Goal: Communication & Community: Answer question/provide support

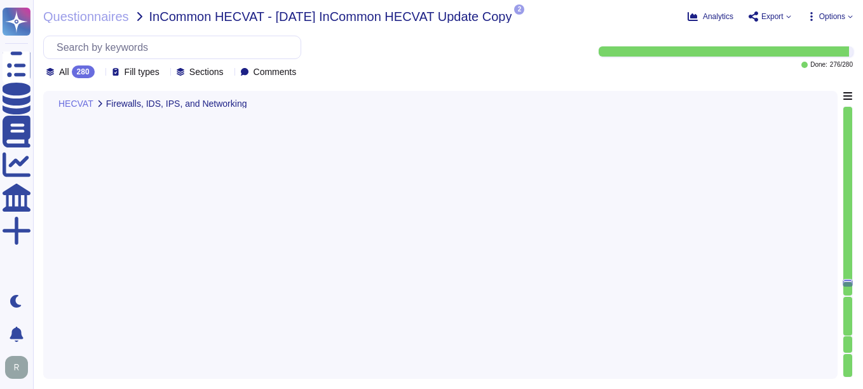
type textarea "Internally - we utilize multiple tools, operating on multiple layers, to detect…"
type textarea "Audit logs are available for changes to the network and firewall systems, and a…"
type textarea "We do not provide any artifacts related to our internal architecture to externa…"
type textarea "No mobile app"
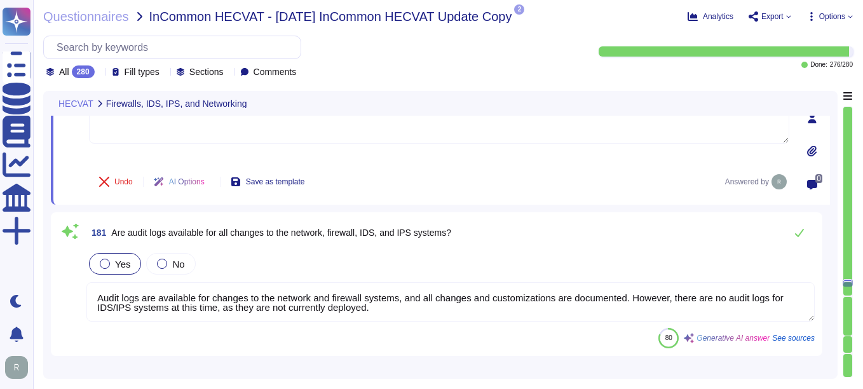
drag, startPoint x: 389, startPoint y: 315, endPoint x: 93, endPoint y: 292, distance: 296.9
click at [93, 292] on textarea "Audit logs are available for changes to the network and firewall systems, and a…" at bounding box center [450, 301] width 728 height 39
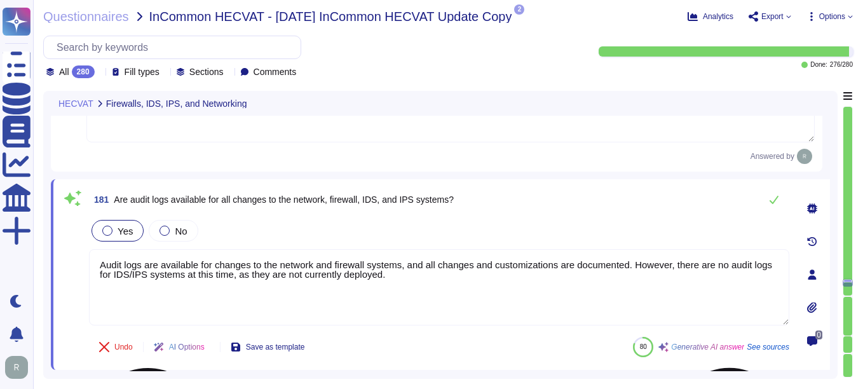
type textarea "No mobile app"
paste textarea "Logs are stored locally until such time as they are archived. Archived logs are…"
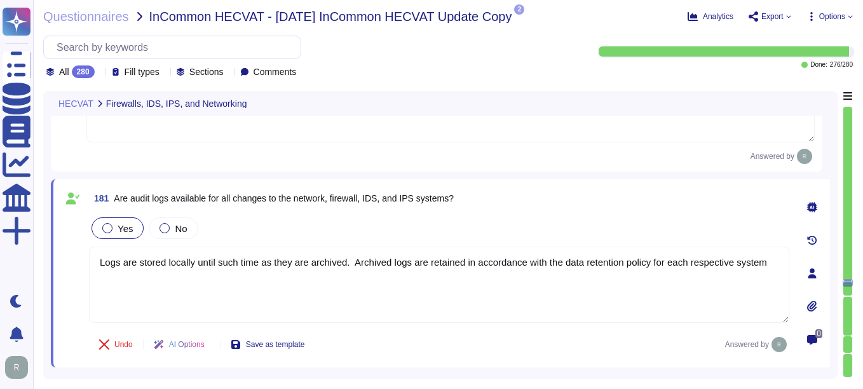
type textarea "Logs are stored locally until such time as they are archived. Archived logs are…"
click at [478, 340] on div "Undo AI Options Save as template Answered by" at bounding box center [439, 344] width 700 height 30
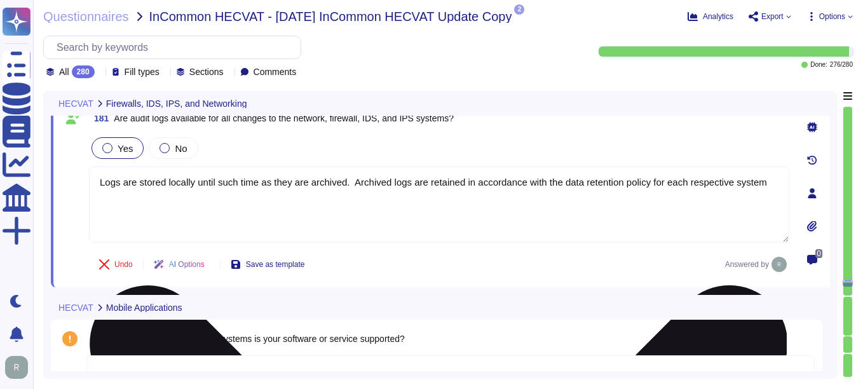
scroll to position [27891, 0]
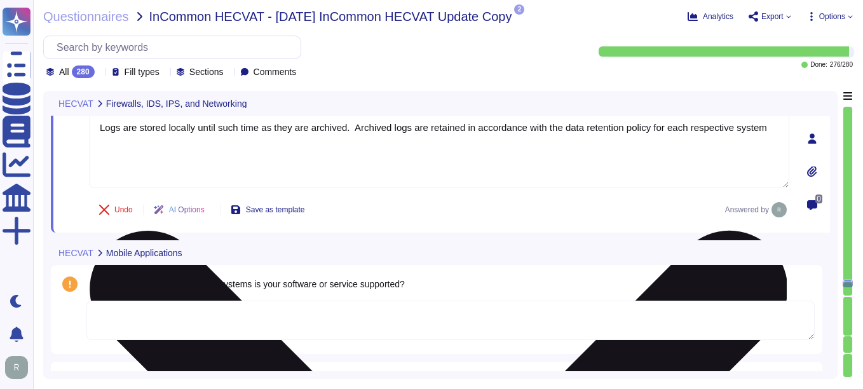
type textarea "No mobile app."
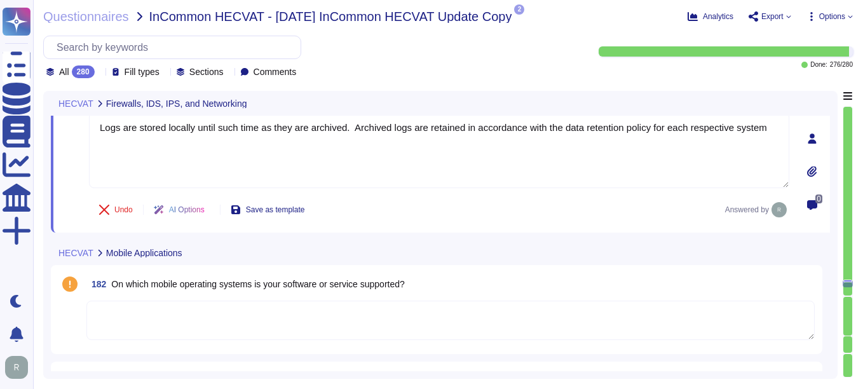
click at [138, 311] on textarea at bounding box center [450, 320] width 728 height 39
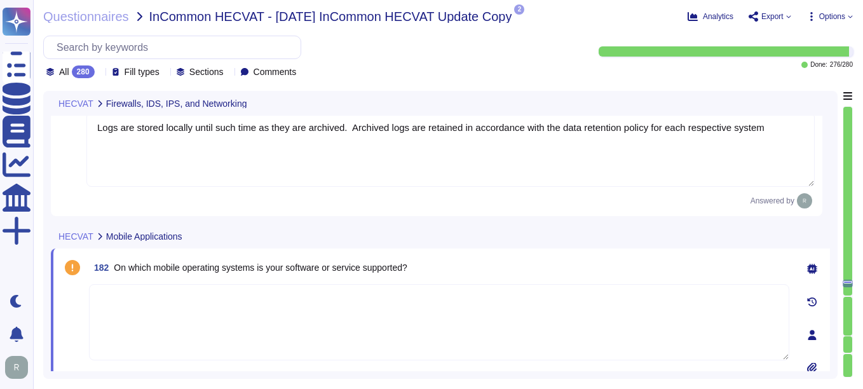
paste textarea "n/a. Mobile devices are not allowed."
click at [112, 300] on textarea "n/a. Mobile devices are not allowed." at bounding box center [439, 322] width 700 height 76
type textarea "N/A. Mobile devices are not allowed."
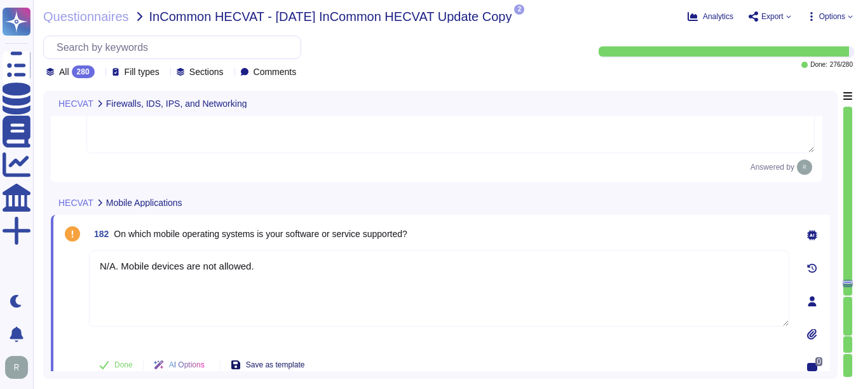
scroll to position [27954, 0]
type textarea "No mobile app."
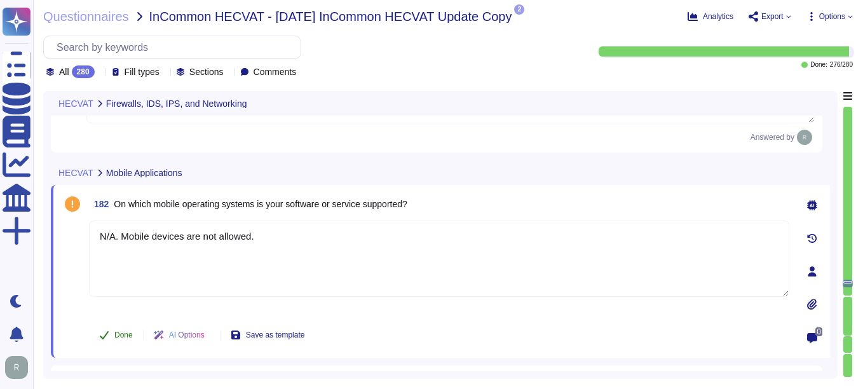
click at [124, 334] on span "Done" at bounding box center [123, 335] width 18 height 8
type textarea "N/A. Mobile devices are not allowed."
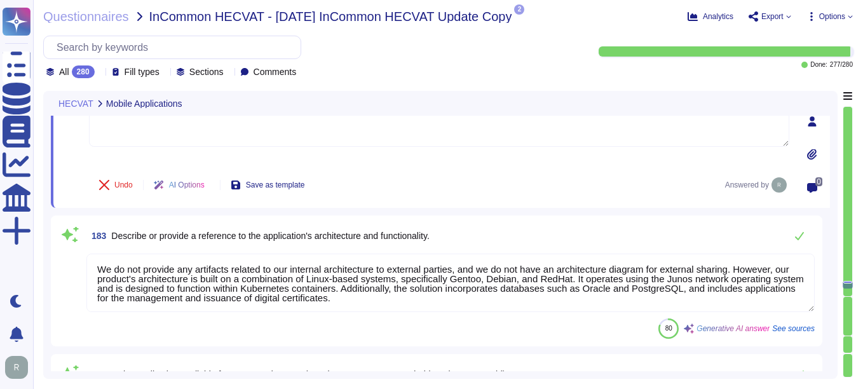
scroll to position [1, 0]
drag, startPoint x: 736, startPoint y: 268, endPoint x: 391, endPoint y: 297, distance: 346.2
click at [391, 297] on textarea "We do not provide any artifacts related to our internal architecture to externa…" at bounding box center [450, 283] width 728 height 58
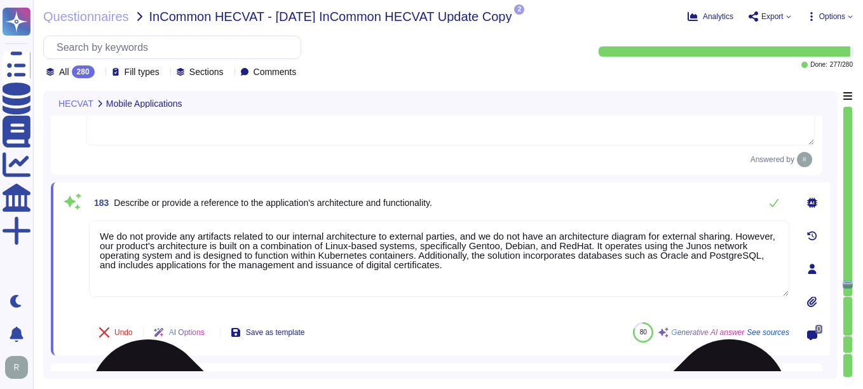
scroll to position [0, 0]
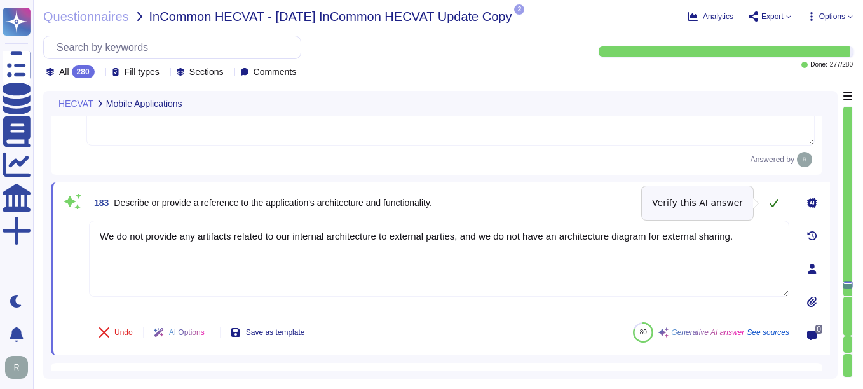
type textarea "We do not provide any artifacts related to our internal architecture to externa…"
click at [776, 205] on icon at bounding box center [774, 203] width 10 height 10
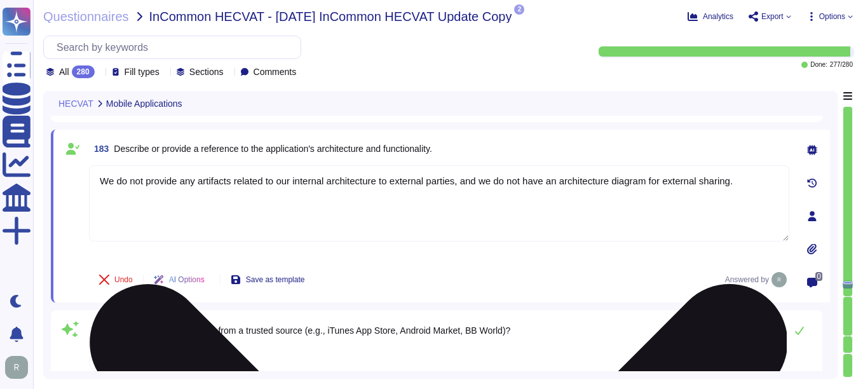
type textarea "Yes, Institution's data is encrypted in transport using TLS 1.2 or higher."
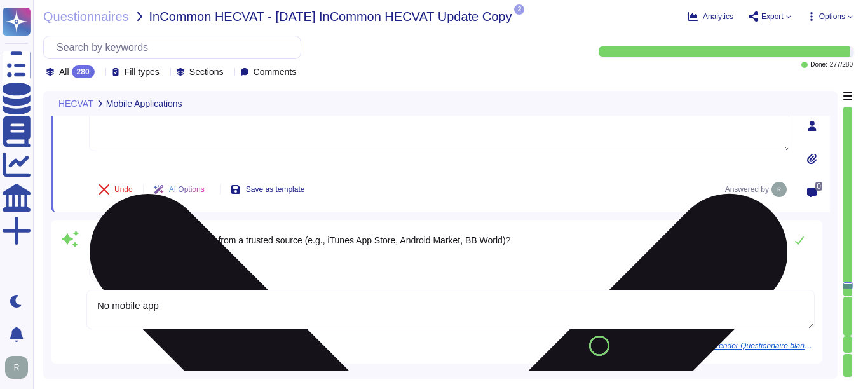
scroll to position [28272, 0]
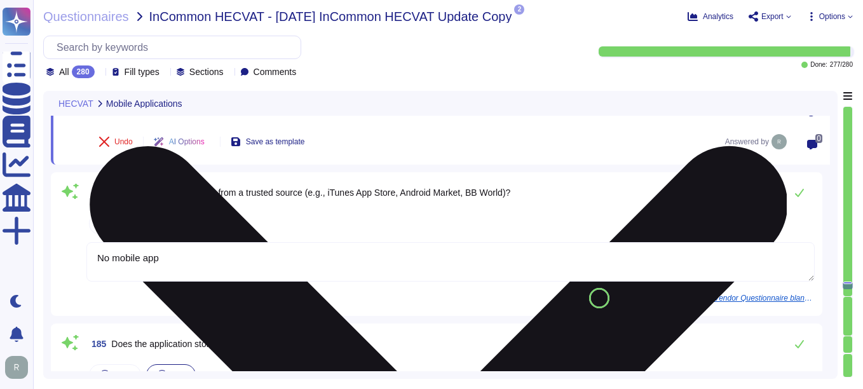
type textarea "Yes, the Institution's data is encrypted in storage using AES-256, including al…"
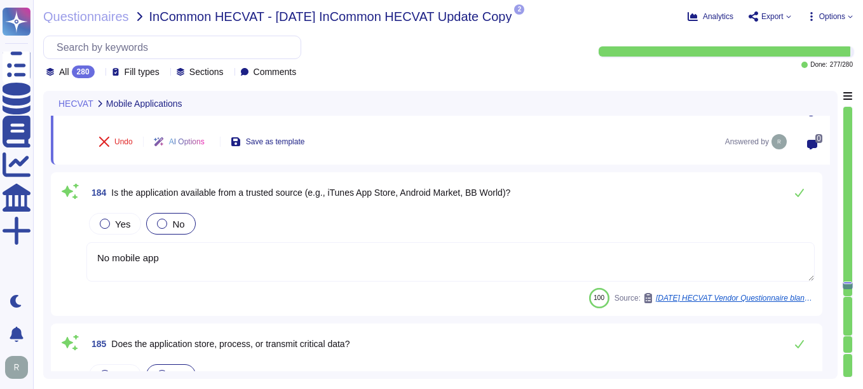
drag, startPoint x: 174, startPoint y: 259, endPoint x: 86, endPoint y: 255, distance: 87.8
click at [86, 255] on textarea "No mobile app" at bounding box center [450, 261] width 728 height 39
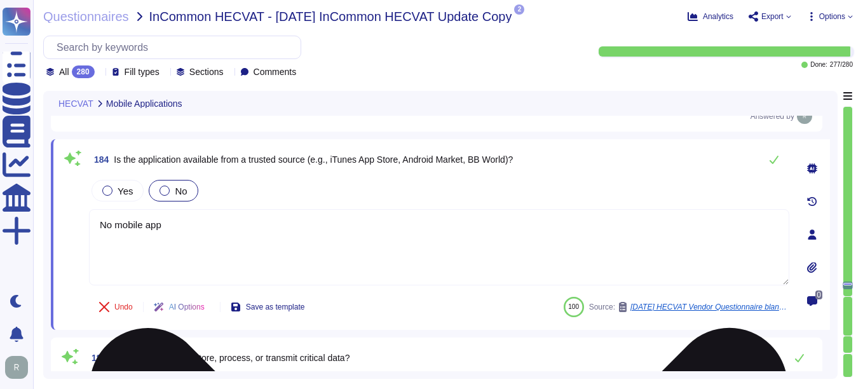
paste textarea "The service is offered through a web based portal that operates with all popula…"
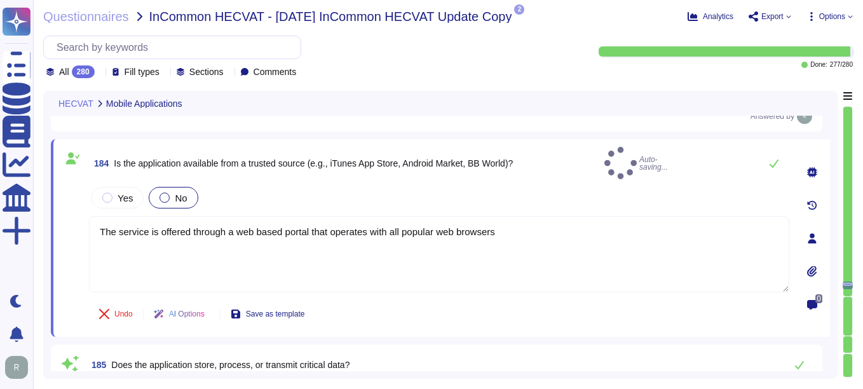
type textarea "The service is offered through a web based portal that operates with all popula…"
click at [525, 192] on div "Yes No" at bounding box center [439, 197] width 700 height 27
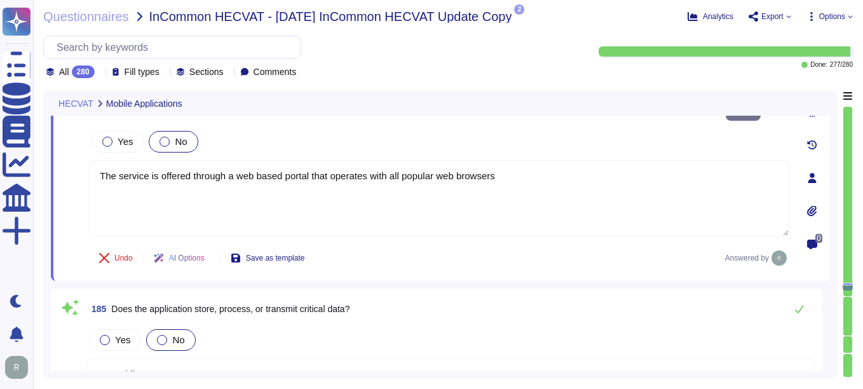
scroll to position [28399, 0]
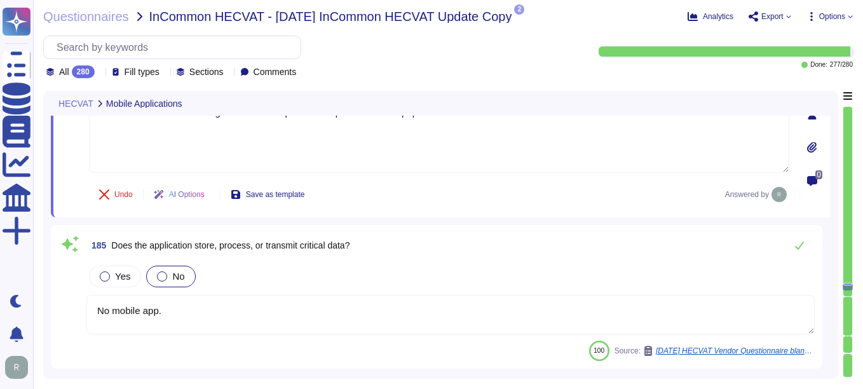
type textarea "Yes. Multi-Factor Authentication is available for client accounts."
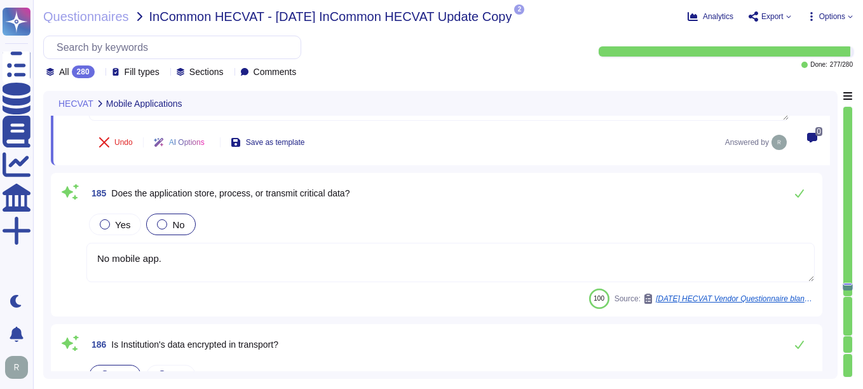
scroll to position [28463, 0]
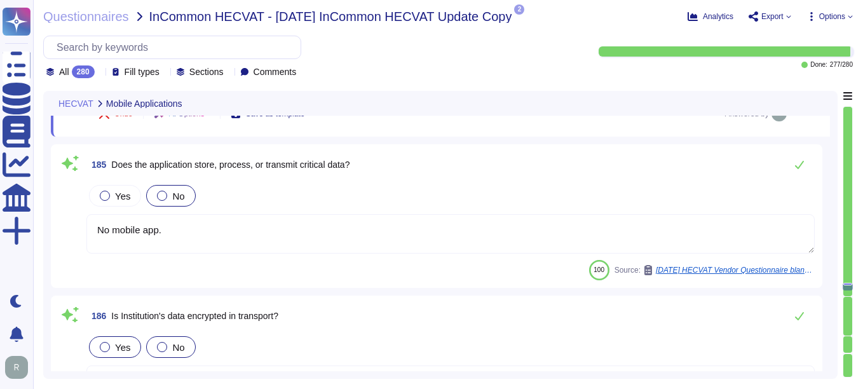
click at [161, 348] on div at bounding box center [162, 347] width 10 height 10
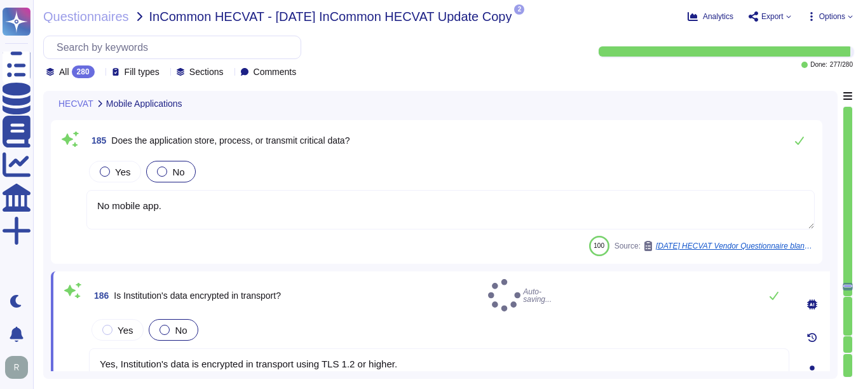
type textarea "Yes. Multi-Factor Authentication is available for client accounts."
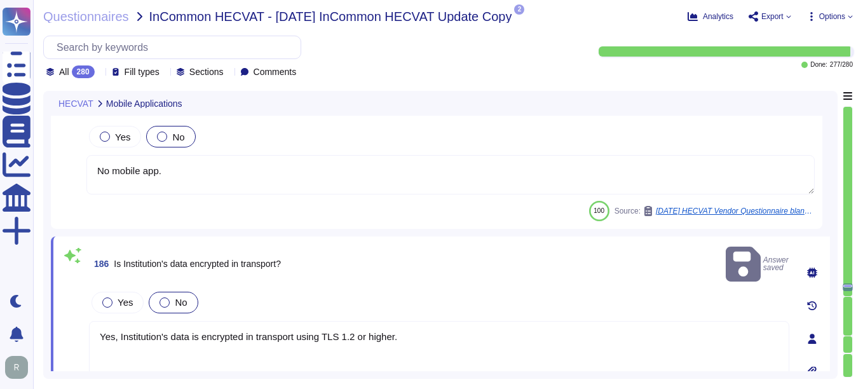
scroll to position [28526, 0]
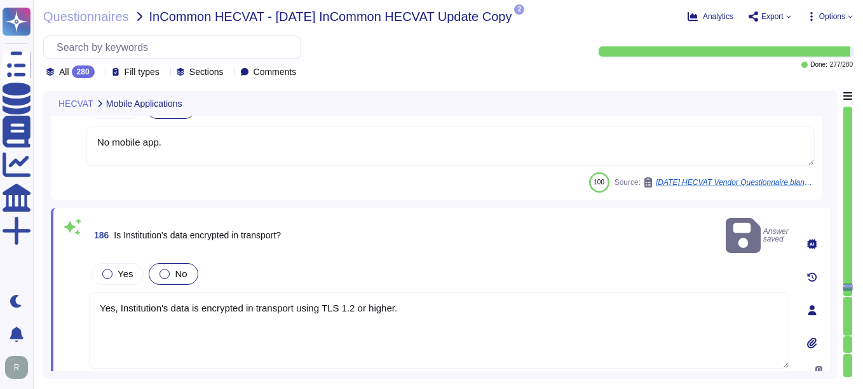
drag, startPoint x: 423, startPoint y: 294, endPoint x: 366, endPoint y: 297, distance: 57.3
click at [366, 297] on textarea "Yes, Institution's data is encrypted in transport using TLS 1.2 or higher." at bounding box center [439, 330] width 700 height 76
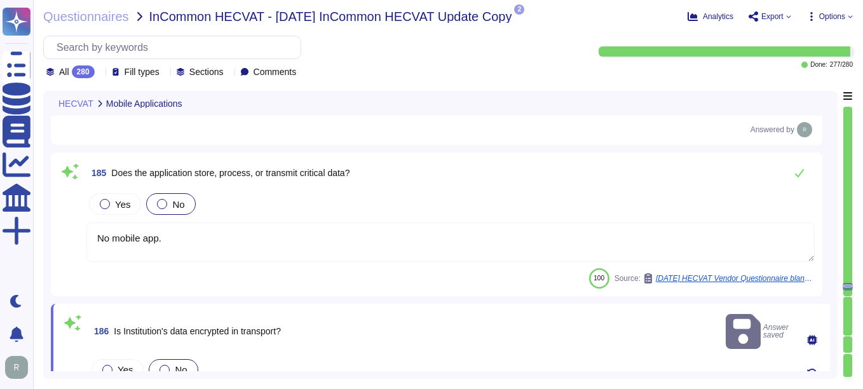
scroll to position [28399, 0]
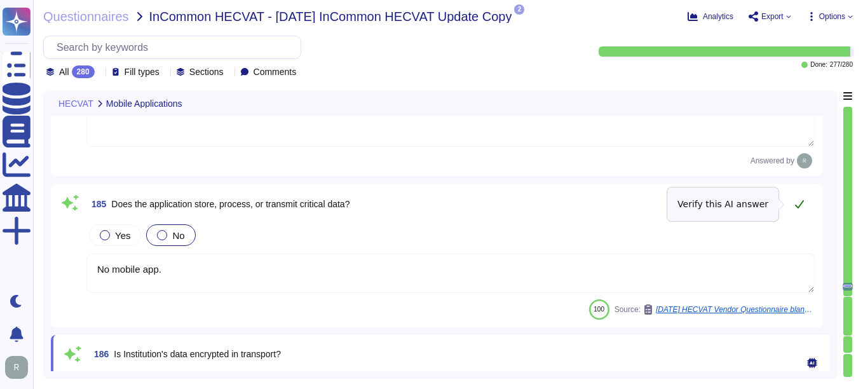
click at [801, 202] on icon at bounding box center [799, 204] width 10 height 10
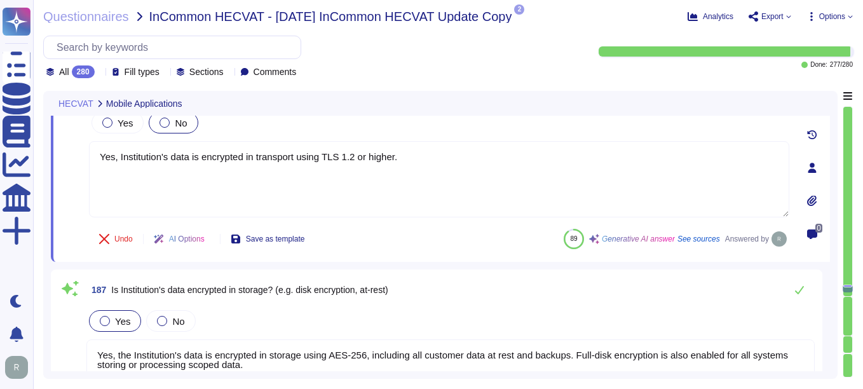
scroll to position [28653, 0]
type textarea "No, we have no IDS/IPS implemented at this time, but it is on our 2024 roadmap."
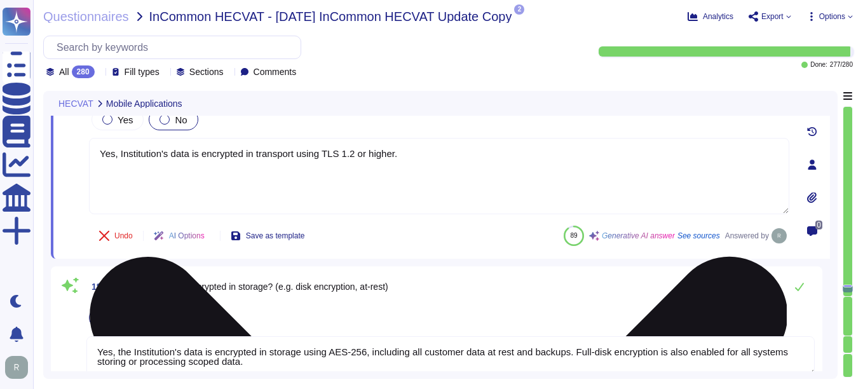
click at [515, 193] on textarea "Yes, Institution's data is encrypted in transport using TLS 1.2 or higher." at bounding box center [439, 176] width 700 height 76
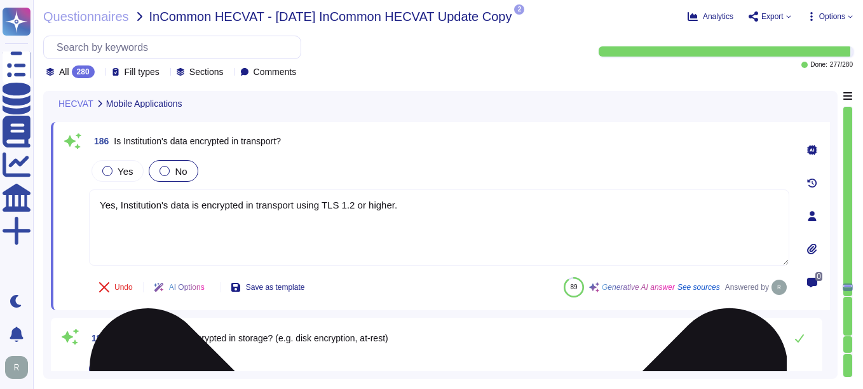
scroll to position [28491, 0]
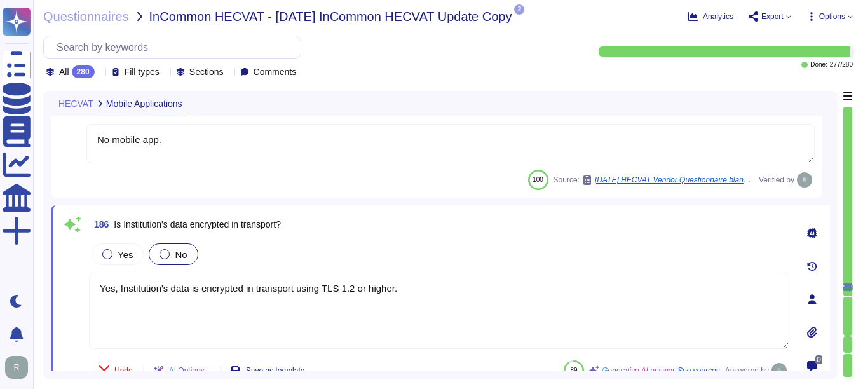
type textarea "We do not provide any artifacts related to our internal architecture to externa…"
click at [443, 230] on div "186 Is Institution's data encrypted in transport?" at bounding box center [439, 224] width 700 height 23
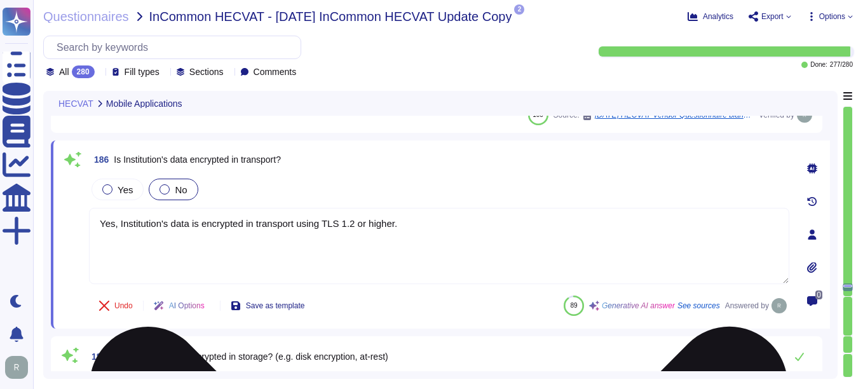
type textarea "No, we have no IDS/IPS implemented at this time, but it is on our 2024 roadmap."
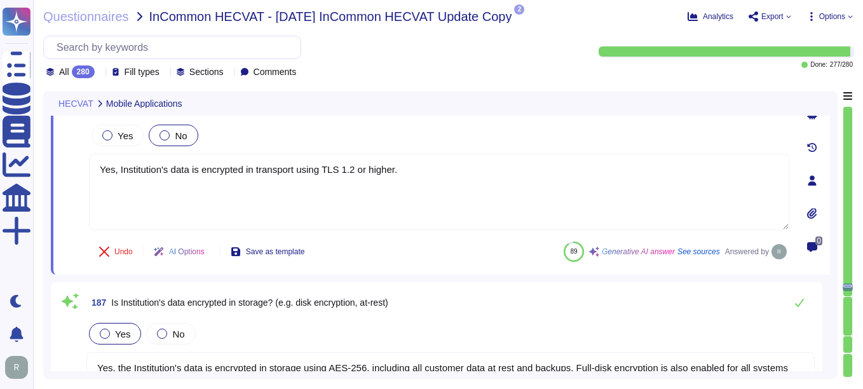
scroll to position [28681, 0]
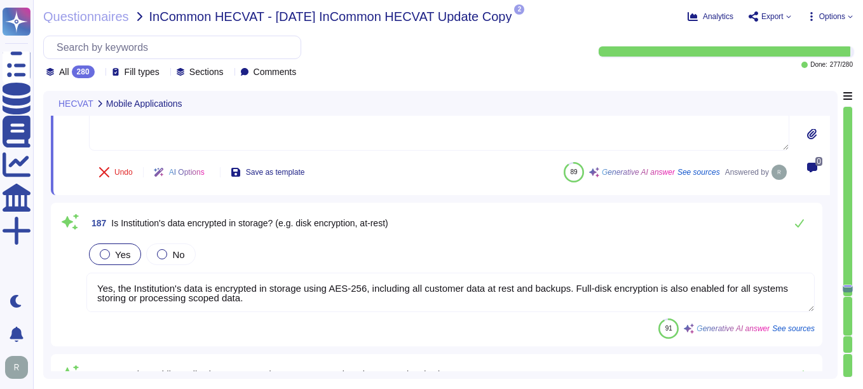
type textarea "Yes, Sectigo follows secure coding principles and techniques consistent with in…"
click at [795, 223] on icon at bounding box center [799, 223] width 10 height 10
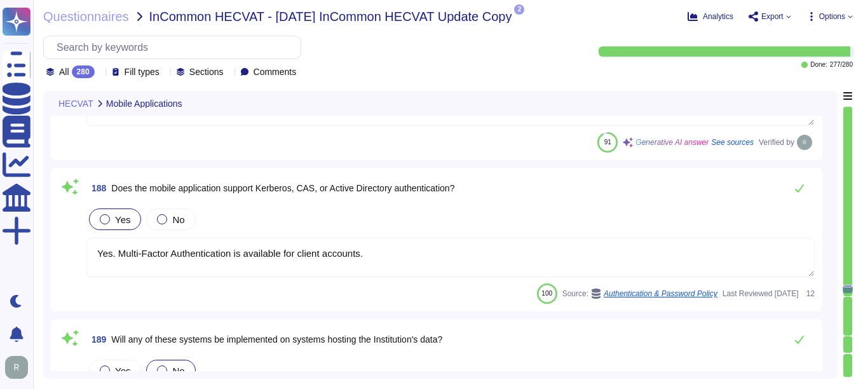
type textarea "Yes, the application has been tested for vulnerabilities by a third party. Annu…"
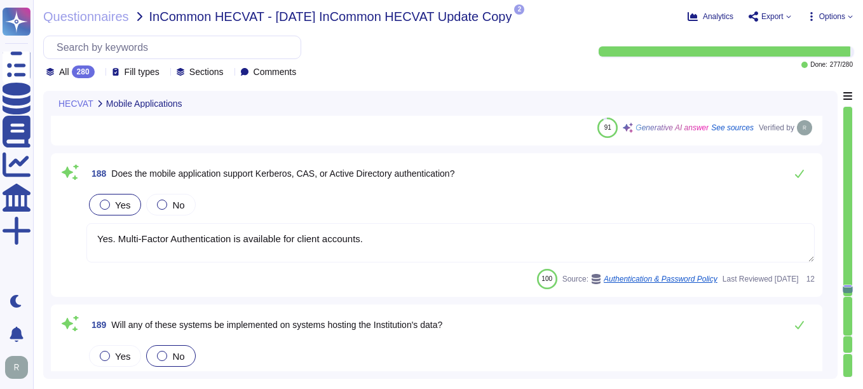
drag, startPoint x: 378, startPoint y: 238, endPoint x: 60, endPoint y: 245, distance: 317.7
click at [60, 245] on div "188 Does the mobile application support Kerberos, CAS, or Active Directory auth…" at bounding box center [436, 225] width 756 height 128
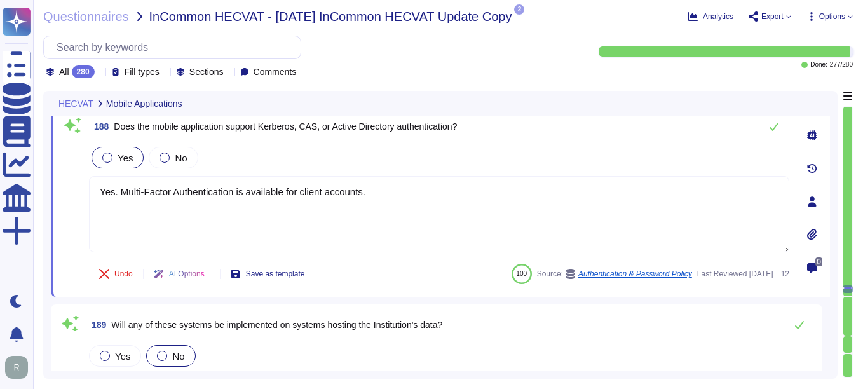
paste textarea "The service is offered through a web based portal that operates with all popula…"
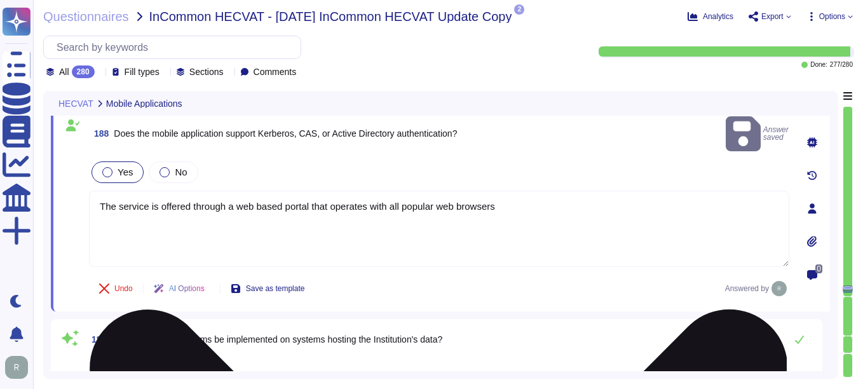
click at [508, 193] on textarea "The service is offered through a web based portal that operates with all popula…" at bounding box center [439, 229] width 700 height 76
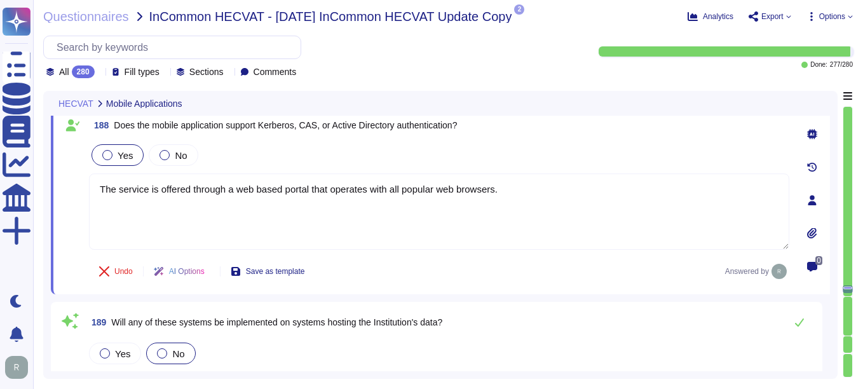
drag, startPoint x: 541, startPoint y: 198, endPoint x: 58, endPoint y: 200, distance: 482.2
click at [58, 200] on div "188 Does the mobile application support Kerberos, CAS, or Active Directory auth…" at bounding box center [440, 200] width 779 height 188
paste textarea "Yes, the application supports Federated and Single Sign-On (e.g., OAuth 2.0, [P…"
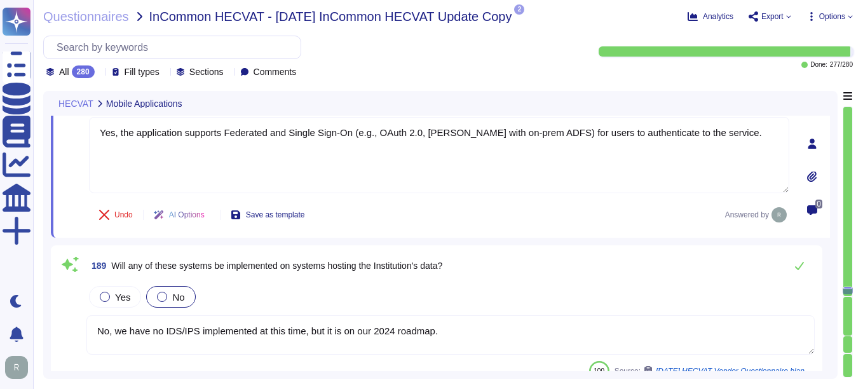
scroll to position [28935, 0]
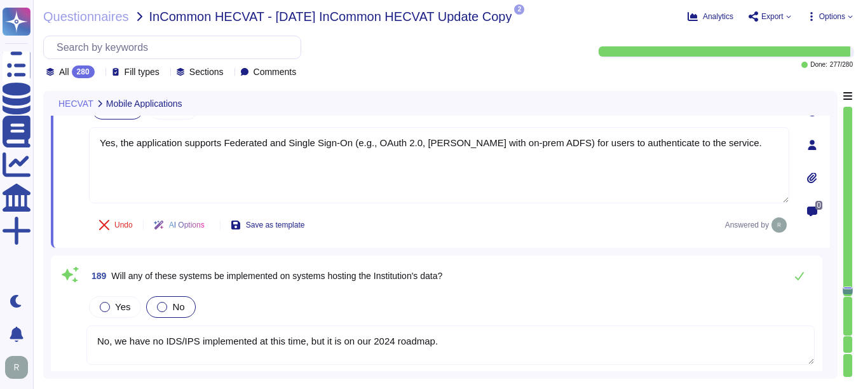
type textarea "Yes, the application supports Federated and Single Sign-On (e.g., OAuth 2.0, [P…"
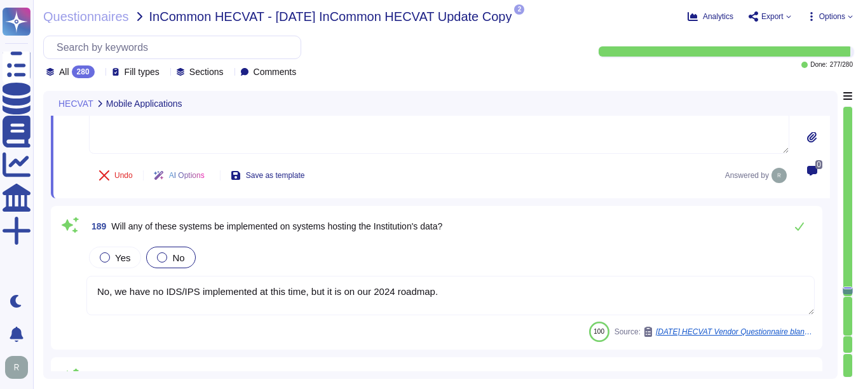
scroll to position [28999, 0]
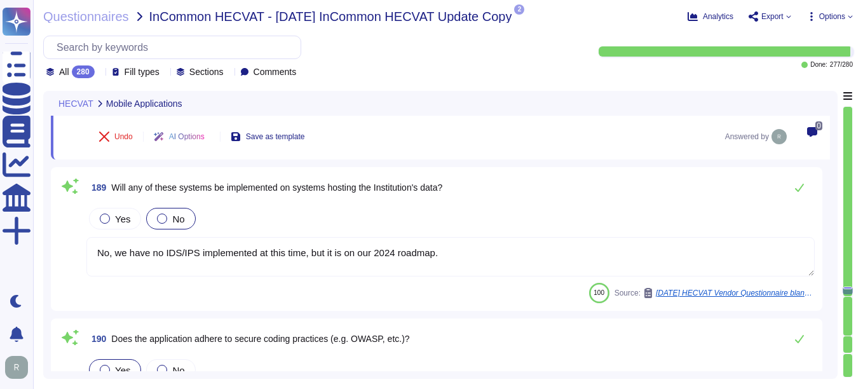
type textarea "The vulnerability test was performed by a third-party security team on [DATE]."
drag, startPoint x: 451, startPoint y: 247, endPoint x: 93, endPoint y: 238, distance: 358.4
click at [93, 238] on textarea "No, we have no IDS/IPS implemented at this time, but it is on our 2024 roadmap." at bounding box center [450, 256] width 728 height 39
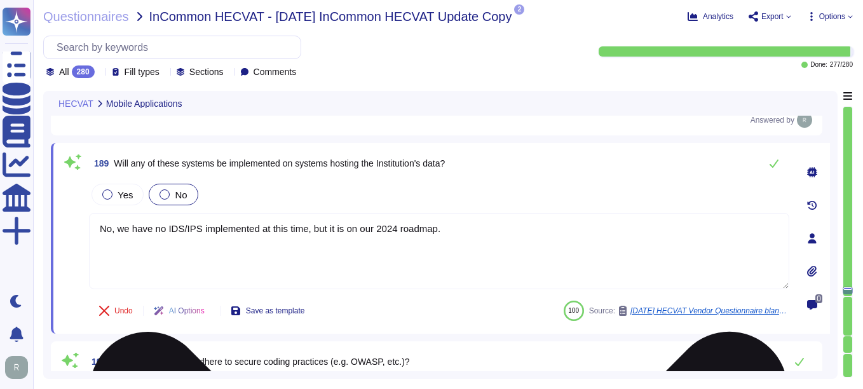
type textarea "The vulnerability test was performed by a third-party security team on [DATE]."
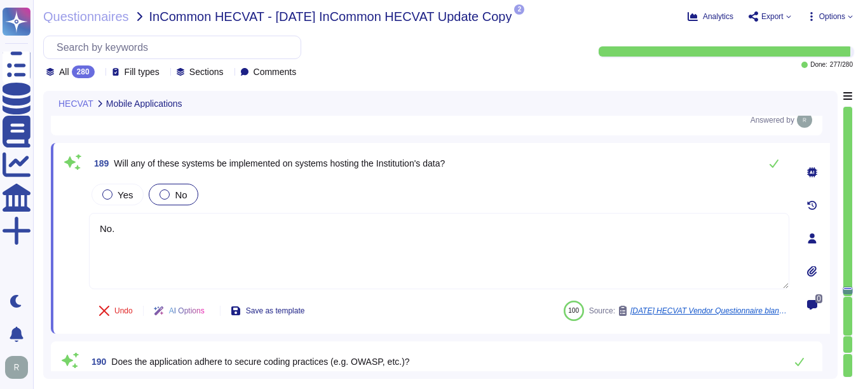
type textarea "No."
click at [454, 302] on div "Undo AI Options Save as template 100 Source: [DATE] HECVAT Vendor Questionnaire…" at bounding box center [439, 310] width 700 height 30
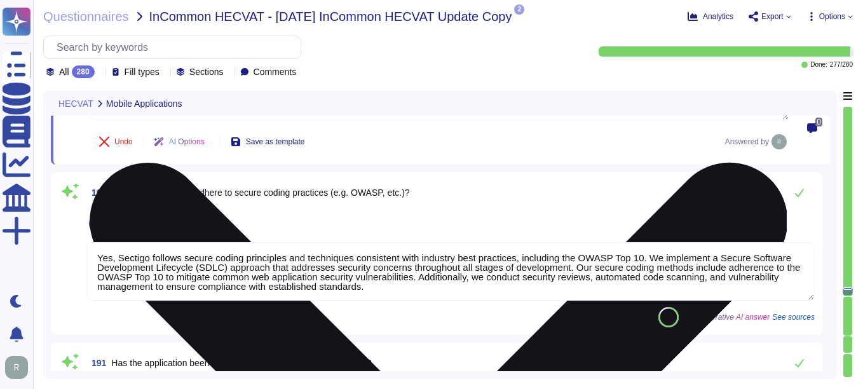
type textarea "Yes, our organization has a comprehensive physical security program with docume…"
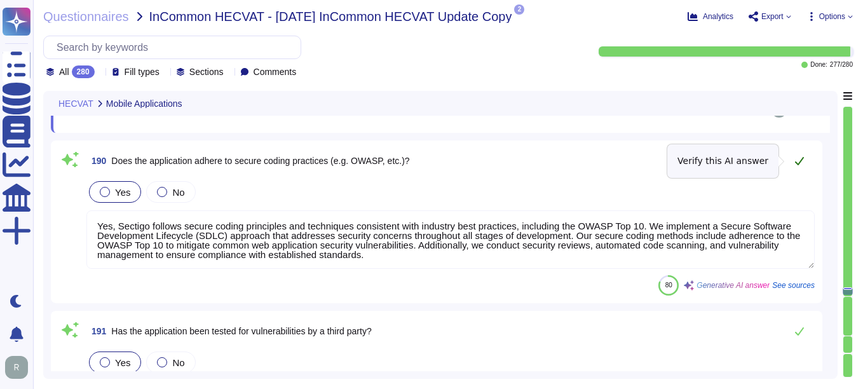
click at [797, 163] on icon at bounding box center [799, 161] width 9 height 8
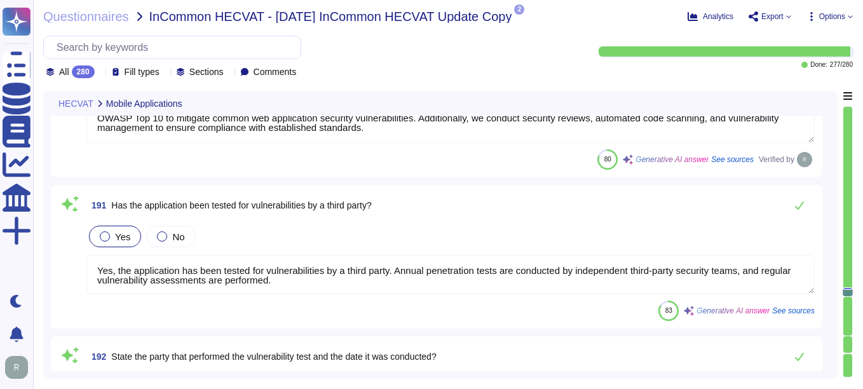
scroll to position [29317, 0]
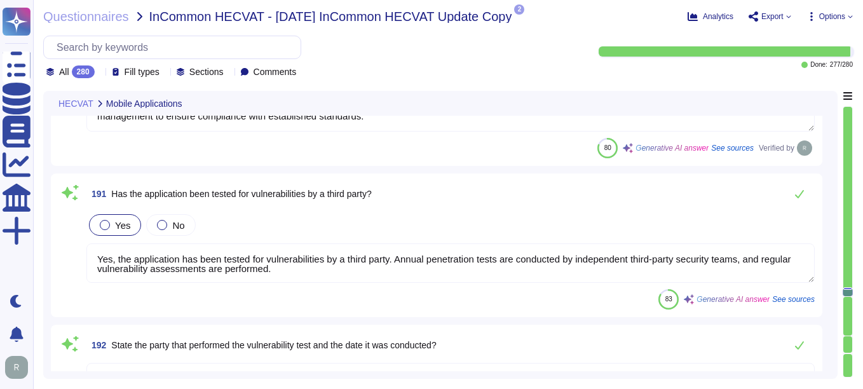
type textarea "Employees are not allowed to remove customer data from corporate facilities in …"
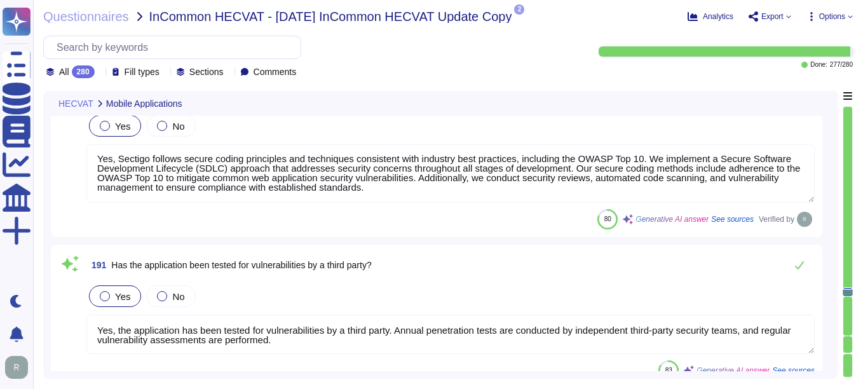
type textarea "Yes, the application supports Federated and Single Sign-On (e.g., OAuth 2.0, [P…"
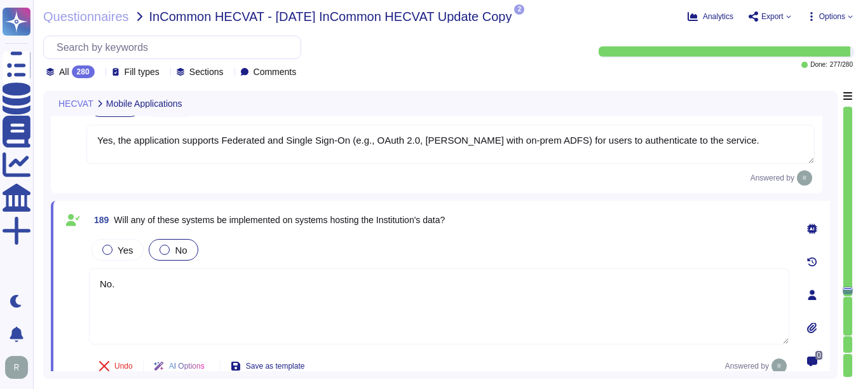
type textarea "Yes, Institution's data is encrypted in transport using TLS 1.2 or higher."
type textarea "Yes, the Institution's data is encrypted in storage using AES-256, including al…"
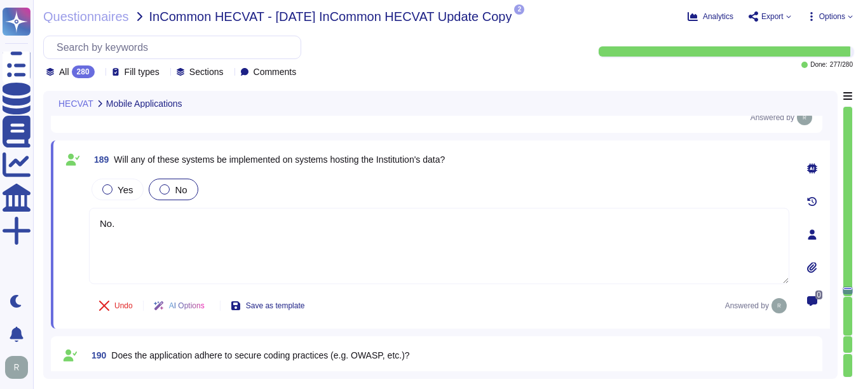
type textarea "The vulnerability test was performed by a third-party security team on [DATE]."
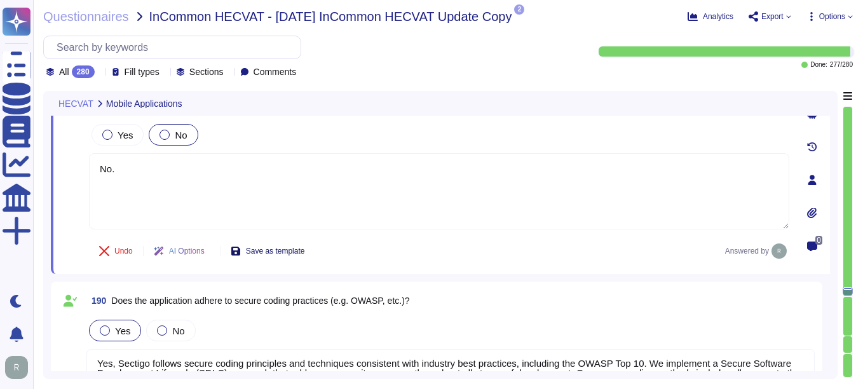
scroll to position [29100, 0]
type textarea "Yes, our organization has a comprehensive physical security program with docume…"
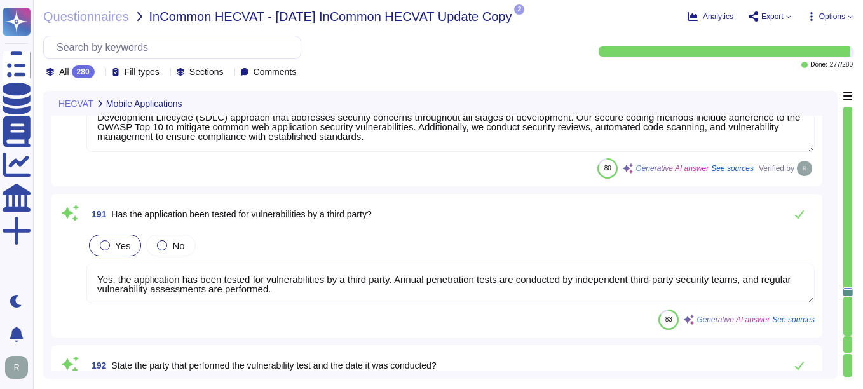
type textarea "Employees are not allowed to remove customer data from corporate facilities in …"
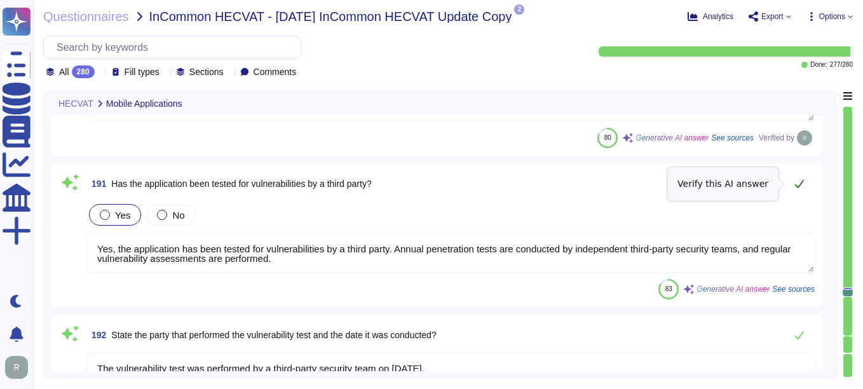
click at [793, 182] on button at bounding box center [799, 183] width 30 height 25
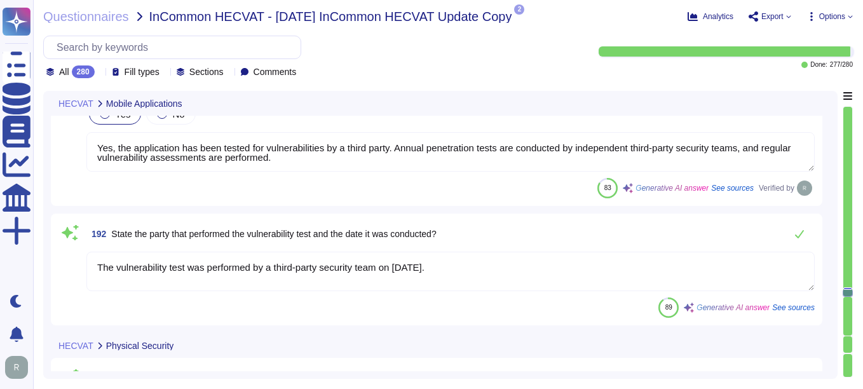
scroll to position [29418, 0]
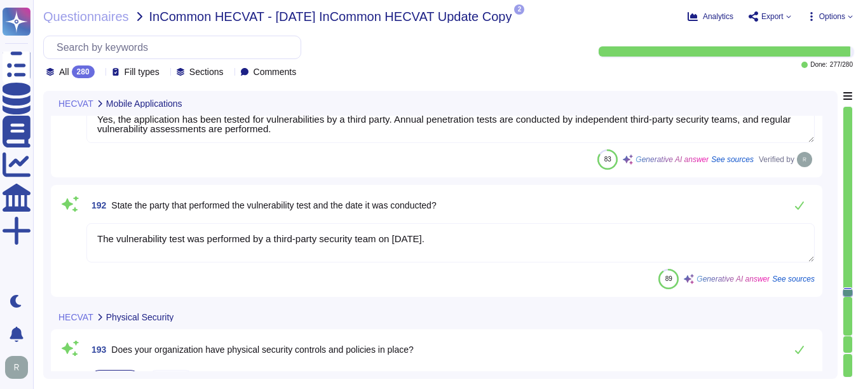
type textarea "Yes, video feeds are monitored, and video data for data centers is retained for…"
drag, startPoint x: 471, startPoint y: 242, endPoint x: 205, endPoint y: 250, distance: 266.3
click at [205, 250] on textarea "The vulnerability test was performed by a third-party security team on [DATE]." at bounding box center [450, 242] width 728 height 39
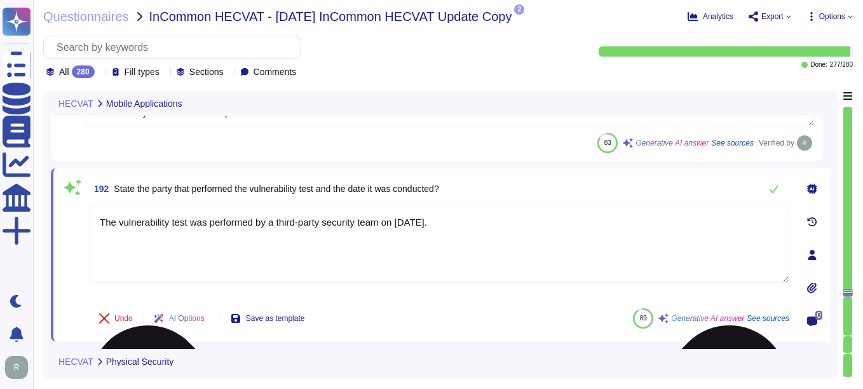
click at [515, 243] on textarea "The vulnerability test was performed by a third-party security team on [DATE]." at bounding box center [439, 244] width 700 height 76
drag, startPoint x: 484, startPoint y: 223, endPoint x: 398, endPoint y: 218, distance: 85.9
click at [398, 218] on textarea "The vulnerability test was performed by a third-party security team on [DATE]." at bounding box center [439, 244] width 700 height 76
paste textarea "[DATE]"
click at [484, 227] on textarea "The vulnerability test was performed by a third-party security team on [DATE]" at bounding box center [439, 244] width 700 height 76
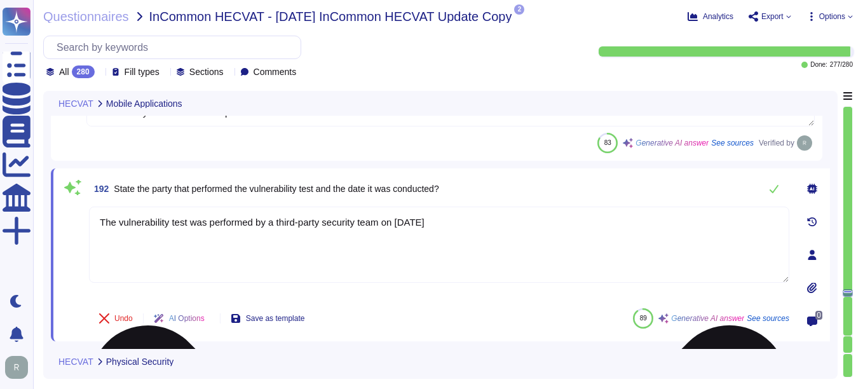
type textarea "The vulnerability test was performed by a third-party security team on [DATE]."
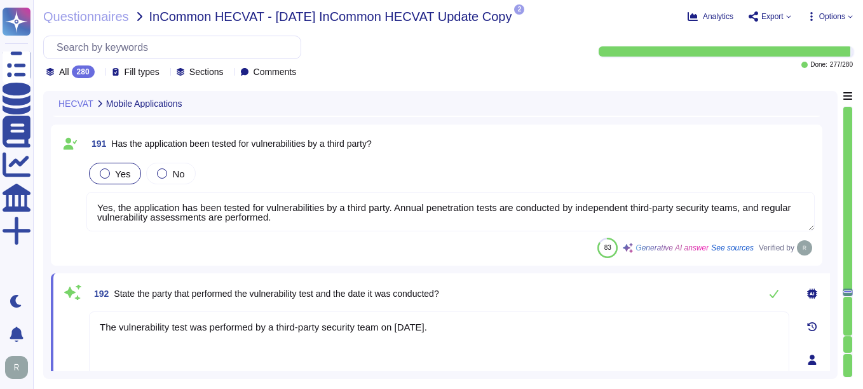
scroll to position [29291, 0]
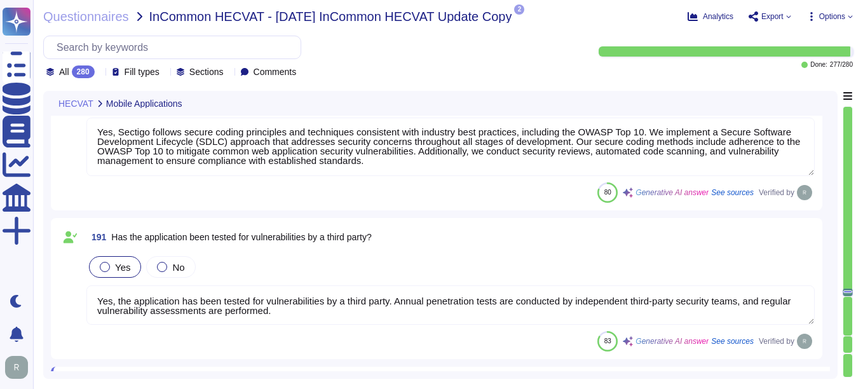
type textarea "Yes, the application supports Federated and Single Sign-On (e.g., OAuth 2.0, [P…"
type textarea "The vulnerability test was performed by a third-party security team on [DATE]."
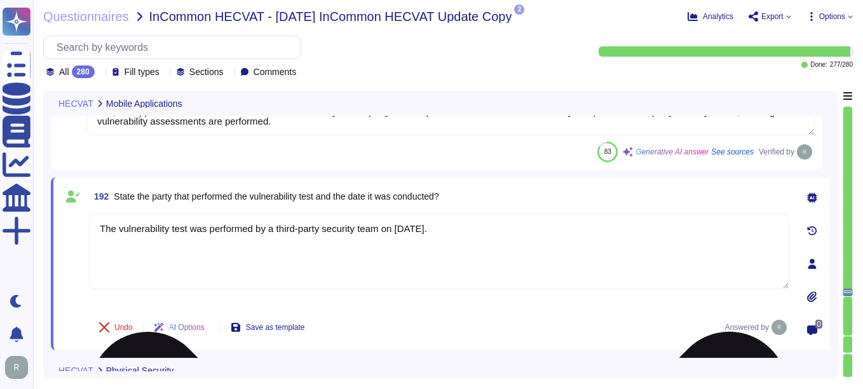
scroll to position [29418, 0]
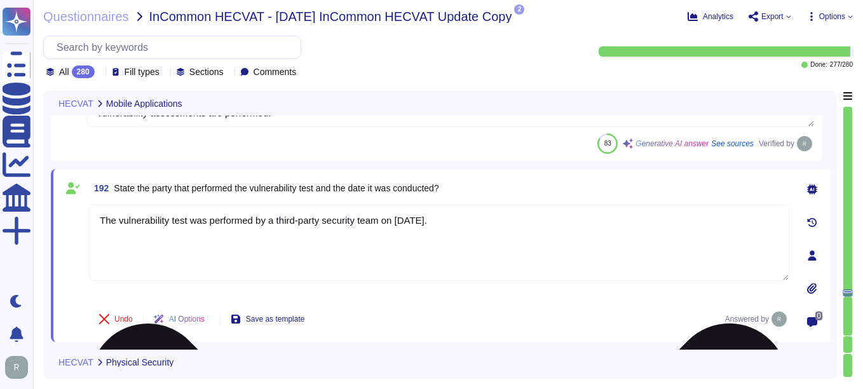
type textarea "Employees are not allowed to remove customer data from corporate facilities in …"
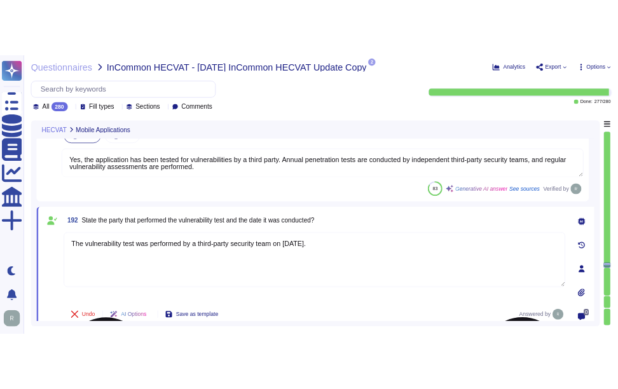
scroll to position [29354, 0]
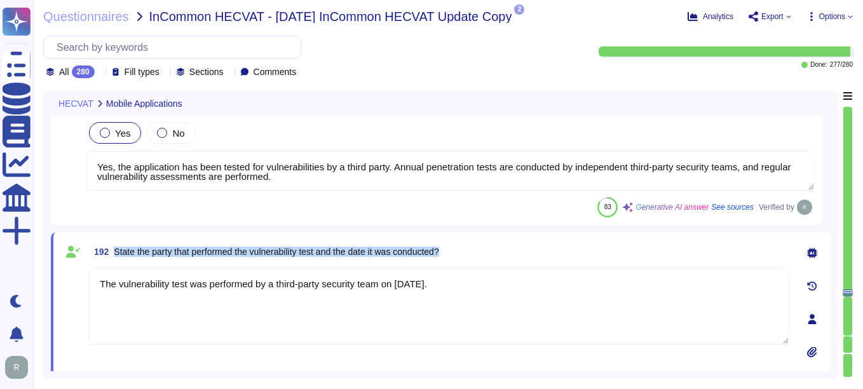
drag, startPoint x: 116, startPoint y: 248, endPoint x: 478, endPoint y: 254, distance: 362.2
click at [478, 254] on div "192 State the party that performed the vulnerability test and the date it was c…" at bounding box center [439, 251] width 700 height 23
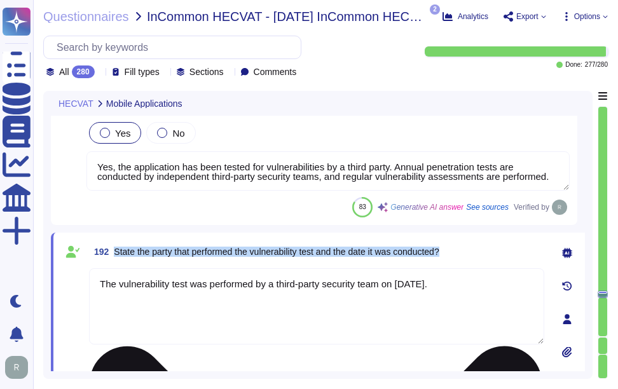
click at [182, 331] on textarea "The vulnerability test was performed by a third-party security team on [DATE]." at bounding box center [316, 306] width 455 height 76
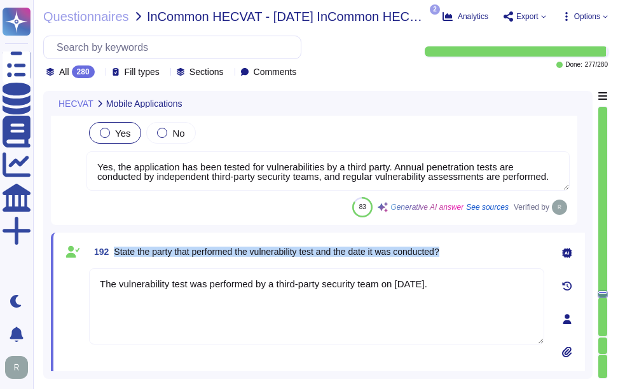
drag, startPoint x: 114, startPoint y: 251, endPoint x: 469, endPoint y: 256, distance: 354.6
click at [469, 256] on div "192 State the party that performed the vulnerability test and the date it was c…" at bounding box center [316, 251] width 455 height 23
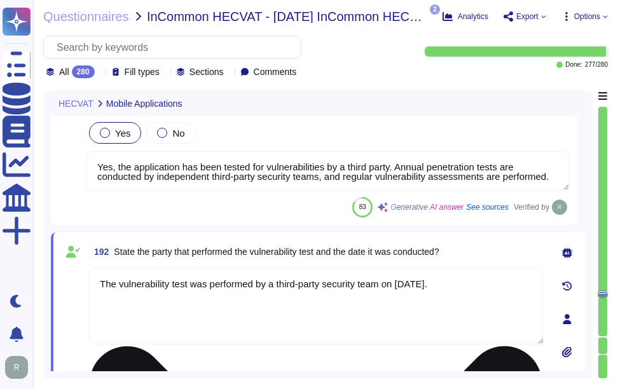
click at [168, 285] on textarea "The vulnerability test was performed by a third-party security team on [DATE]." at bounding box center [316, 306] width 455 height 76
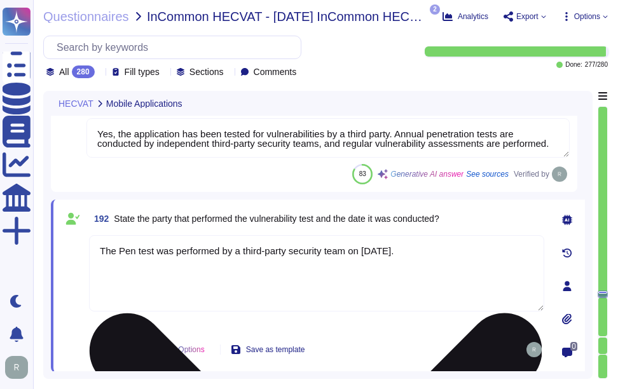
scroll to position [29418, 0]
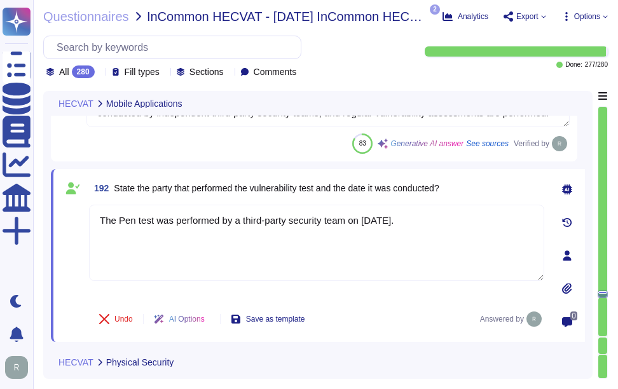
type textarea "The Pen test was performed by a third-party security team on [DATE]."
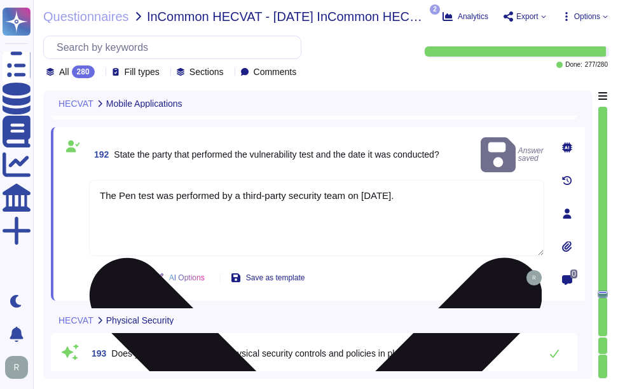
type textarea "Yes, video feeds are monitored, and video data for data centers is retained for…"
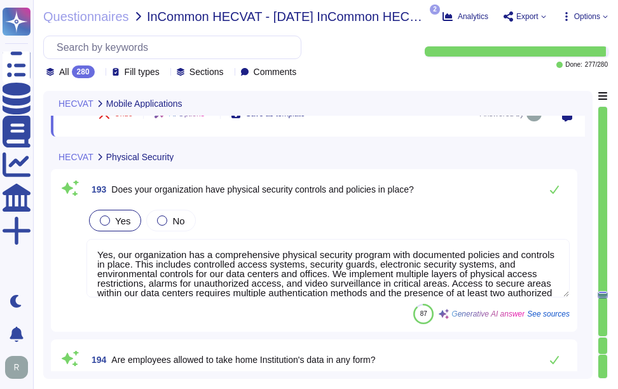
scroll to position [29608, 0]
type textarea "Yes, video feeds are monitored, which may be performed by security and/or recep…"
click at [495, 288] on textarea "Yes, our organization has a comprehensive physical security program with docume…" at bounding box center [327, 267] width 483 height 58
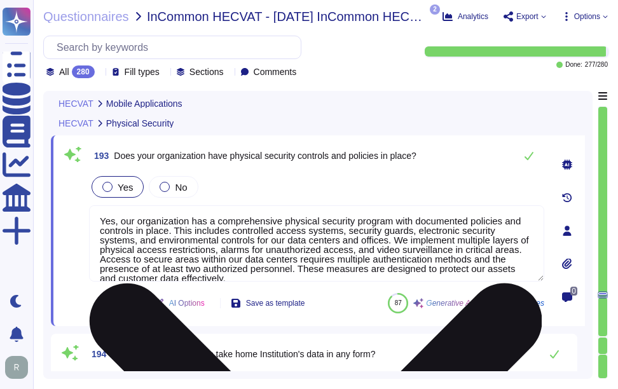
click at [495, 288] on div "Undo AI Options Save as template 87 Generative AI answer See sources" at bounding box center [316, 303] width 455 height 30
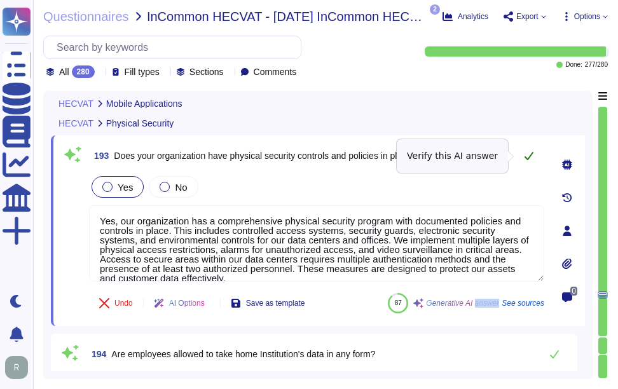
click at [529, 156] on icon at bounding box center [529, 156] width 10 height 10
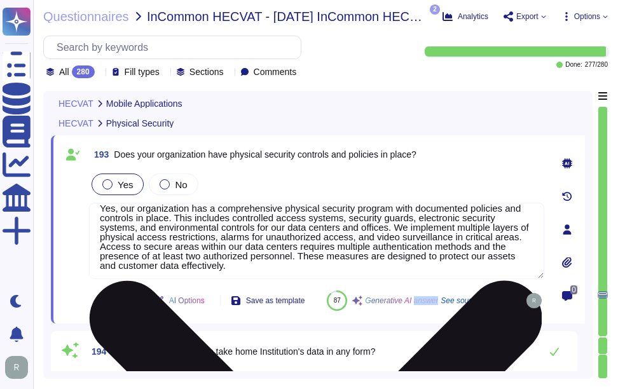
scroll to position [12, 0]
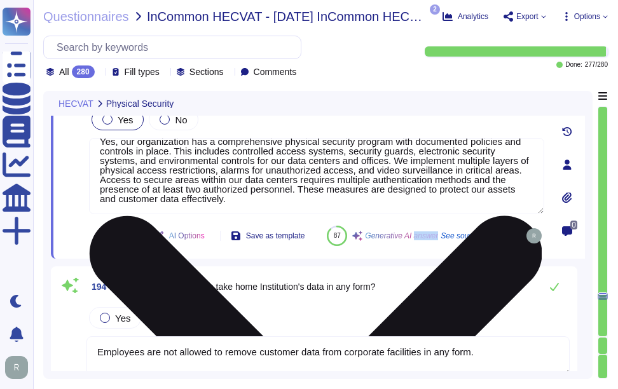
type textarea "Yes, video feeds are monitored, which may be performed by security and/or recep…"
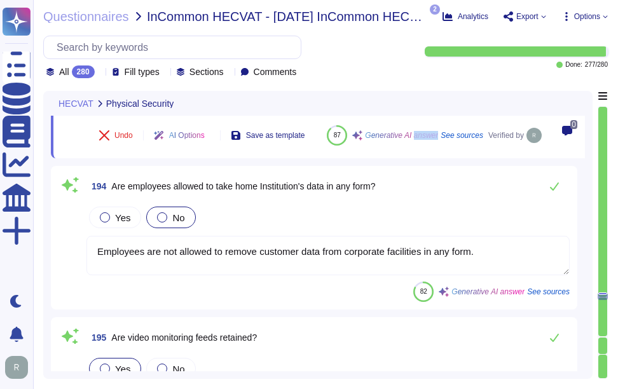
scroll to position [29799, 0]
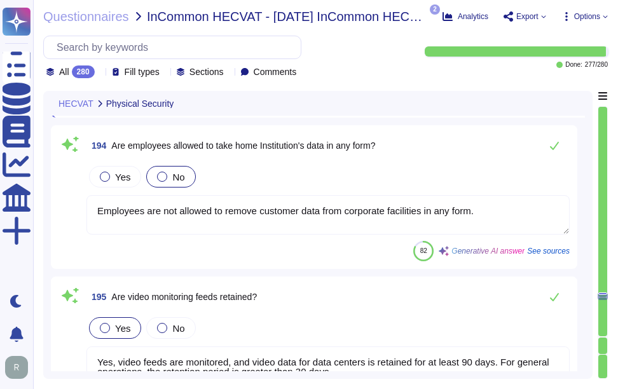
drag, startPoint x: 504, startPoint y: 243, endPoint x: 91, endPoint y: 227, distance: 413.3
click at [91, 227] on textarea "Employees are not allowed to remove customer data from corporate facilities in …" at bounding box center [327, 214] width 483 height 39
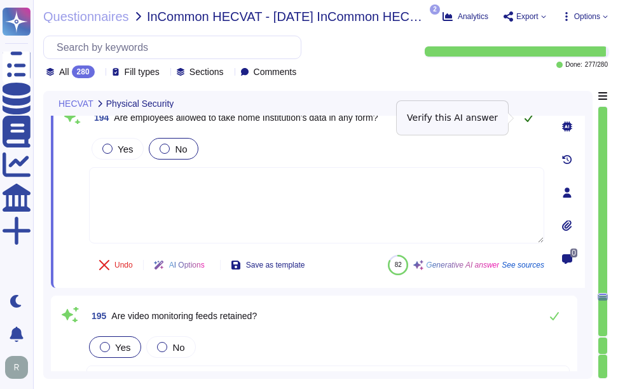
click at [526, 119] on icon at bounding box center [528, 118] width 9 height 8
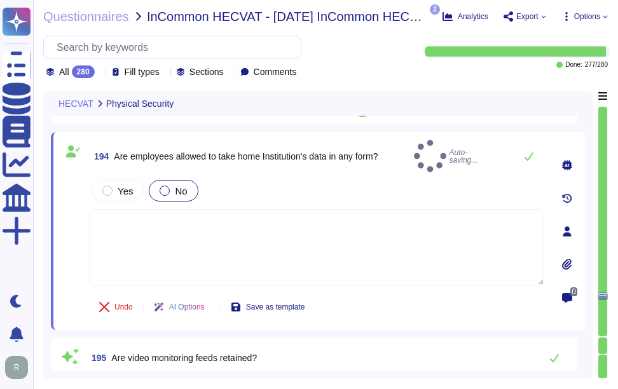
scroll to position [29735, 0]
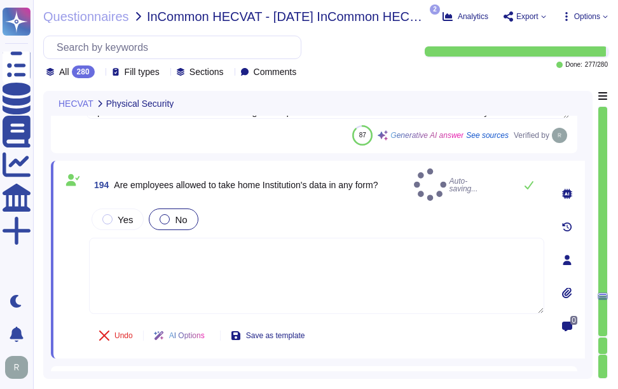
type textarea "Employees are not allowed to remove customer data from corporate facilities in …"
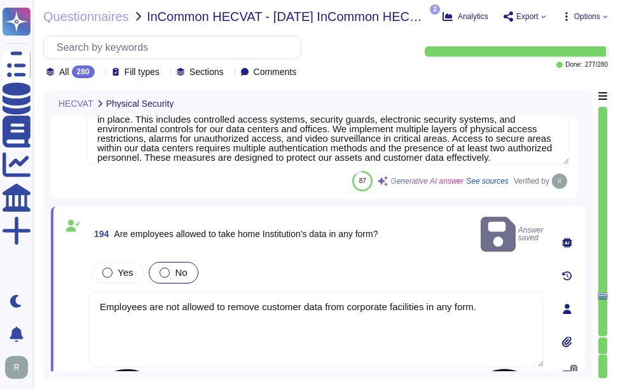
scroll to position [29672, 0]
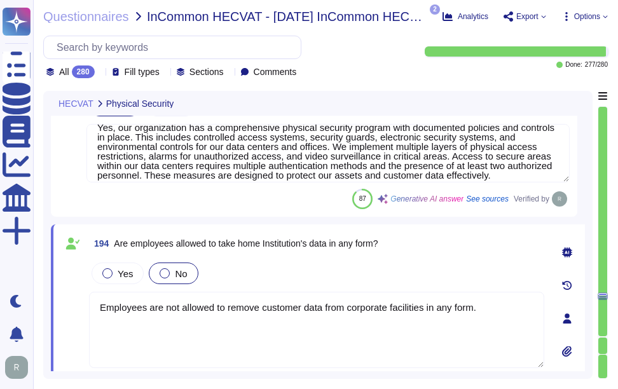
drag, startPoint x: 495, startPoint y: 304, endPoint x: 40, endPoint y: 301, distance: 454.9
click at [40, 301] on div "Questionnaires InCommon HECVAT - [DATE] InCommon HECVAT Update Copy 2 pdf 2025 …" at bounding box center [325, 194] width 585 height 389
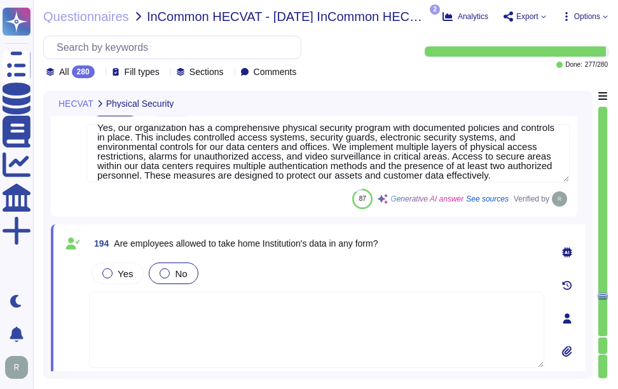
click at [285, 258] on div "194 Are employees allowed to take home Institution's data in any form? Yes No U…" at bounding box center [302, 318] width 483 height 173
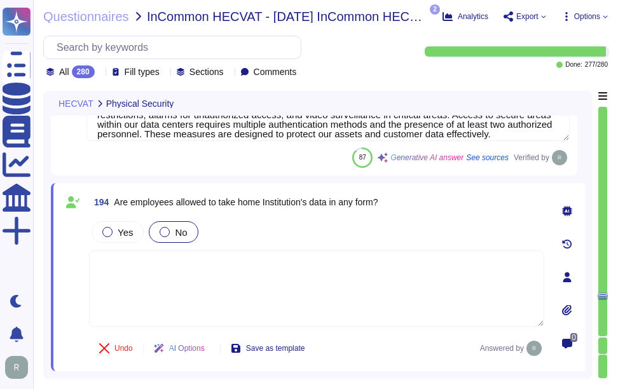
scroll to position [29735, 0]
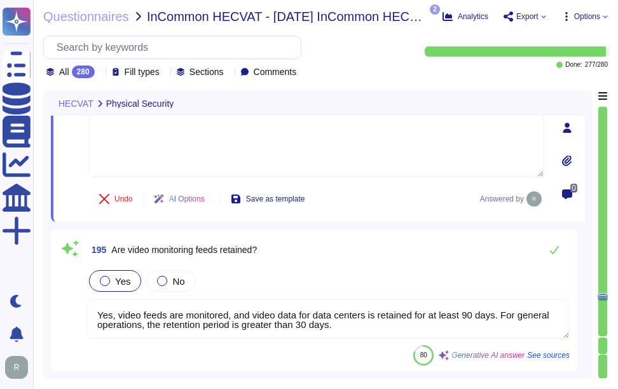
type textarea "We can provide our Information Security policy, which includes documented and a…"
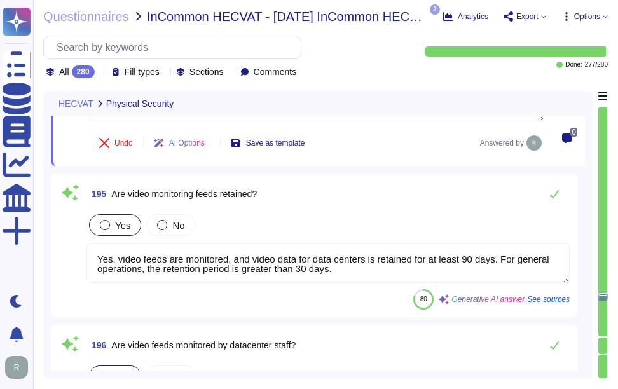
scroll to position [29926, 0]
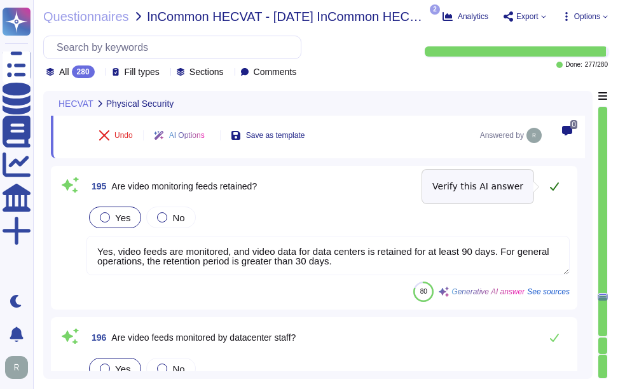
click at [551, 189] on icon at bounding box center [554, 186] width 10 height 10
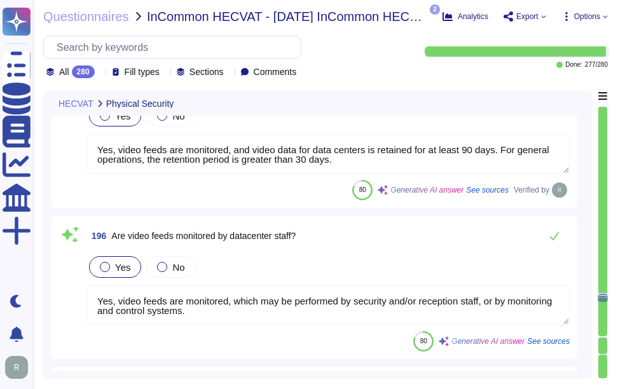
scroll to position [30053, 0]
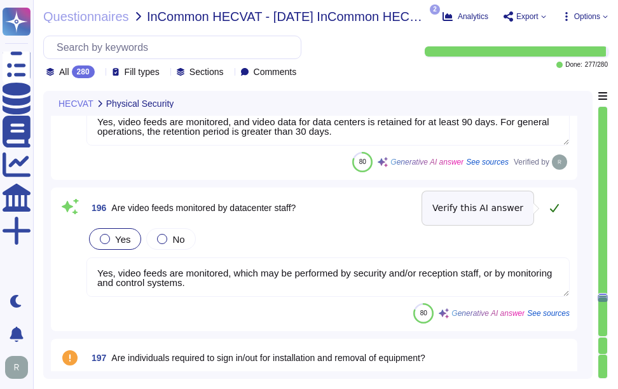
click at [557, 206] on icon at bounding box center [554, 208] width 9 height 8
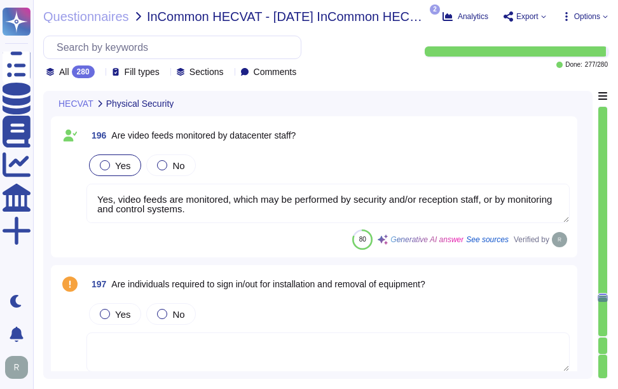
type textarea "Yes, we have a documented patch management process that includes formal, standa…"
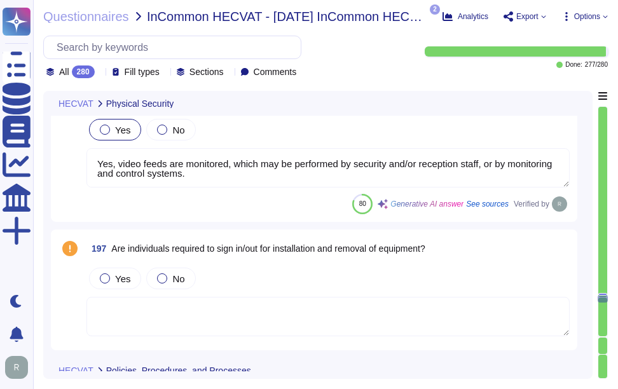
scroll to position [30180, 0]
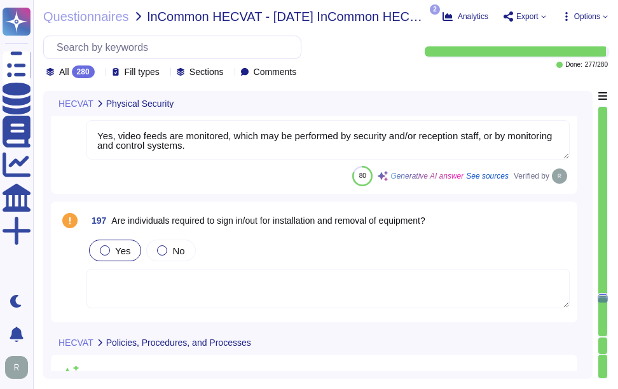
click at [105, 253] on div at bounding box center [105, 250] width 10 height 10
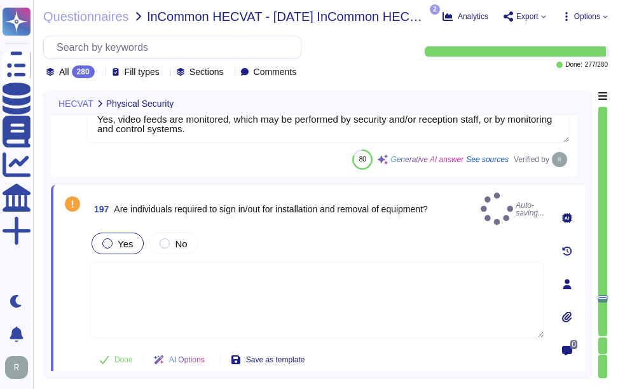
type textarea "Yes, we have a documented patch management process that includes formal, standa…"
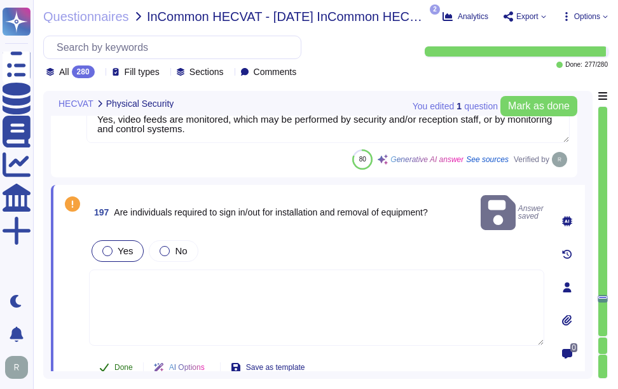
click at [115, 363] on span "Done" at bounding box center [123, 367] width 18 height 8
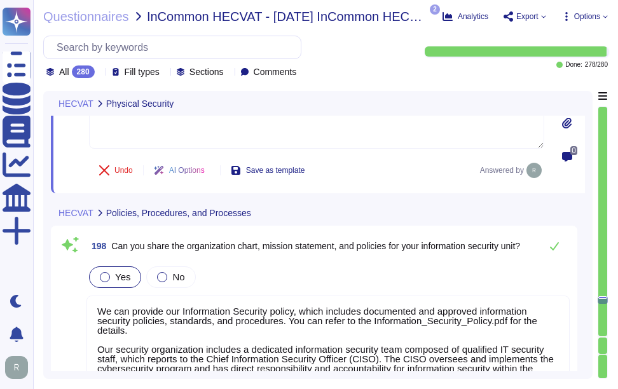
scroll to position [30371, 0]
type textarea "Yes, we can accommodate encryption requirements using open standards. Our compa…"
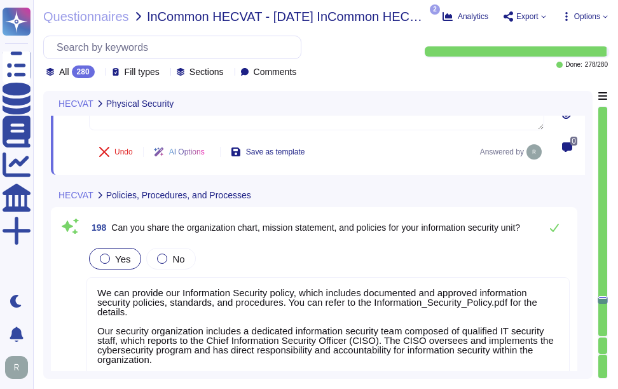
scroll to position [1, 0]
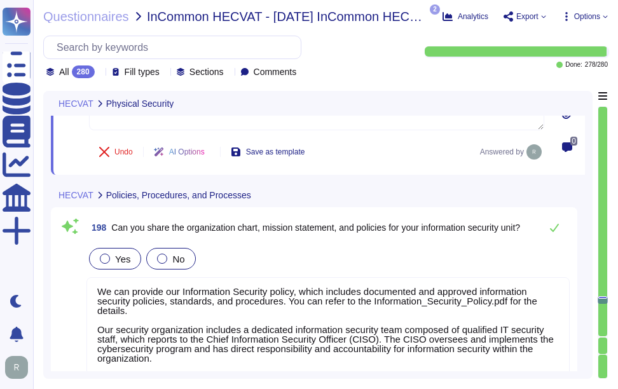
click at [158, 257] on div at bounding box center [162, 259] width 10 height 10
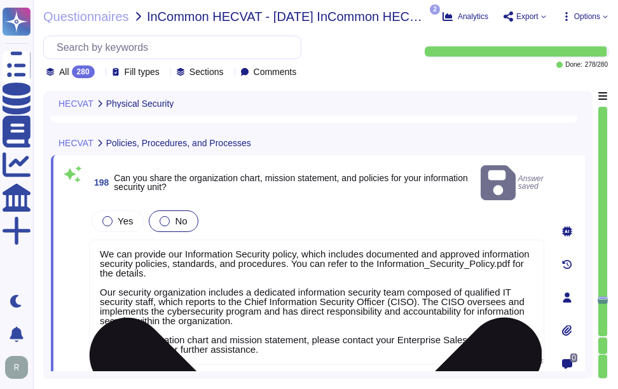
scroll to position [0, 0]
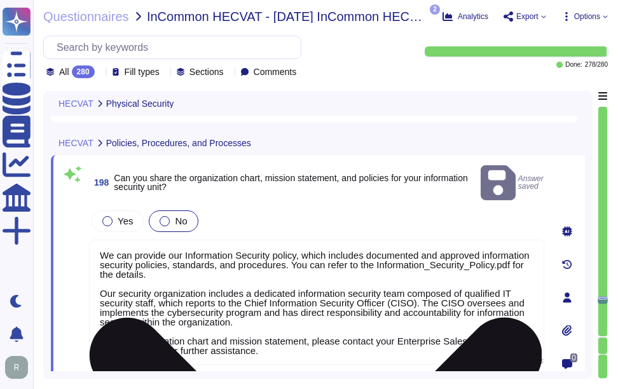
drag, startPoint x: 259, startPoint y: 332, endPoint x: 91, endPoint y: 230, distance: 196.5
click at [91, 240] on textarea "We can provide our Information Security policy, which includes documented and a…" at bounding box center [316, 302] width 455 height 125
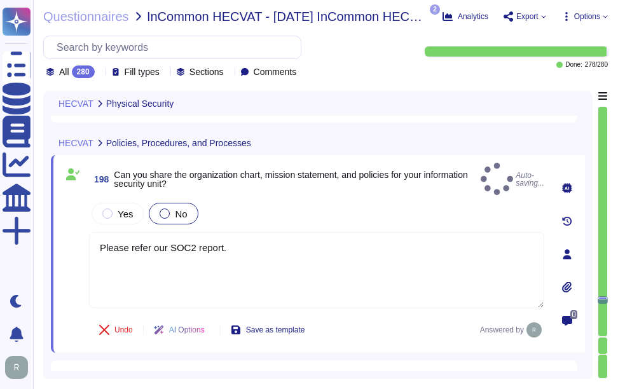
click at [570, 298] on div "0" at bounding box center [567, 254] width 36 height 182
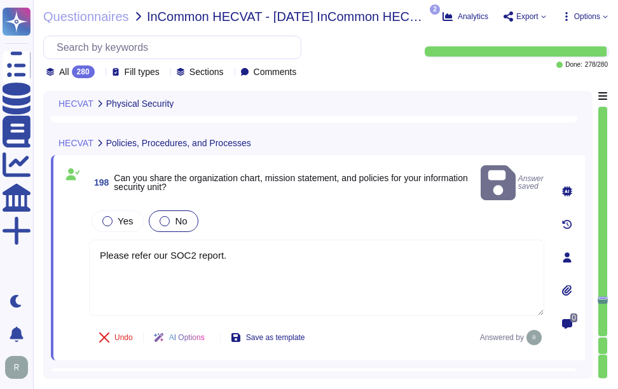
click at [569, 285] on icon at bounding box center [567, 290] width 10 height 11
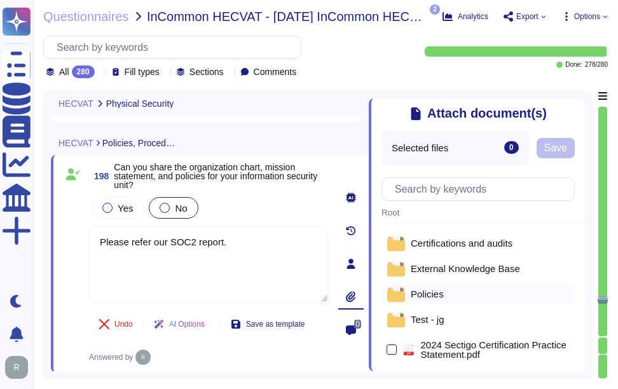
click at [430, 298] on span "Policies" at bounding box center [426, 294] width 33 height 10
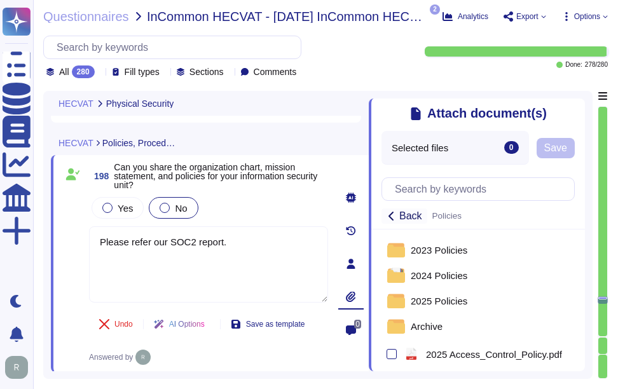
click at [412, 217] on span "Back" at bounding box center [410, 216] width 23 height 10
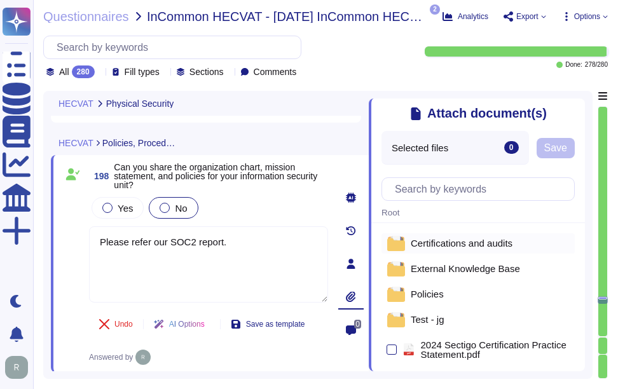
click at [466, 241] on span "Certifications and audits" at bounding box center [461, 243] width 102 height 10
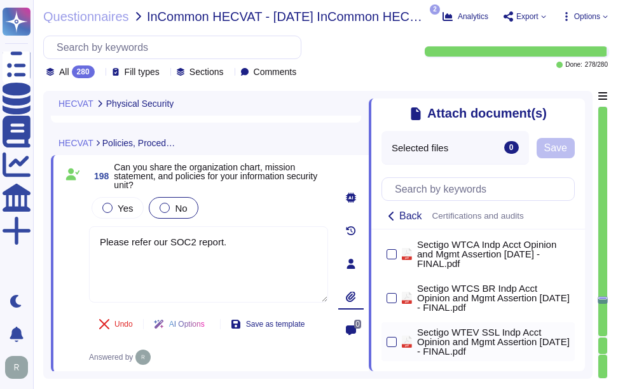
scroll to position [386, 0]
click at [402, 217] on span "Back" at bounding box center [410, 216] width 23 height 10
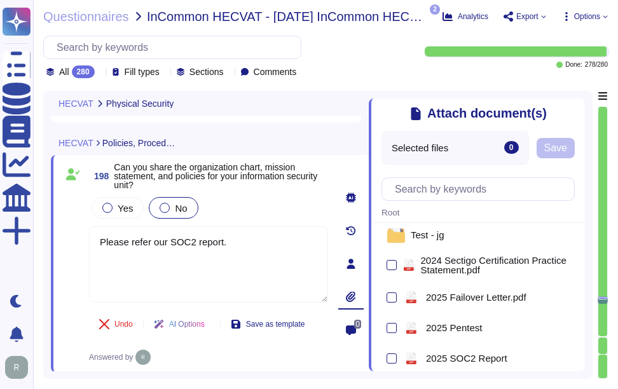
scroll to position [132, 0]
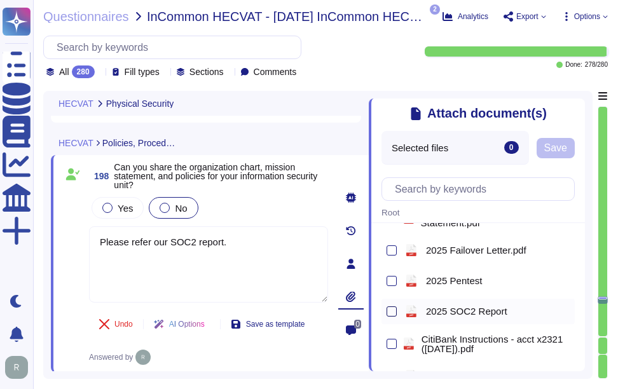
click at [393, 315] on div at bounding box center [391, 311] width 10 height 10
click at [0, 0] on input "checkbox" at bounding box center [0, 0] width 0 height 0
click at [555, 153] on span "Save" at bounding box center [555, 148] width 23 height 10
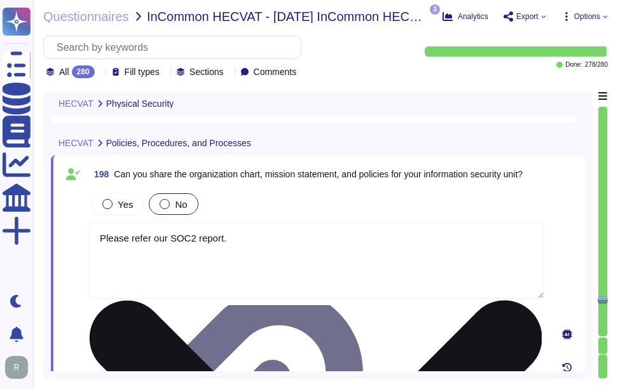
click at [97, 236] on textarea "Please refer our SOC2 report." at bounding box center [316, 260] width 455 height 76
paste textarea "Our independantly audited SOC2 report should cover this"
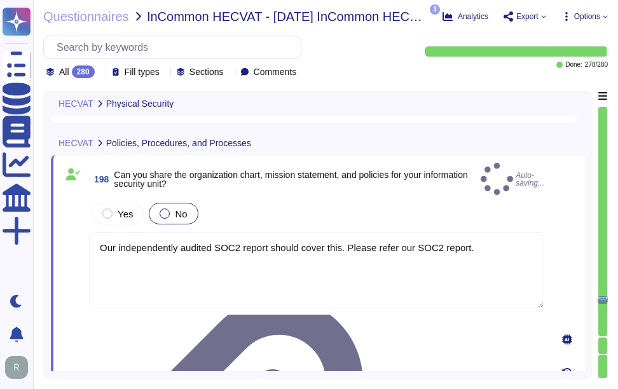
type textarea "Our independently audited SOC2 report should cover this. Please refer our SOC2 …"
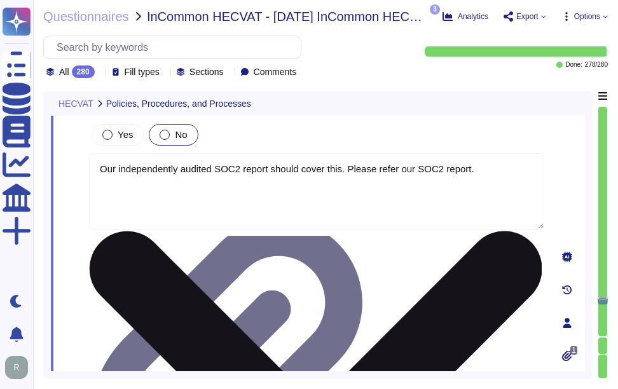
type textarea "Yes, developers at Sectigo have been trained in secure coding techniques. They …"
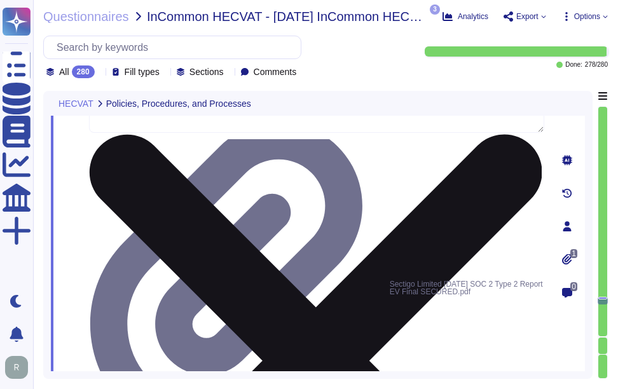
scroll to position [30561, 0]
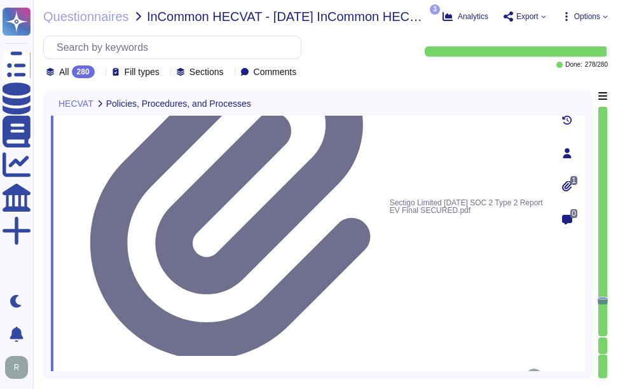
type textarea "Yes, our application was developed using secure coding techniques consistent wi…"
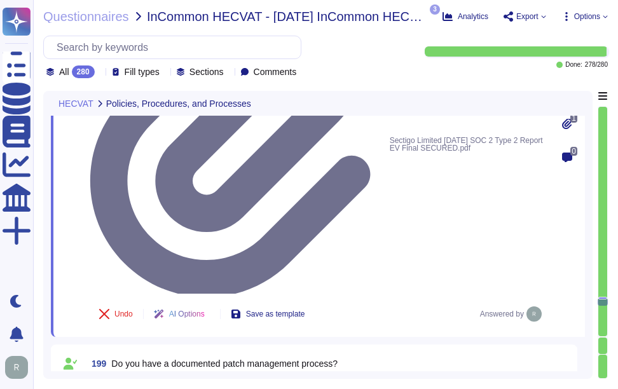
scroll to position [30688, 0]
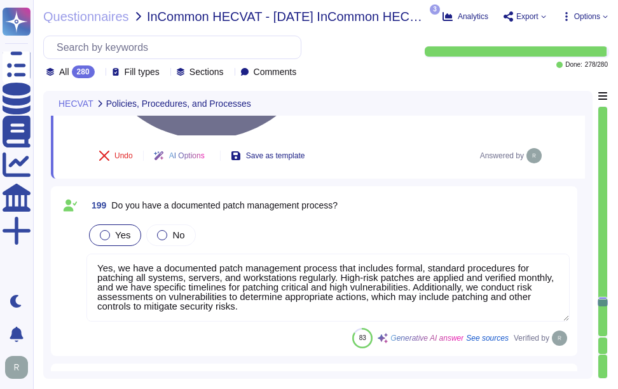
type textarea "Yes, we perform static code analysis and static application security testing (S…"
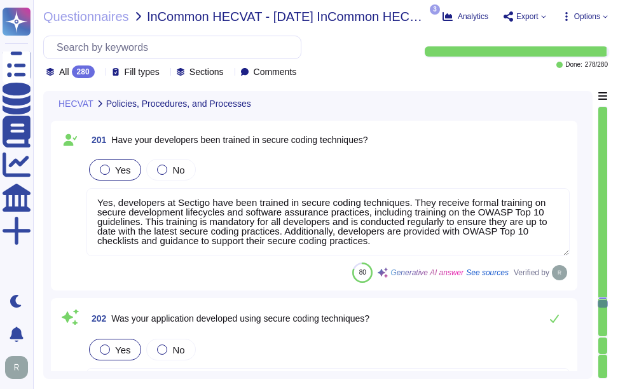
type textarea "Yes, Sectigo has established software testing processes that include both dynam…"
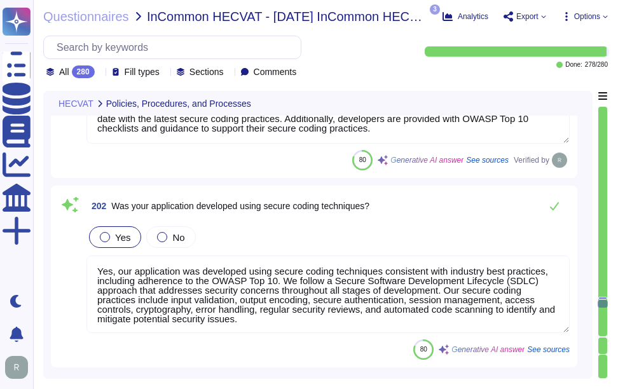
scroll to position [31069, 0]
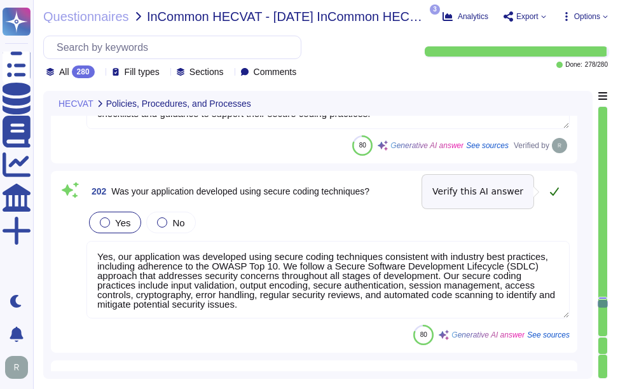
click at [548, 190] on button at bounding box center [554, 191] width 30 height 25
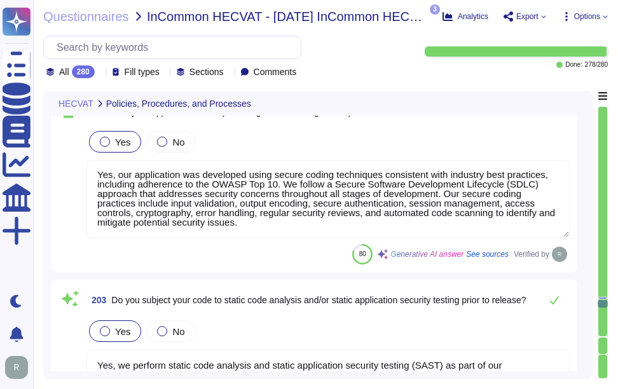
scroll to position [31197, 0]
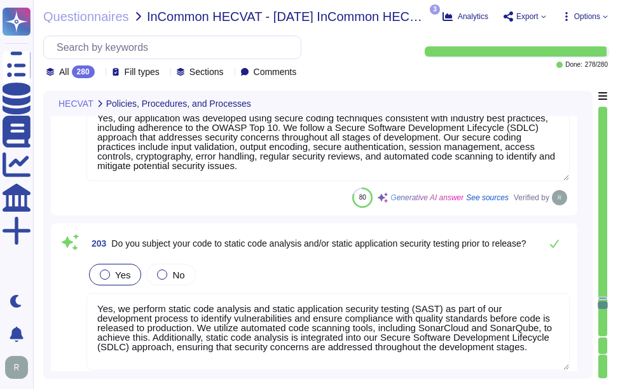
type textarea "Yes, information security principles are designed into the product lifecycle at…"
click at [548, 241] on button at bounding box center [554, 243] width 30 height 25
click at [557, 241] on icon at bounding box center [554, 244] width 9 height 8
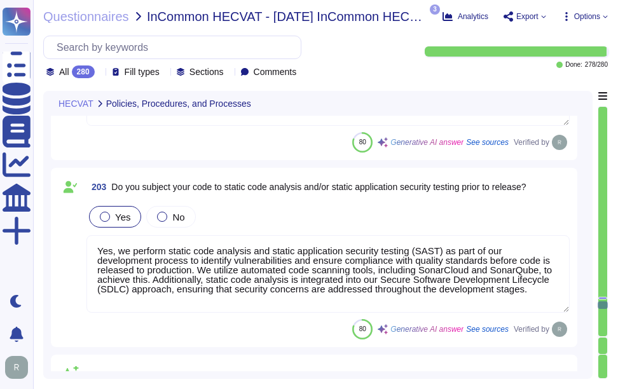
type textarea "Yes, Sectigo has established a formal Software Development Lifecycle (SDLC) pro…"
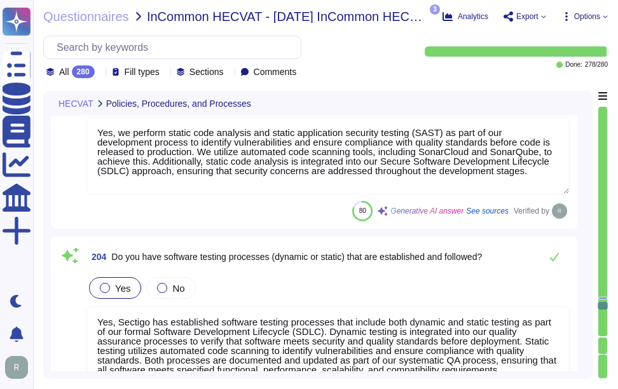
scroll to position [31324, 0]
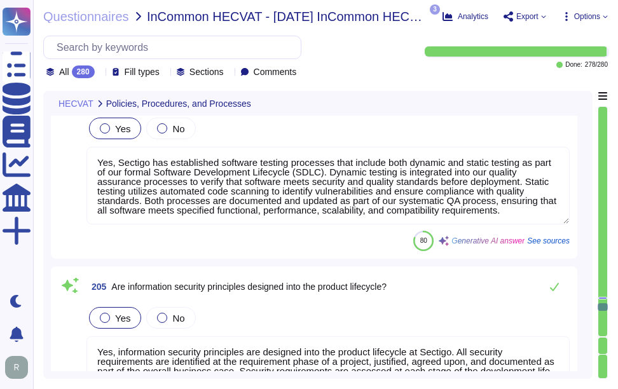
type textarea "Yes, we have a formal Incident Response Plan with documented policies and proce…"
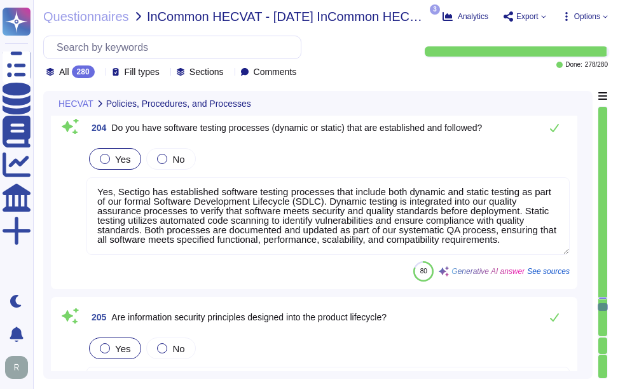
scroll to position [31578, 0]
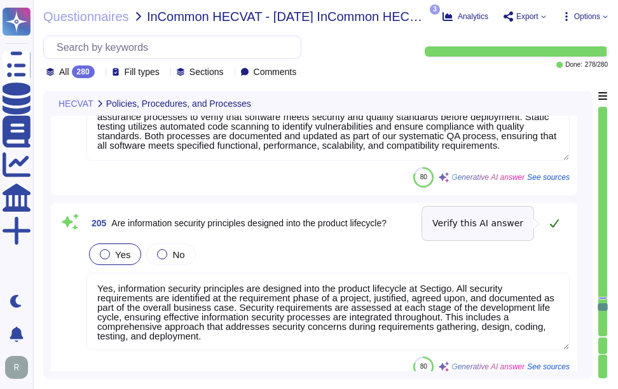
click at [557, 224] on icon at bounding box center [554, 223] width 10 height 10
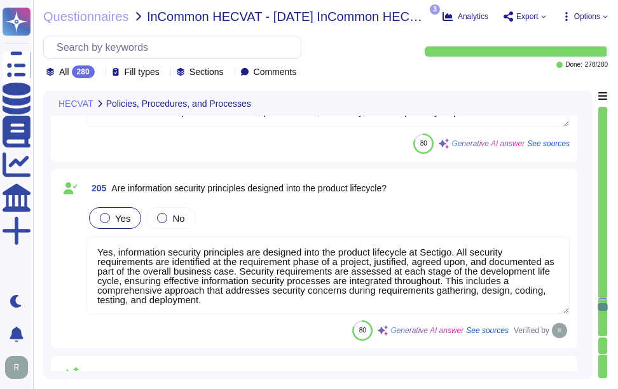
scroll to position [31641, 0]
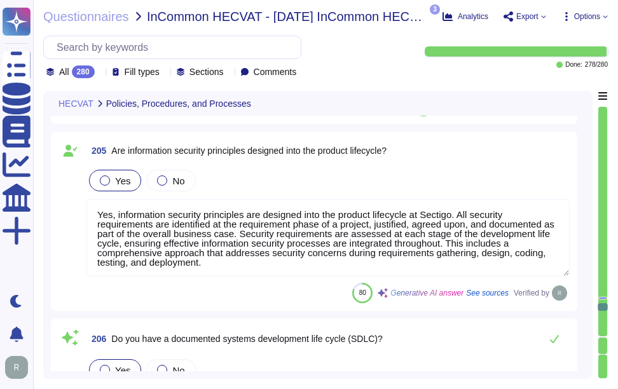
type textarea "Yes, we will comply with applicable breach notification laws, as we have a form…"
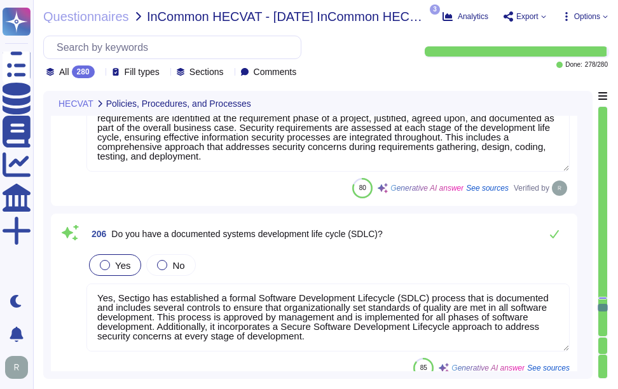
scroll to position [31768, 0]
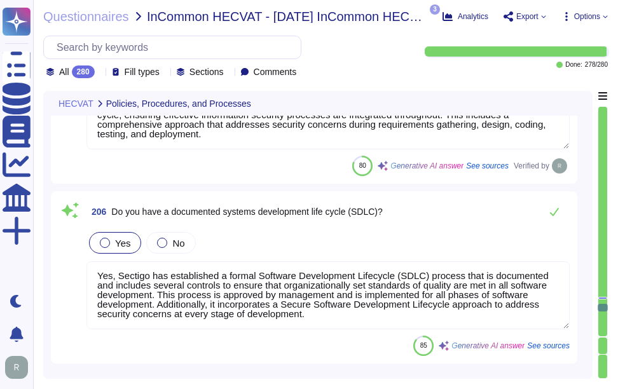
click at [492, 315] on textarea "Yes, Sectigo has established a formal Software Development Lifecycle (SDLC) pro…" at bounding box center [327, 295] width 483 height 68
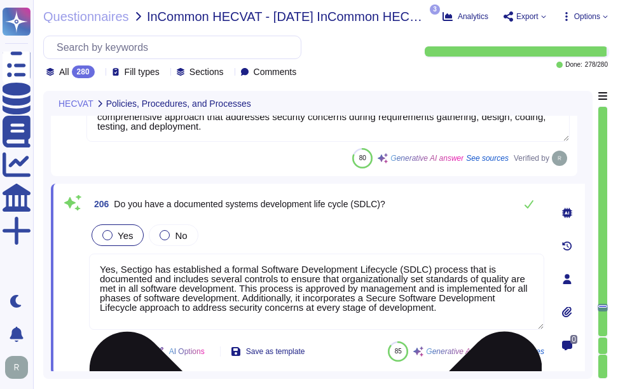
type textarea "Yes, we will comply with applicable breach notification laws, as we have a form…"
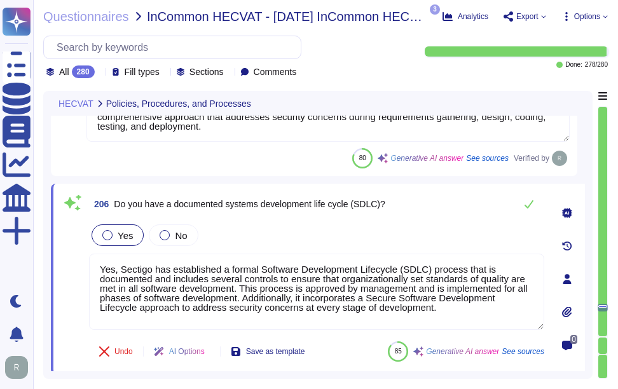
click at [567, 313] on icon at bounding box center [567, 311] width 10 height 11
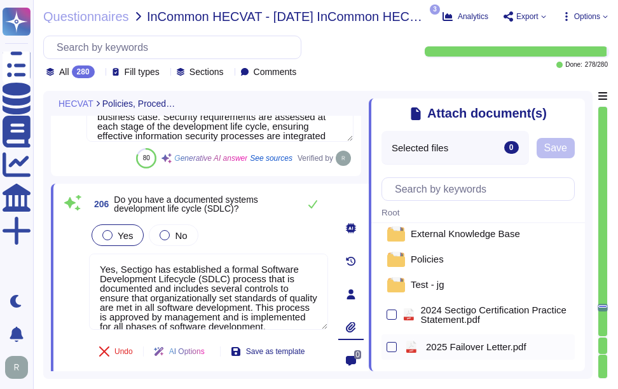
scroll to position [64, 0]
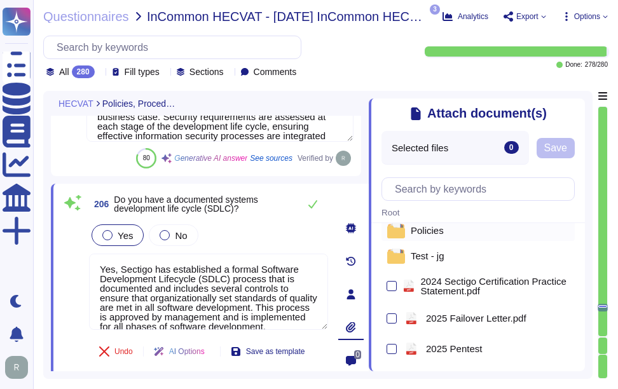
click at [425, 231] on span "Policies" at bounding box center [426, 231] width 33 height 10
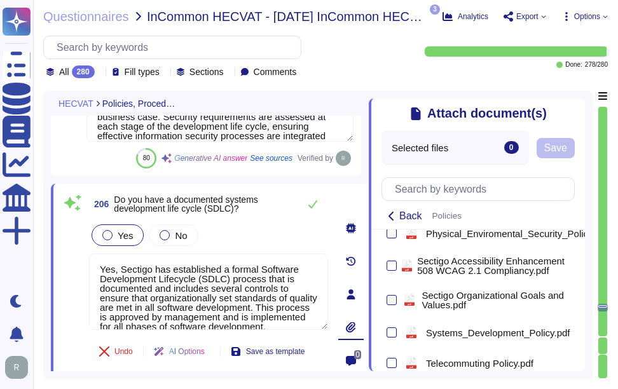
scroll to position [1080, 0]
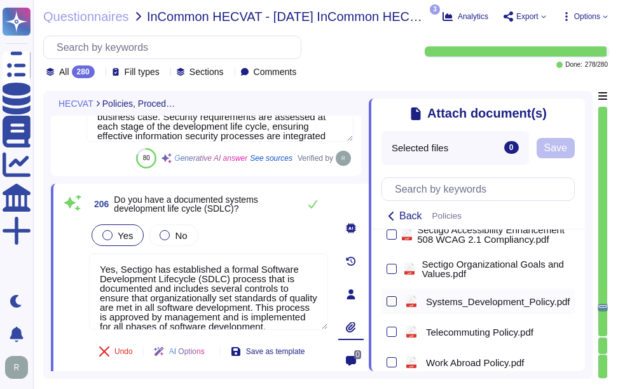
click at [388, 306] on div at bounding box center [391, 301] width 10 height 10
click at [0, 0] on input "checkbox" at bounding box center [0, 0] width 0 height 0
click at [595, 146] on span "Save" at bounding box center [592, 148] width 23 height 10
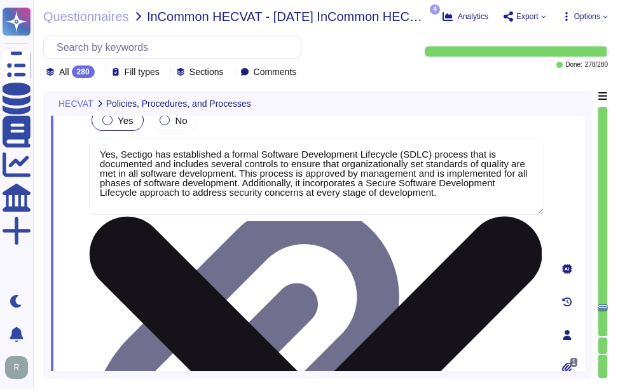
type textarea "Yes, Sectigo will comply fully with all relevant legislation and regulation per…"
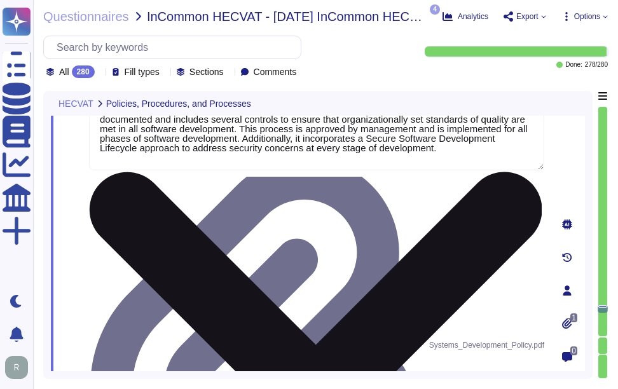
scroll to position [31959, 0]
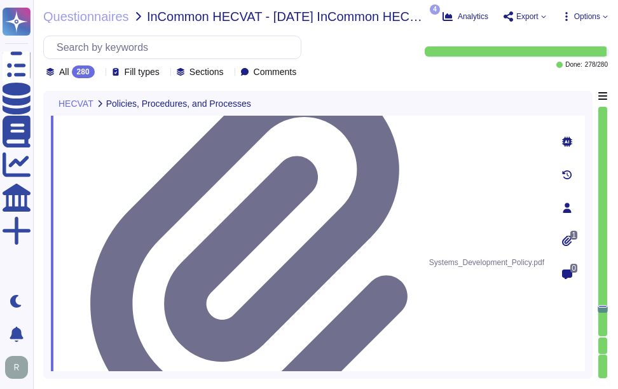
scroll to position [32023, 0]
type textarea "Yes, our company is subject to the laws of the jurisdiction where our personnel…"
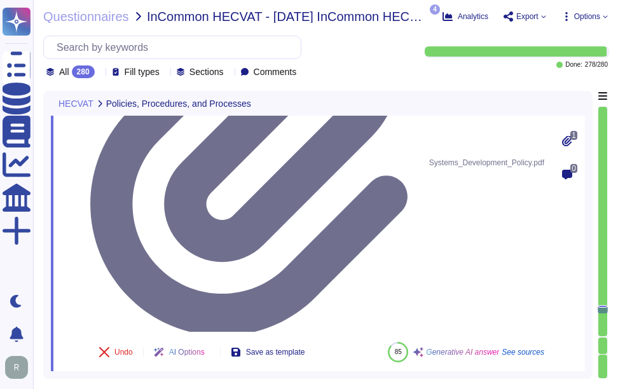
scroll to position [32150, 0]
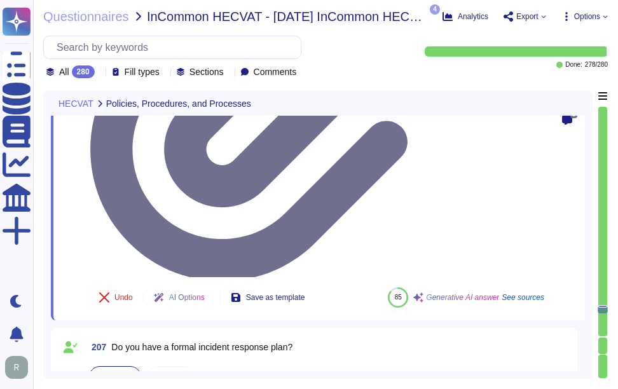
type textarea "Yes, we perform background screenings on all employees, including contractors, …"
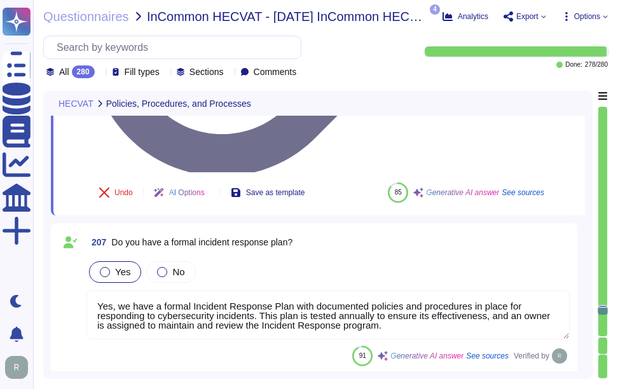
scroll to position [32277, 0]
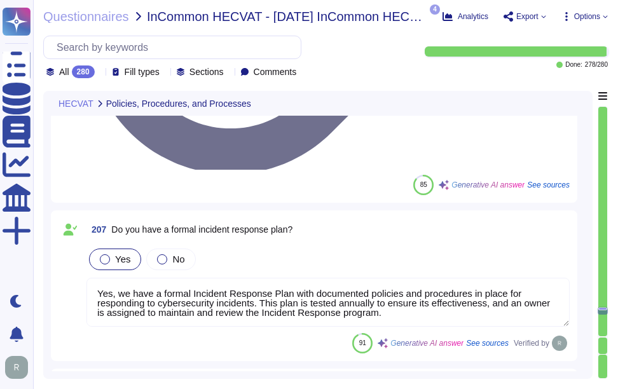
type textarea "Yes, we perform background screenings on all employees, including contractors, …"
type textarea "Sectigo will comply fully with all relevant legislation and regulation pertaini…"
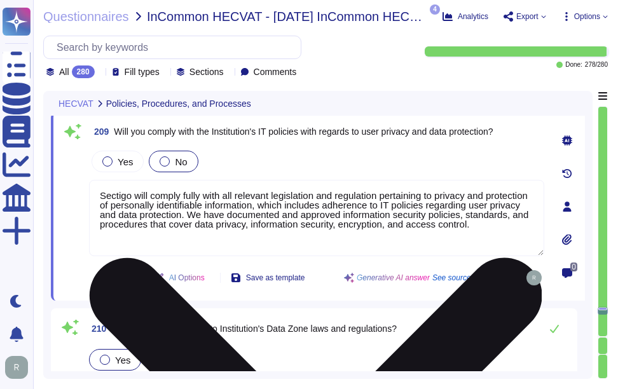
type textarea "Yes, new employees are required to sign the code of conduct/ethics, non-disclos…"
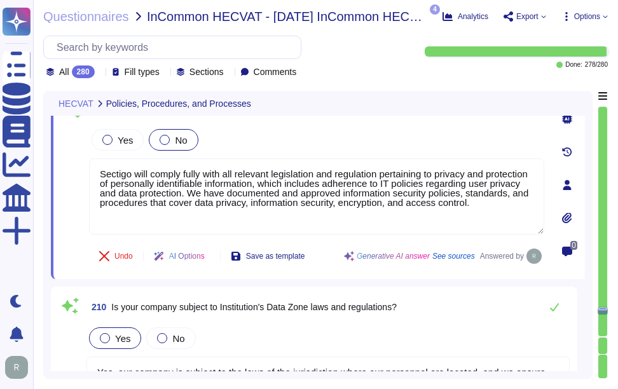
scroll to position [32340, 0]
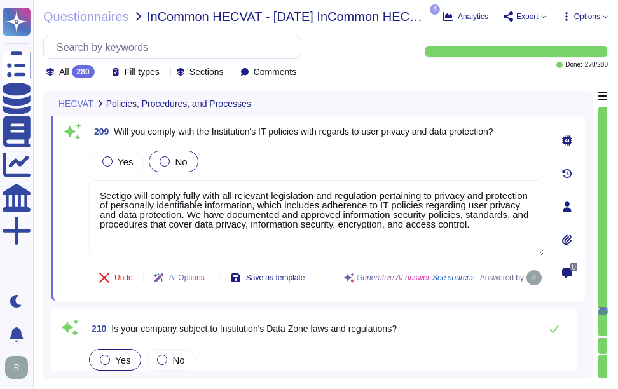
click at [80, 254] on span at bounding box center [72, 202] width 23 height 109
click at [78, 253] on span at bounding box center [72, 202] width 23 height 109
click at [86, 261] on div "209 Will you comply with the Institution's IT policies with regards to user pri…" at bounding box center [302, 206] width 483 height 173
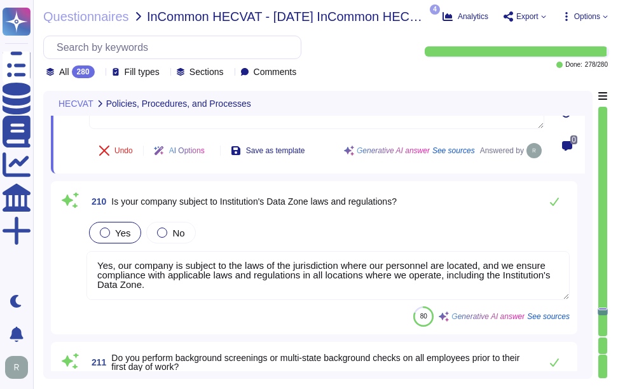
scroll to position [0, 0]
drag, startPoint x: 209, startPoint y: 291, endPoint x: 71, endPoint y: 254, distance: 143.3
click at [71, 254] on div "210 Is your company subject to Institution's Data Zone laws and regulations? Ye…" at bounding box center [313, 258] width 511 height 138
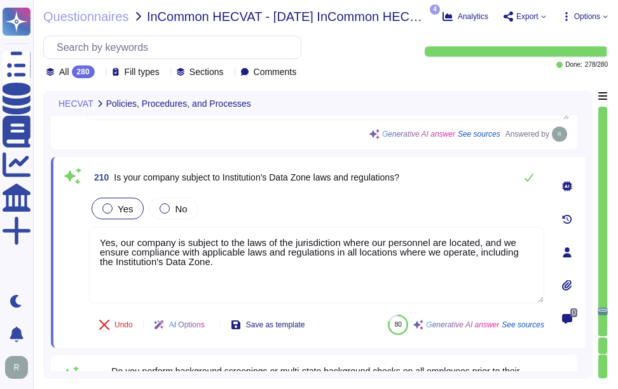
type textarea "Yes, new employees are required to sign the code of conduct/ethics, non-disclos…"
paste textarea "We are subject to US & UK Laws"
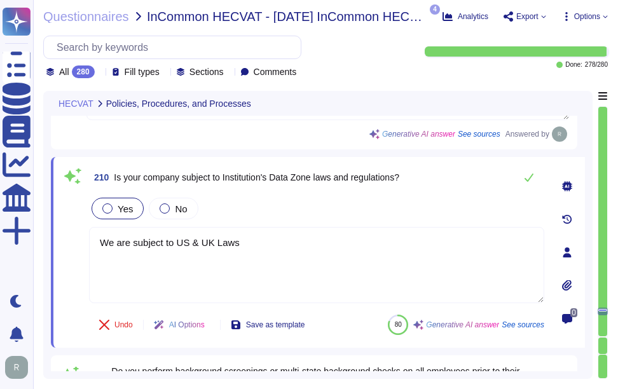
type textarea "We are subject to US & UK Laws"
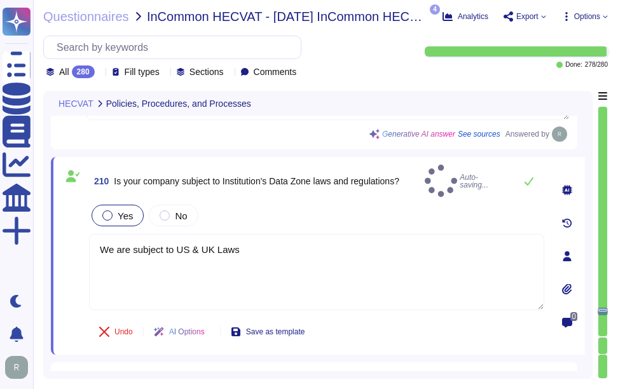
click at [303, 206] on div "Yes No" at bounding box center [316, 215] width 455 height 27
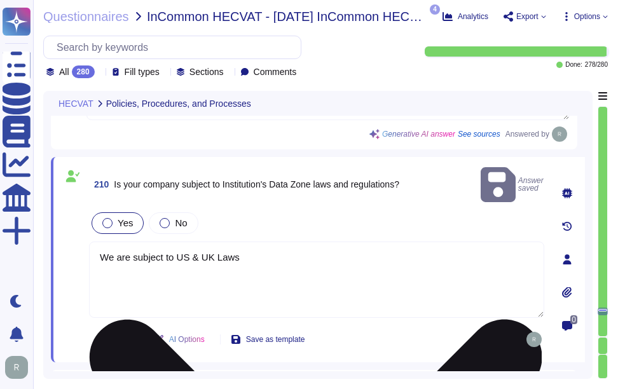
type textarea "Yes, we have a documented Information Security Policy that has been approved by…"
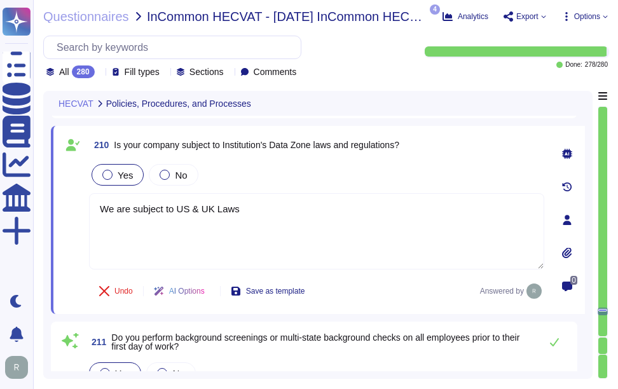
scroll to position [32467, 0]
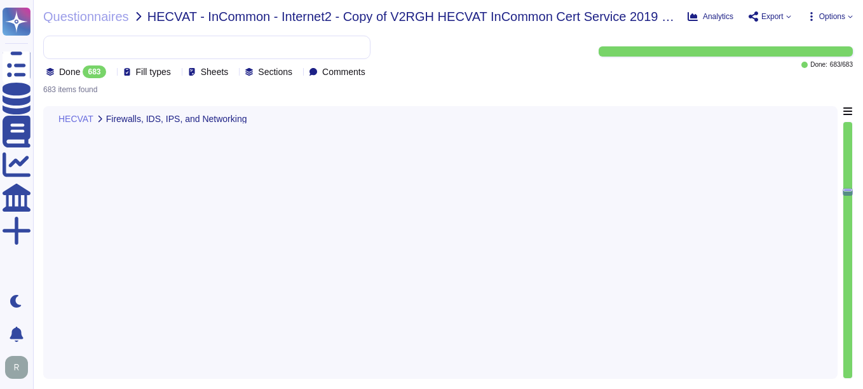
type textarea "Internally - we utilize multiple tools, operating on multiple layers, to detect…"
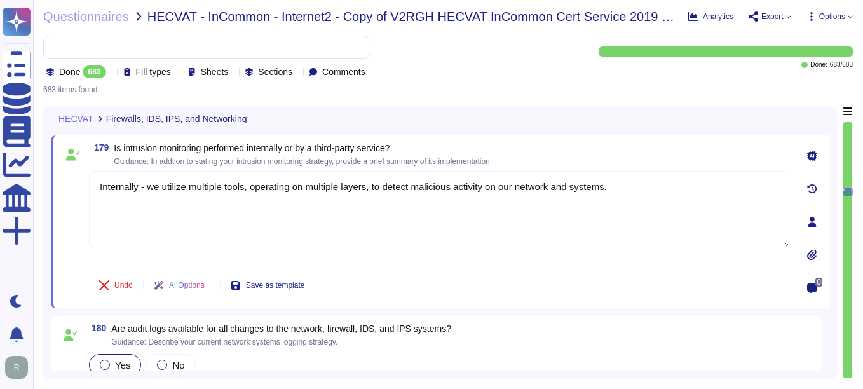
scroll to position [20336, 0]
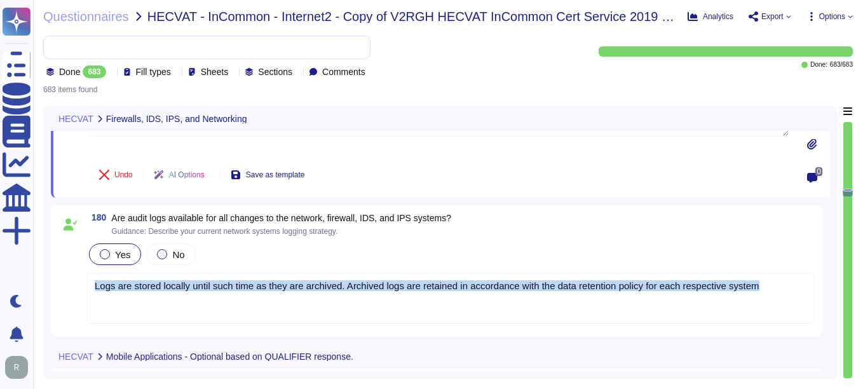
drag, startPoint x: 94, startPoint y: 285, endPoint x: 776, endPoint y: 293, distance: 681.8
click at [776, 293] on div "Logs are stored locally until such time as they are archived. Archived logs are…" at bounding box center [450, 298] width 728 height 51
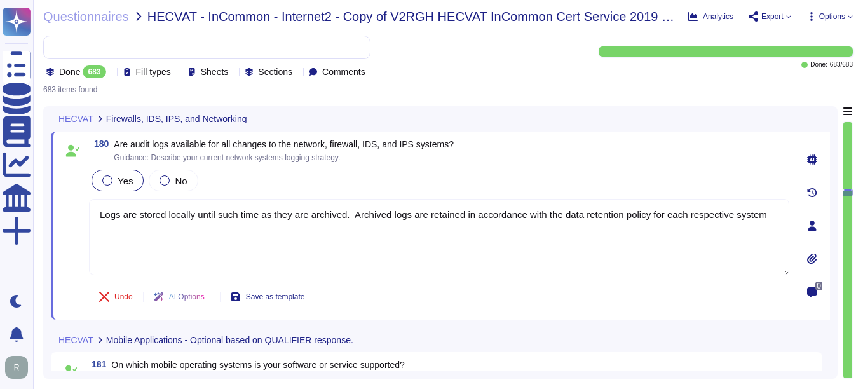
type textarea "Logs are stored locally until such time as they are archived. Archived logs are…"
drag, startPoint x: 765, startPoint y: 215, endPoint x: 62, endPoint y: 253, distance: 704.4
click at [62, 253] on div "180 Are audit logs available for all changes to the network, firewall, IDS, and…" at bounding box center [425, 225] width 728 height 173
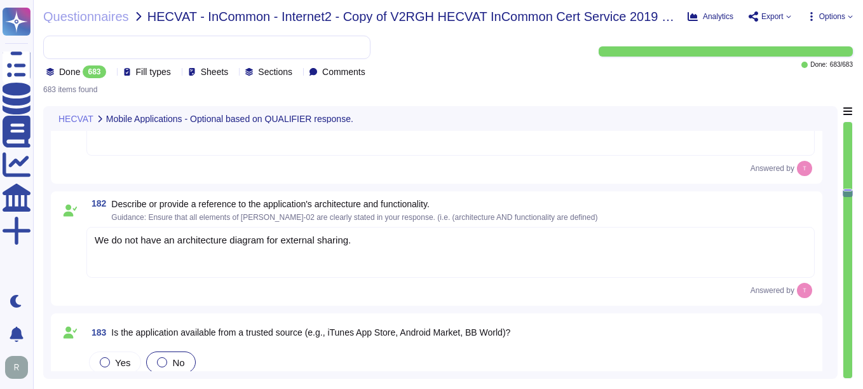
scroll to position [20590, 0]
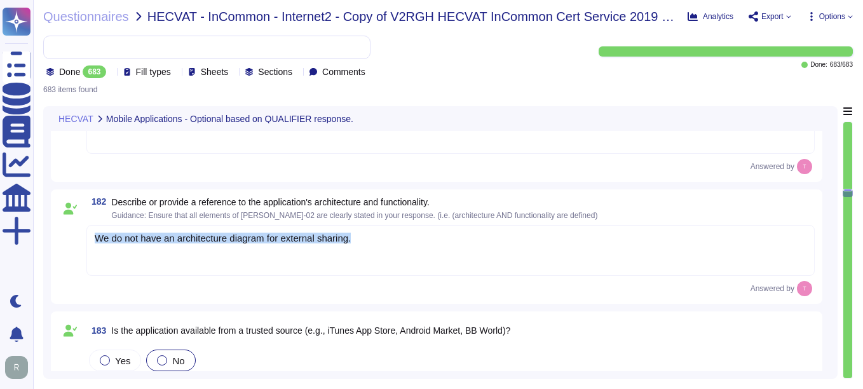
drag, startPoint x: 358, startPoint y: 243, endPoint x: 97, endPoint y: 231, distance: 261.4
click at [97, 231] on div "We do not have an architecture diagram for external sharing." at bounding box center [450, 250] width 728 height 51
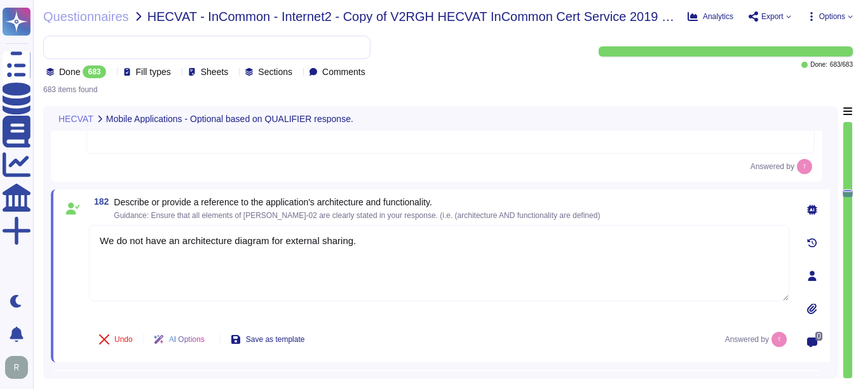
type textarea "We do not have an architecture diagram for external sharing."
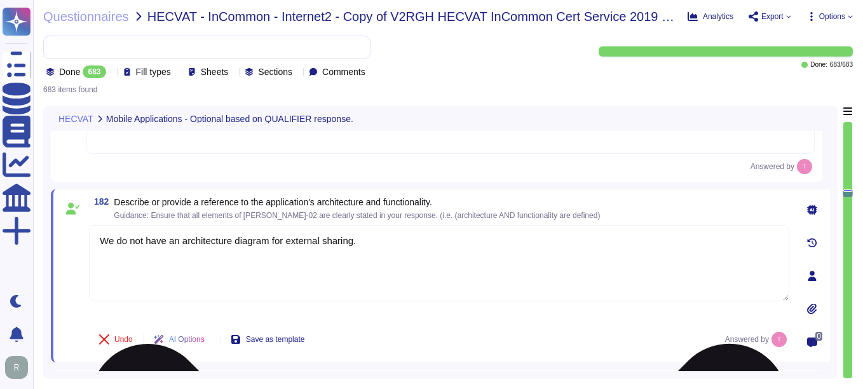
drag, startPoint x: 98, startPoint y: 237, endPoint x: 378, endPoint y: 246, distance: 279.7
click at [378, 246] on textarea "We do not have an architecture diagram for external sharing." at bounding box center [439, 263] width 700 height 76
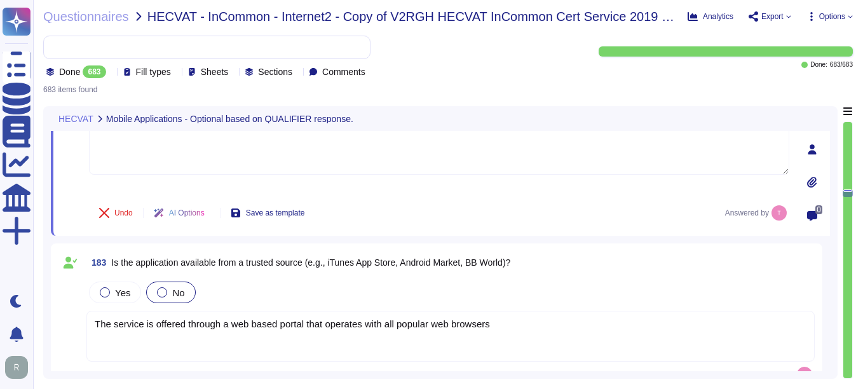
scroll to position [20717, 0]
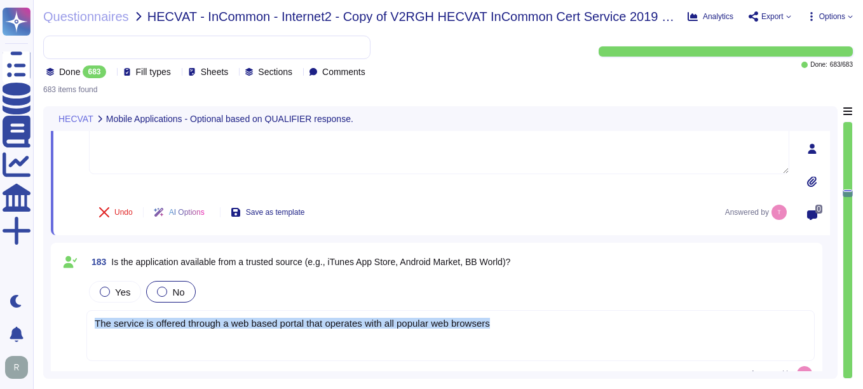
drag, startPoint x: 94, startPoint y: 320, endPoint x: 507, endPoint y: 330, distance: 413.1
click at [507, 330] on div "The service is offered through a web based portal that operates with all popula…" at bounding box center [450, 335] width 728 height 51
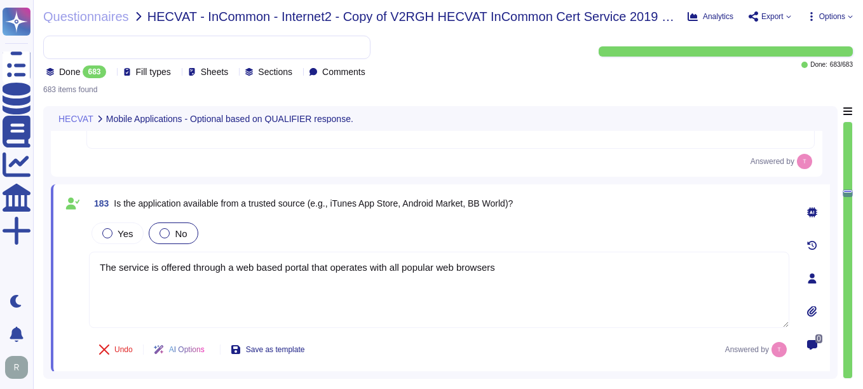
type textarea "The service is offered through a web based portal that operates with all popula…"
drag, startPoint x: 503, startPoint y: 272, endPoint x: 87, endPoint y: 275, distance: 416.2
click at [87, 275] on div "183 Is the application available from a trusted source (e.g., iTunes App Store,…" at bounding box center [425, 278] width 728 height 173
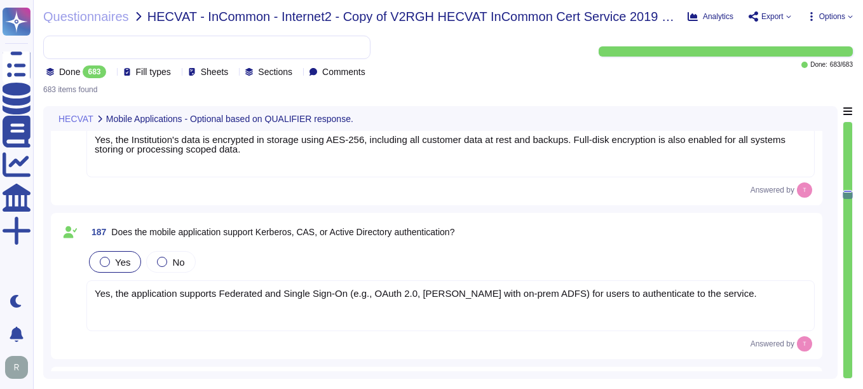
scroll to position [21352, 0]
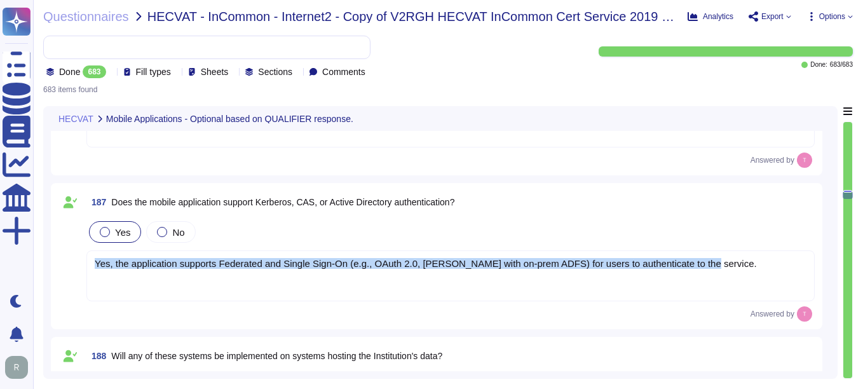
drag, startPoint x: 96, startPoint y: 264, endPoint x: 705, endPoint y: 278, distance: 609.5
click at [705, 278] on div "Yes, the application supports Federated and Single Sign-On (e.g., OAuth 2.0, [P…" at bounding box center [450, 275] width 728 height 51
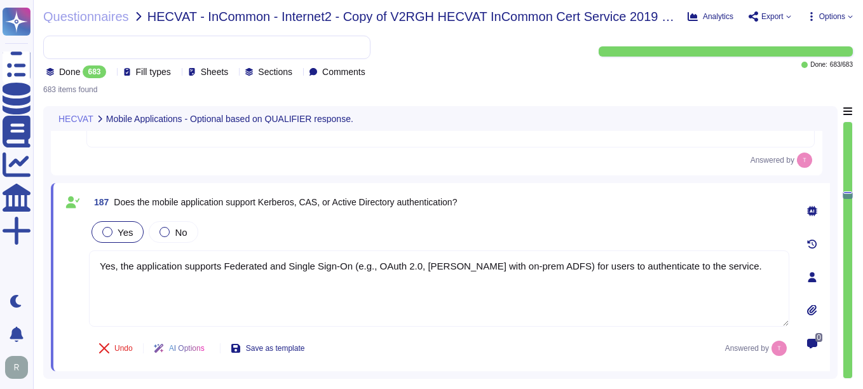
type textarea "Yes, the application supports Federated and Single Sign-On (e.g., OAuth 2.0, [P…"
drag, startPoint x: 717, startPoint y: 269, endPoint x: 80, endPoint y: 294, distance: 637.8
click at [80, 294] on div "187 Does the mobile application support Kerberos, CAS, or Active Directory auth…" at bounding box center [425, 277] width 728 height 173
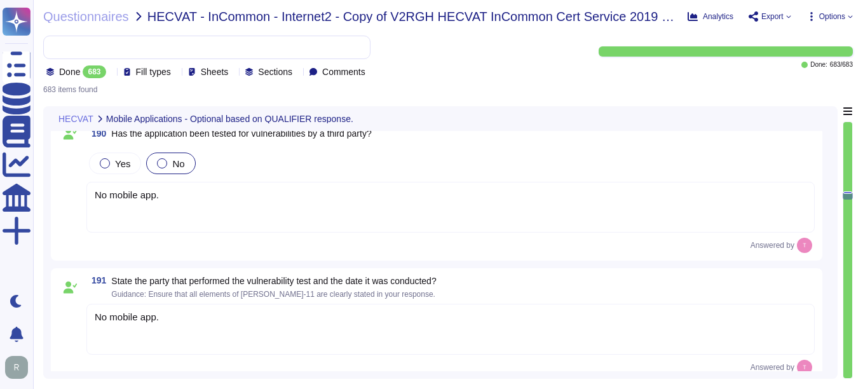
scroll to position [21924, 0]
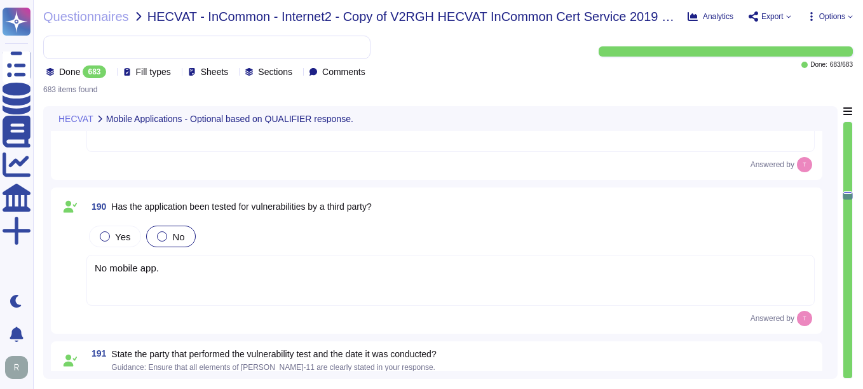
type textarea "Yes, the application supports Federated and Single Sign-On (e.g., OAuth 2.0, [P…"
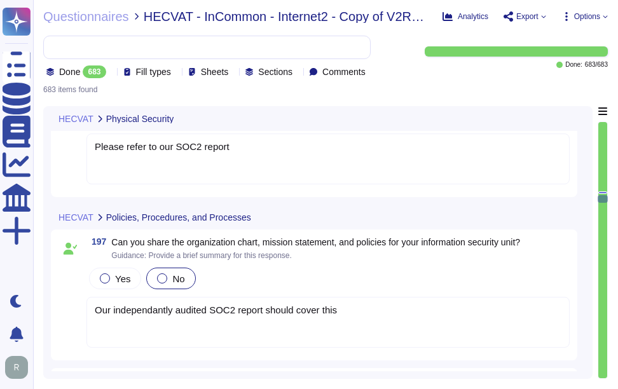
scroll to position [22729, 0]
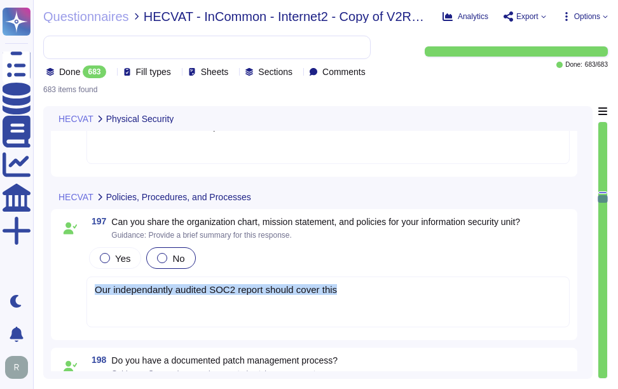
drag, startPoint x: 346, startPoint y: 288, endPoint x: 88, endPoint y: 285, distance: 258.0
click at [88, 285] on div "Our independantly audited SOC2 report should cover this" at bounding box center [327, 301] width 483 height 51
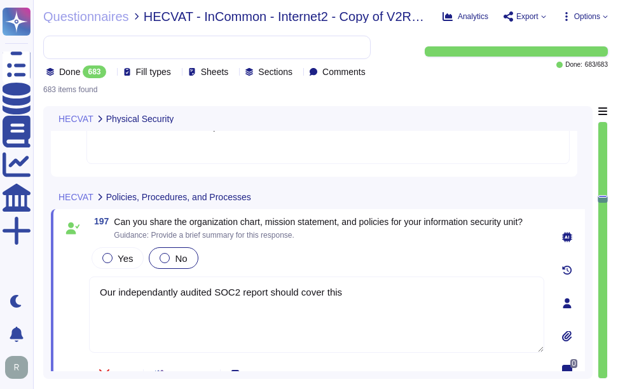
type textarea "Our independantly audited SOC2 report should cover this"
drag, startPoint x: 350, startPoint y: 287, endPoint x: 74, endPoint y: 280, distance: 276.5
click at [74, 280] on div "197 Can you share the organization chart, mission statement, and policies for y…" at bounding box center [302, 303] width 483 height 173
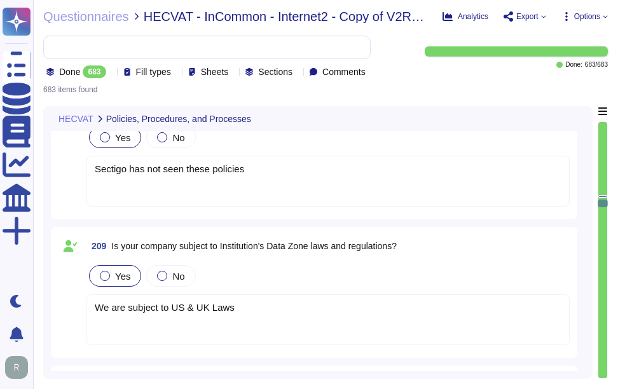
scroll to position [24381, 0]
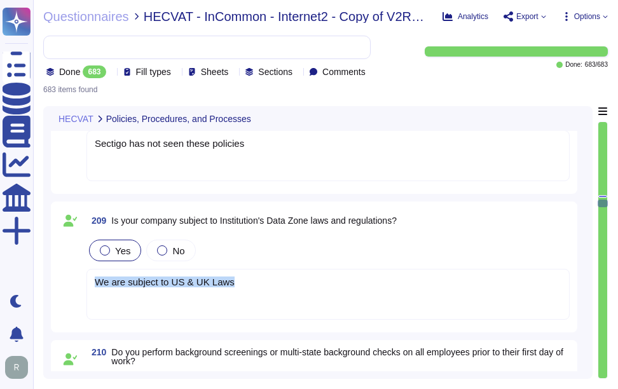
drag, startPoint x: 250, startPoint y: 281, endPoint x: 71, endPoint y: 280, distance: 179.8
click at [71, 280] on div "209 Is your company subject to Institution's Data Zone laws and regulations? Ye…" at bounding box center [313, 267] width 511 height 116
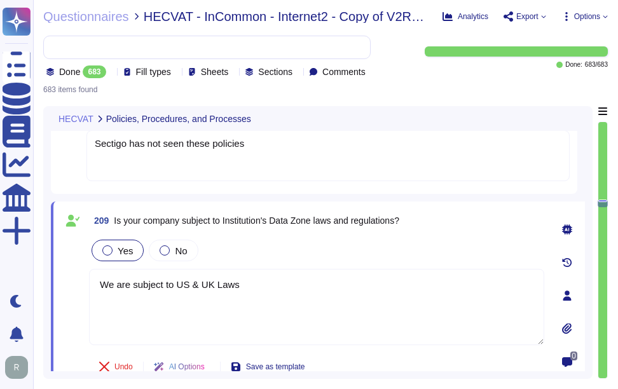
type textarea "We are subject to US & UK Laws"
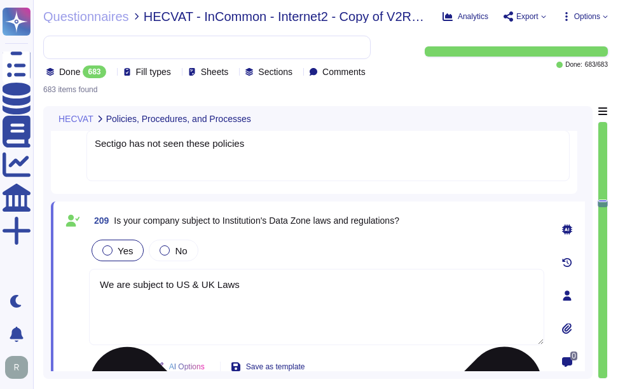
drag, startPoint x: 247, startPoint y: 292, endPoint x: 98, endPoint y: 284, distance: 148.3
click at [98, 284] on textarea "We are subject to US & UK Laws" at bounding box center [316, 307] width 455 height 76
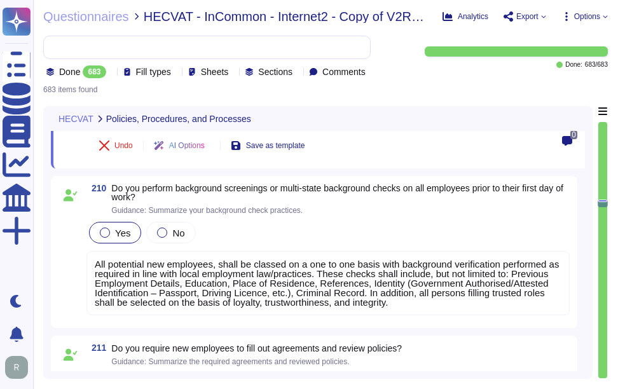
scroll to position [24635, 0]
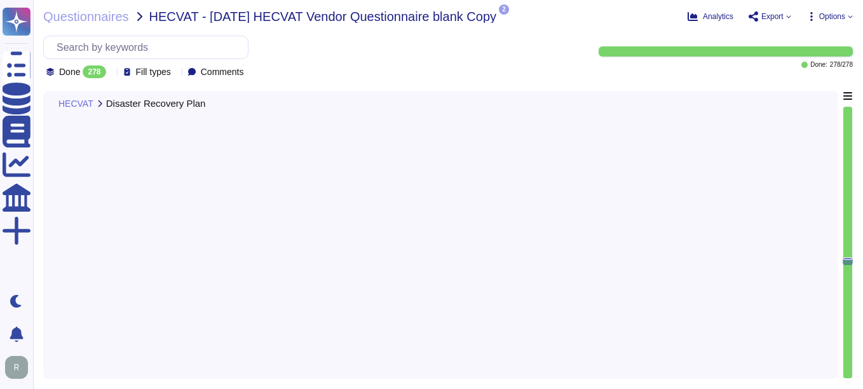
type textarea "Please refer Disaster Recovery Policy."
type textarea "Yes, an owner is assigned to maintain and review the Disaster Recovery Plan (DR…"
type textarea "Yes, the Institution may review our Disaster Recovery Plan (DRP) and supporting…"
type textarea "We maintain redundant, synched data centers in Secaucus, New Jersey and Manches…"
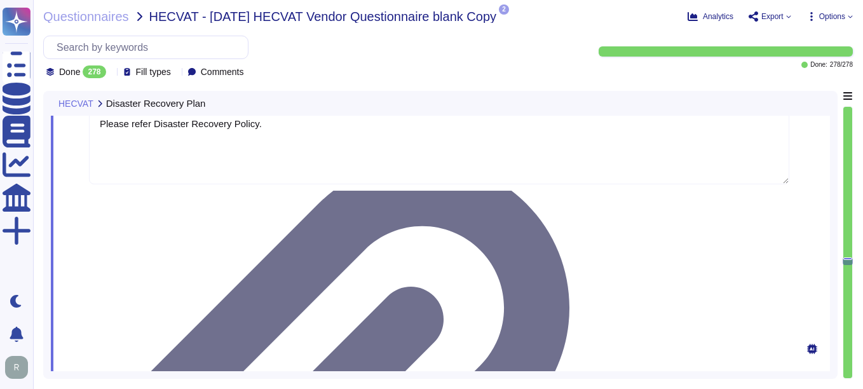
type textarea "Yes, our organization maintains dedicated Disaster Recovery (DR) sites in Secau…"
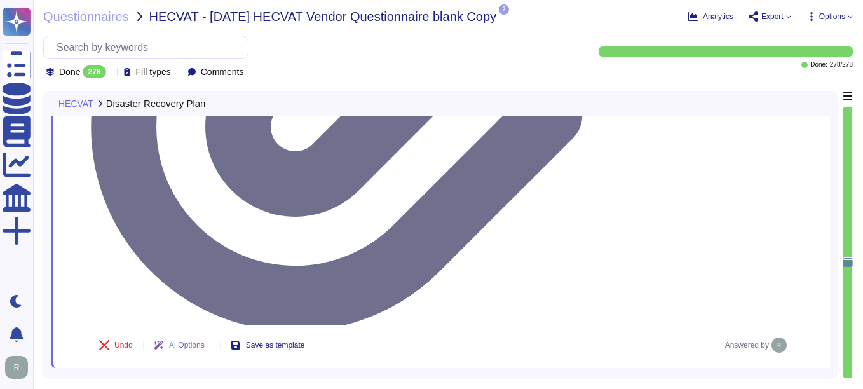
type textarea "Yes, our organization conducts an annual test of relocating to our secondary si…"
type textarea "Yes, there is a defined problem/issue escalation plan in our Business Continuit…"
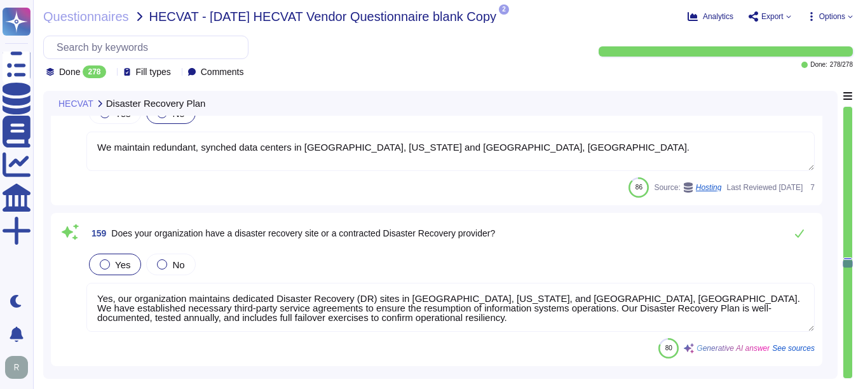
type textarea "Notification, if it occurs, will depend on the nature of the incident."
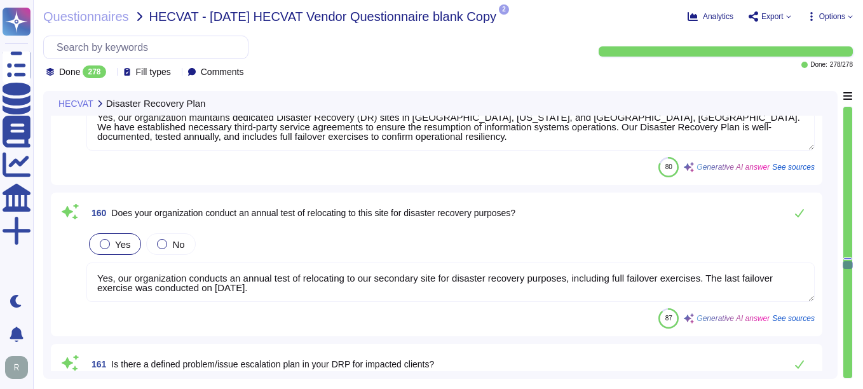
type textarea "Our Disaster Recovery Plan is tested annually through a structured approach tha…"
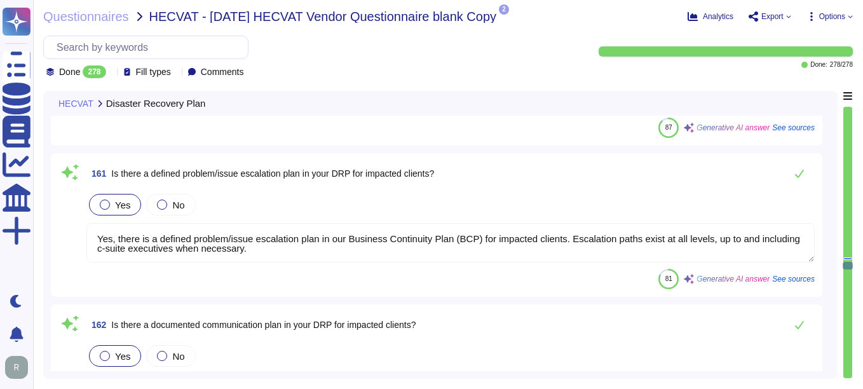
scroll to position [1, 0]
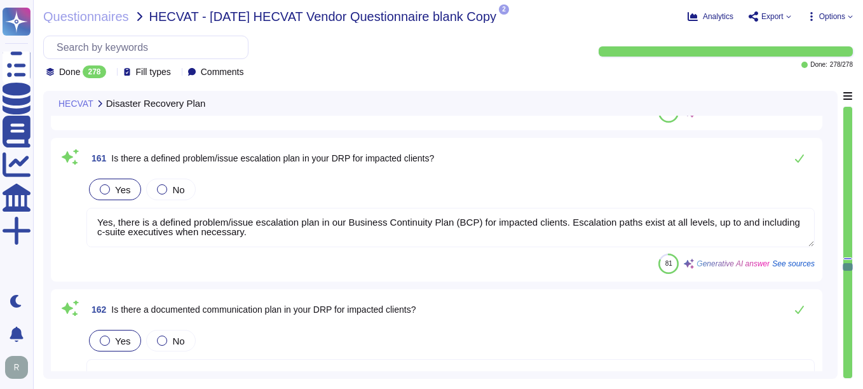
type textarea "Yes, the Disaster Recovery Plan has been tested in the last year. The last test…"
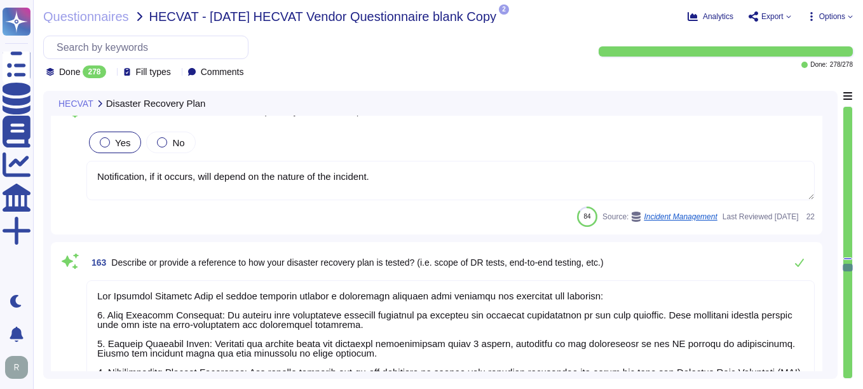
type textarea "Yes, the documented test results indicate that the actual Recovery Time Objecti…"
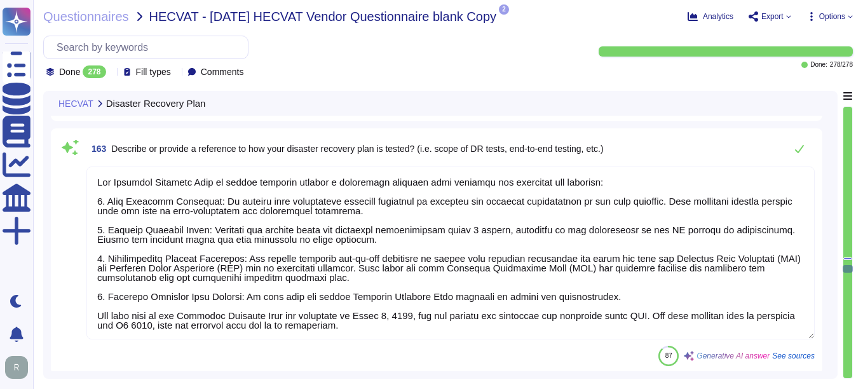
type textarea "Yes, all components of the Disaster Recovery Plan (DRP) are reviewed annually a…"
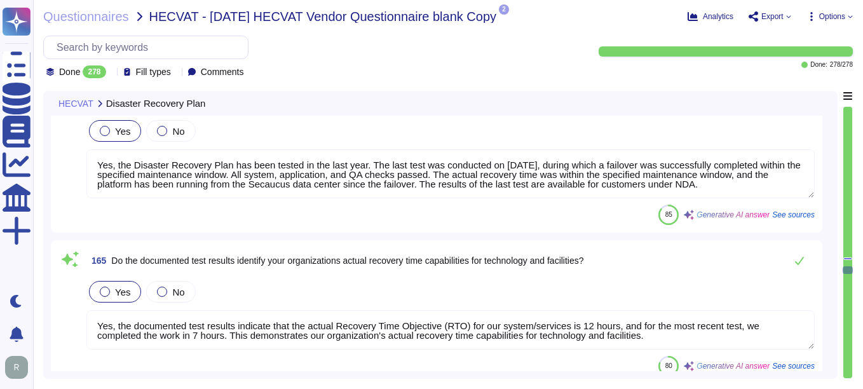
type textarea "Yes, Sectigo maintains cyber insurance coverage that includes protection agains…"
type textarea "No, we are not currently utilizing a web application firewall (WAF). However, i…"
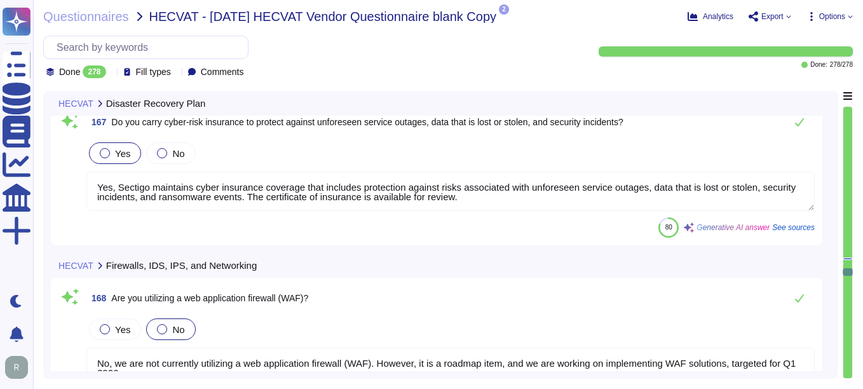
type textarea "Yes. We use host-based firewalls and network firewalls to isolate and segregate…"
type textarea "The authority to change firewall rules is documented and requires approval from…"
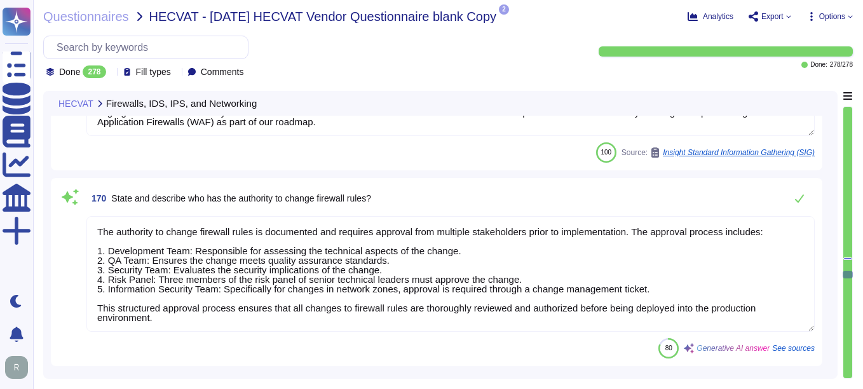
type textarea "Yes, we have a documented policy for firewall change requests. All changes to f…"
type textarea "No, we do not currently have any Intrusion Detection Systems (IDS) implemented.…"
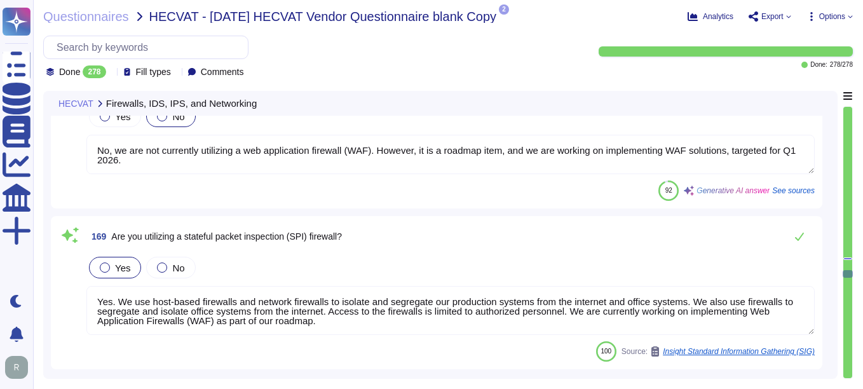
scroll to position [25464, 0]
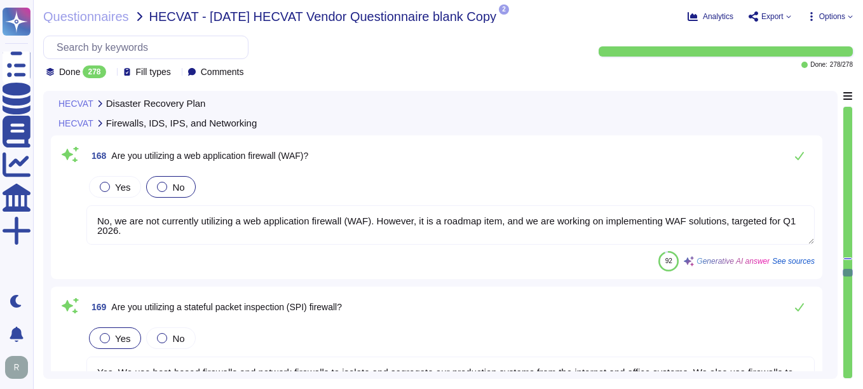
type textarea "Yes, all components of the Disaster Recovery Plan (DRP) are reviewed annually a…"
type textarea "Yes, Sectigo maintains cyber insurance coverage that includes protection agains…"
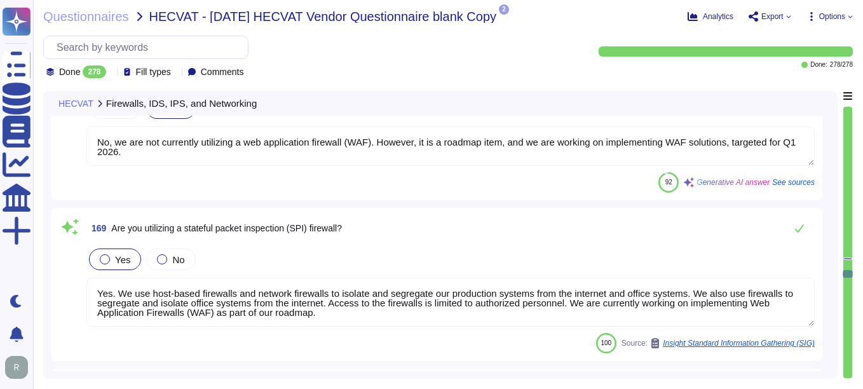
scroll to position [1, 0]
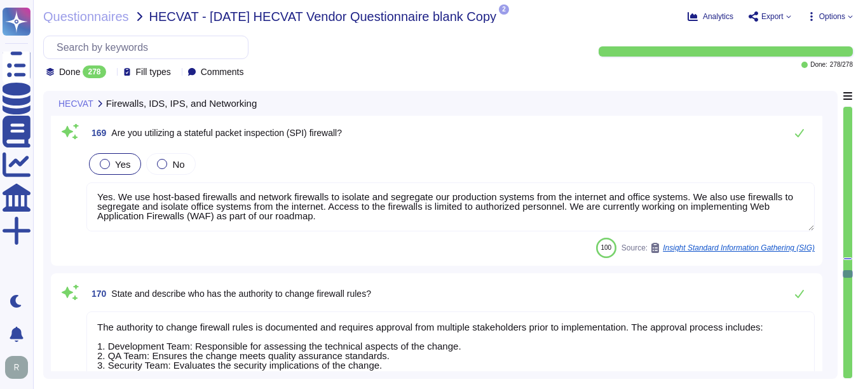
type textarea "No, we do not currently have any Intrusion Detection Systems (IDS) implemented.…"
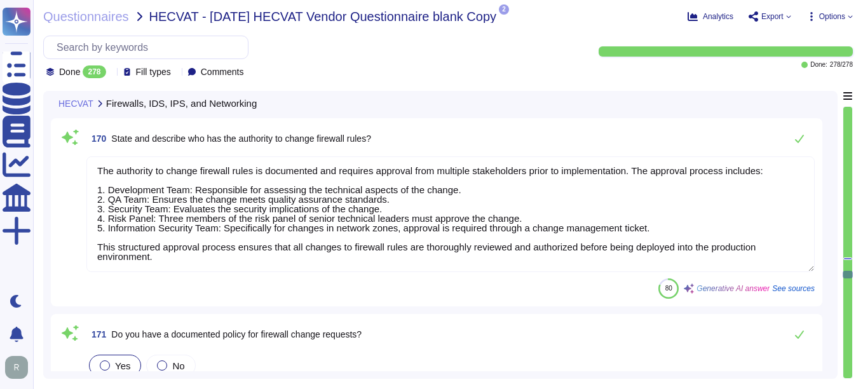
type textarea "No, we do not currently have any Intrusion Prevention Systems (IPS) implemented…"
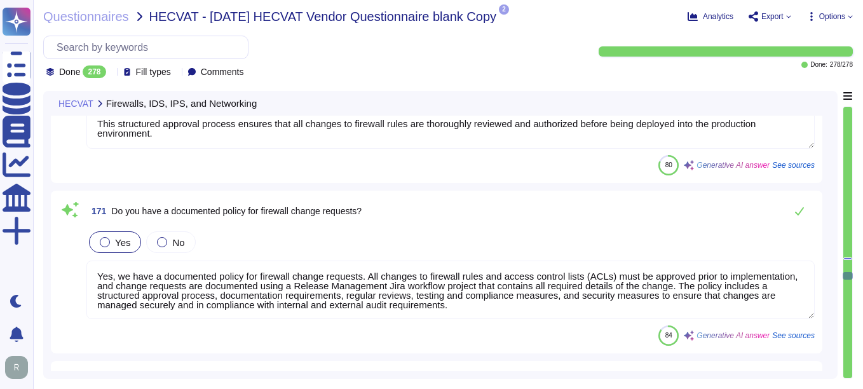
scroll to position [25973, 0]
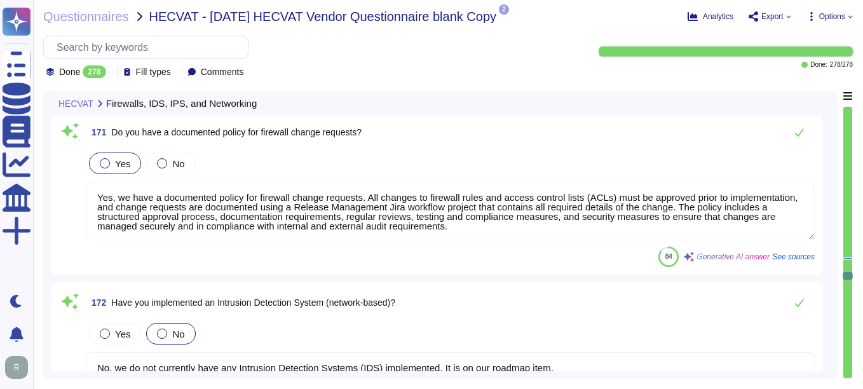
type textarea "IDS / IPS is an old technology and we will deploy NextGen Firewalls that includ…"
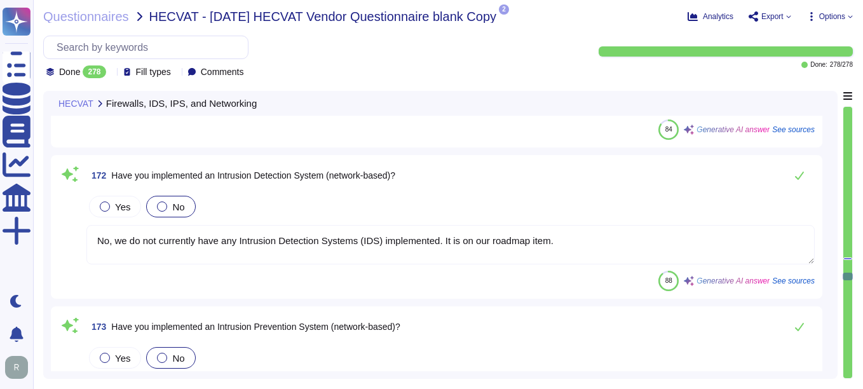
type textarea "IDS / IPS is an old technology and we will deploy NextGen Firewalls that includ…"
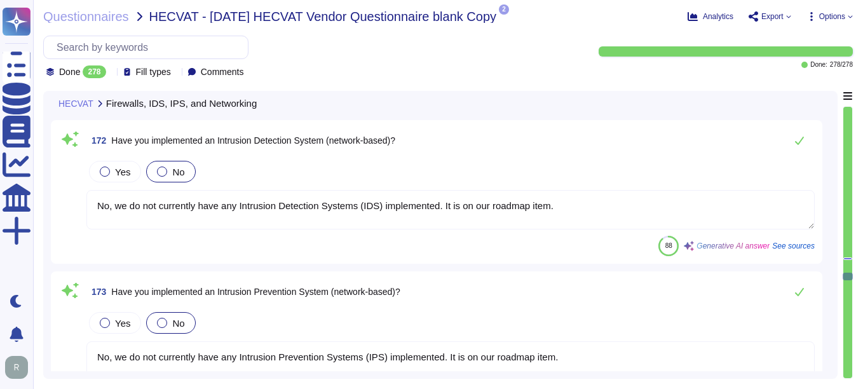
scroll to position [26227, 0]
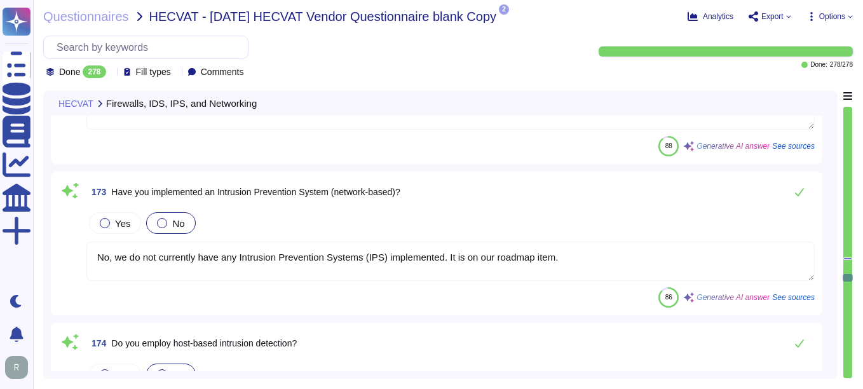
type textarea "We use third party alert services to monitor vulnerabilities for servers, netwo…"
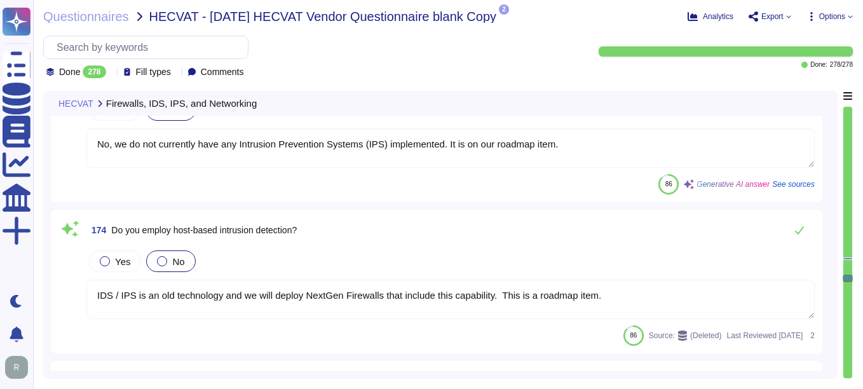
type textarea "Yes, we perform 24x7x365 continuous security monitoring and response of the hos…"
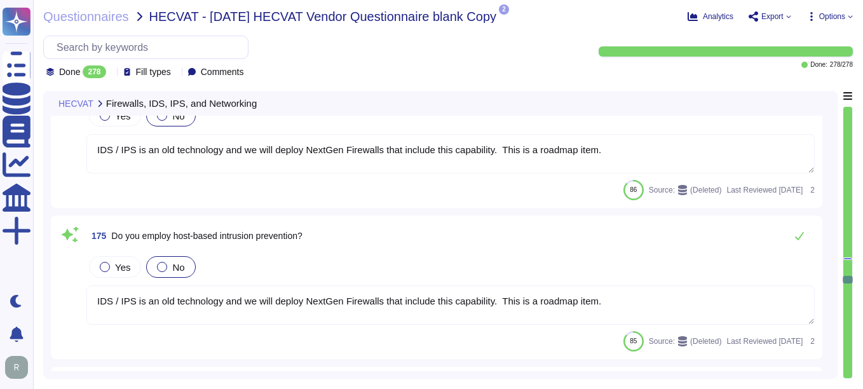
type textarea "Intrusion monitoring is performed internally by Sectigo's Infrastructure Team, …"
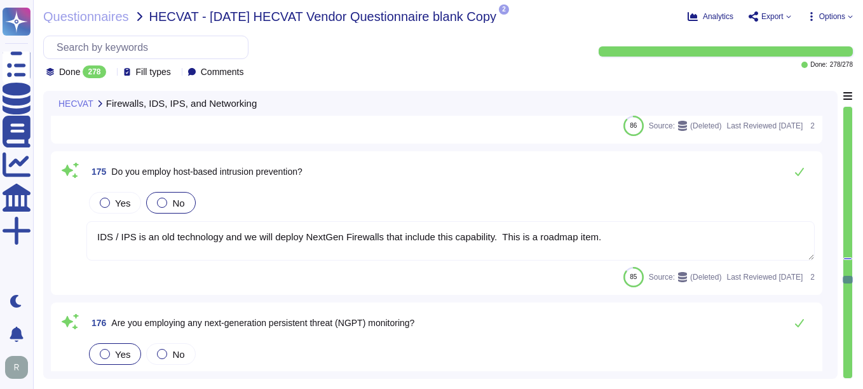
scroll to position [26544, 0]
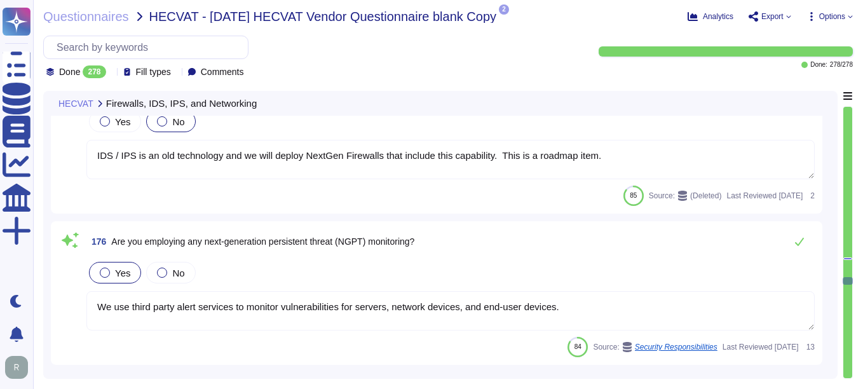
type textarea "Audit logs are available for changes to the network and firewall systems, and a…"
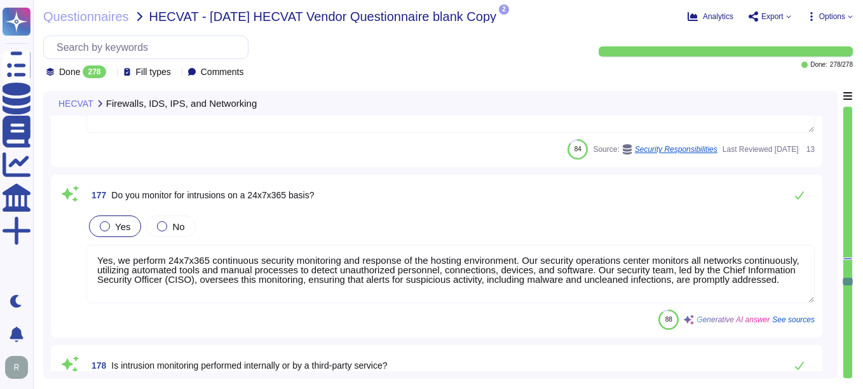
scroll to position [26799, 0]
type textarea "n/a. Mobile devices are not allowed."
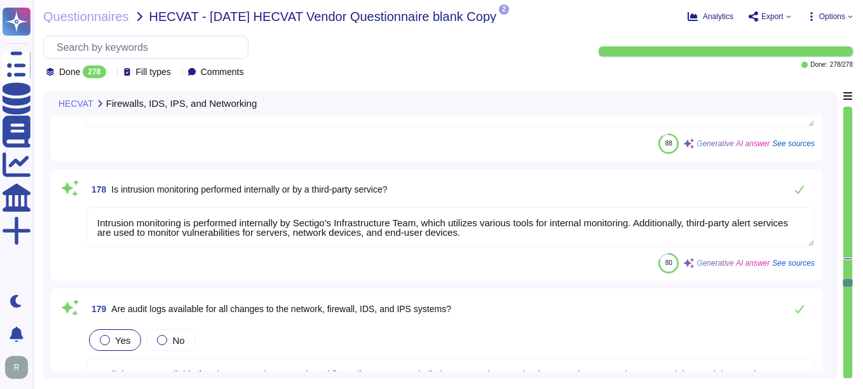
type textarea "We do not provide any artifacts related to our internal architecture to externa…"
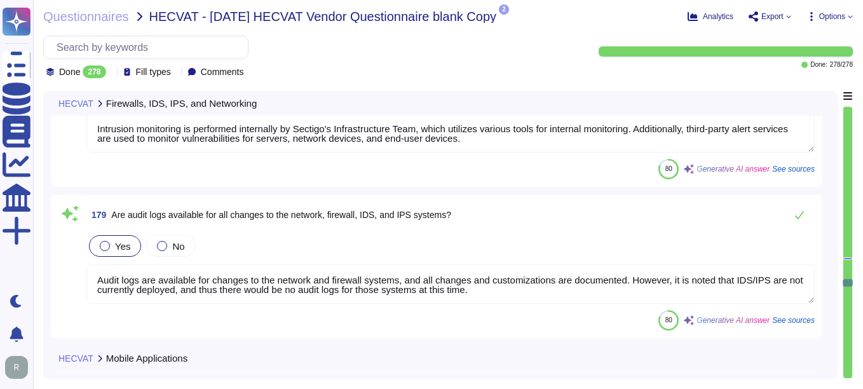
type textarea "No mobile app"
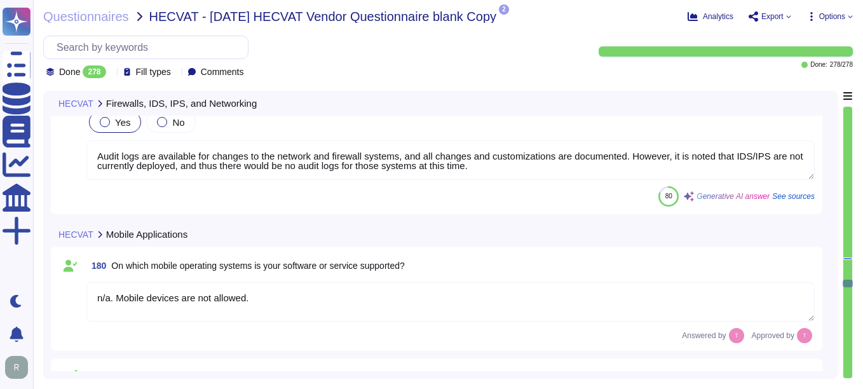
scroll to position [27180, 0]
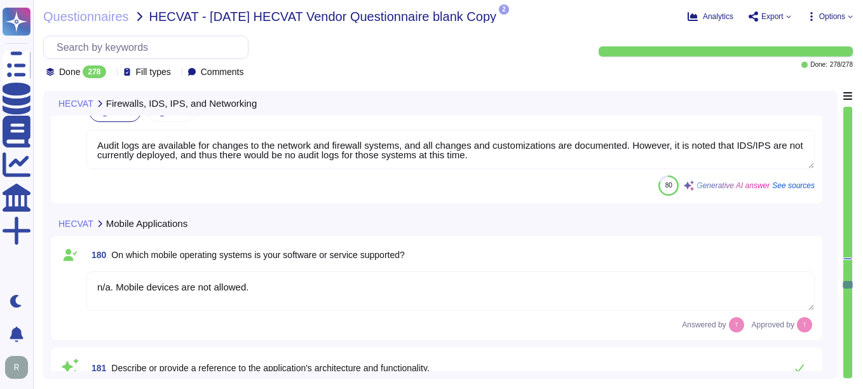
type textarea "No mobile app."
drag, startPoint x: 259, startPoint y: 289, endPoint x: 94, endPoint y: 288, distance: 165.2
click at [94, 288] on textarea "n/a. Mobile devices are not allowed." at bounding box center [450, 290] width 728 height 39
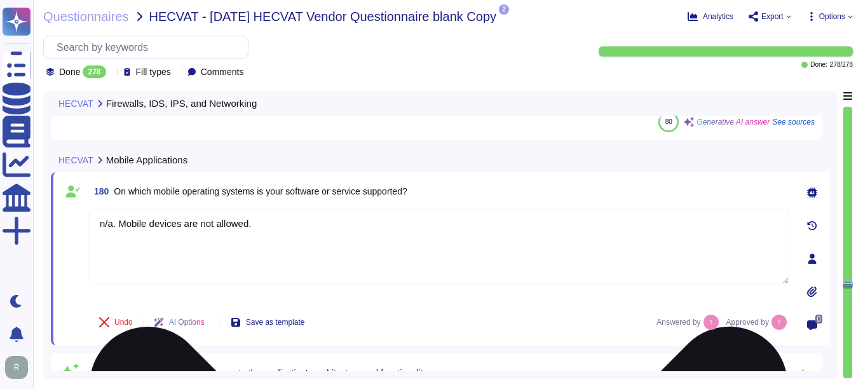
type textarea "No mobile app."
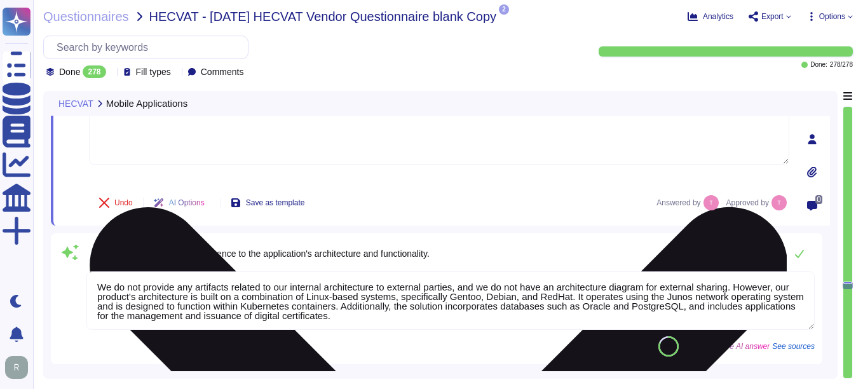
type textarea "Yes, Institution's data is encrypted in transport using TLS 1.2 or higher."
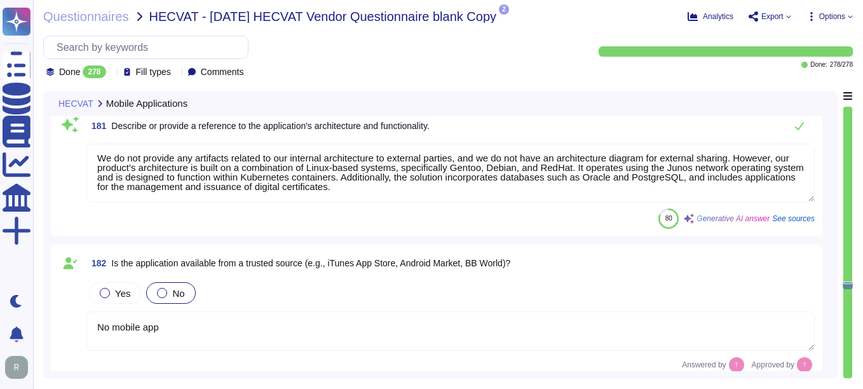
scroll to position [27497, 0]
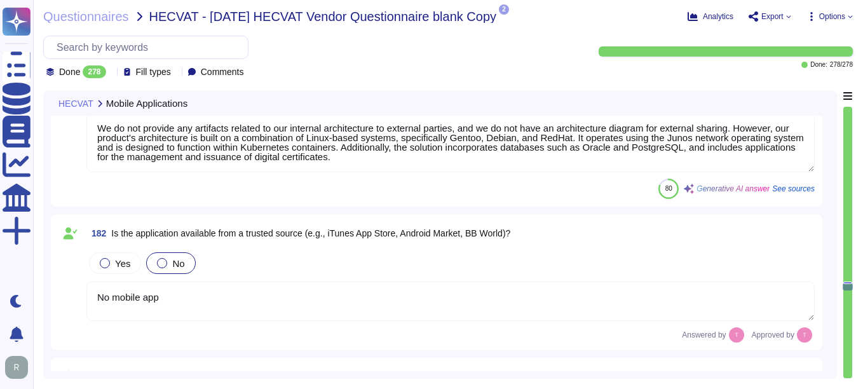
type textarea "Yes, the Institution's data is encrypted in storage using AES-256, including al…"
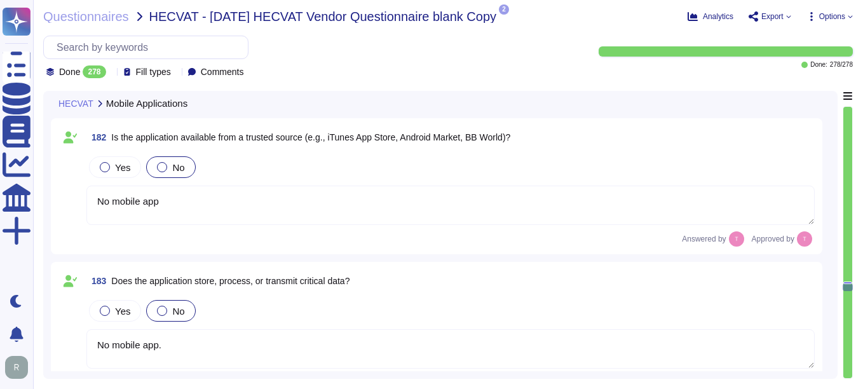
scroll to position [27625, 0]
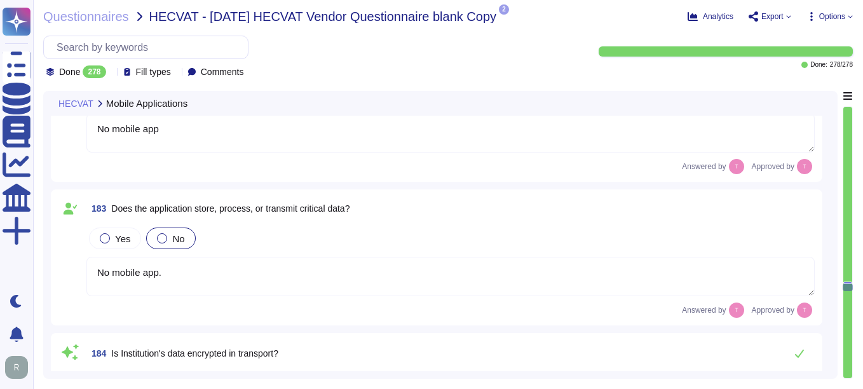
type textarea "No mobile app."
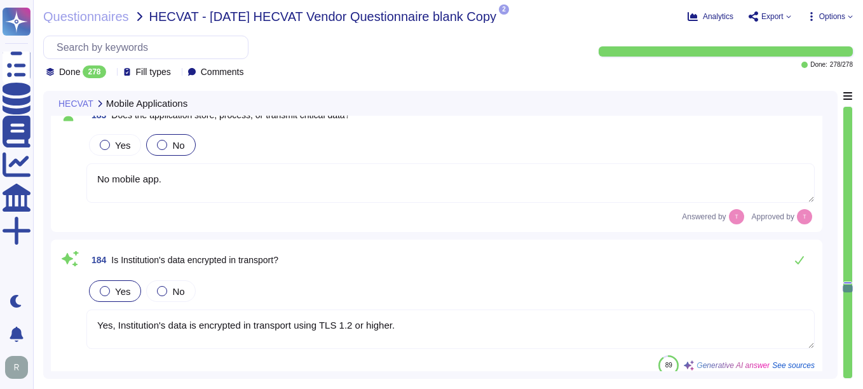
type textarea "No, we have no IDS/IPS implemented at this time, but it is on our 2024 roadmap."
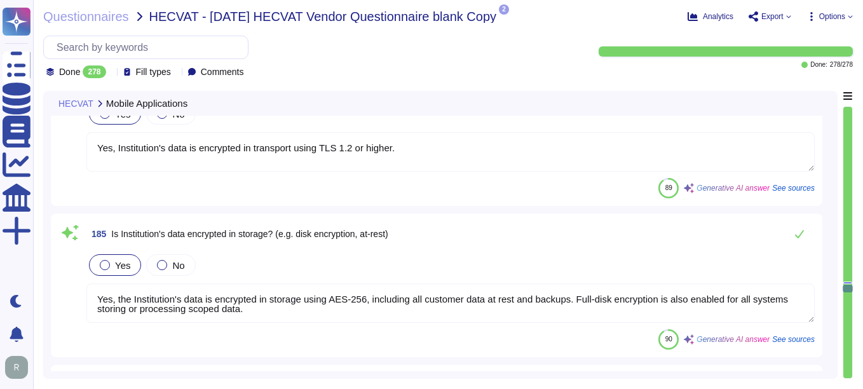
scroll to position [27942, 0]
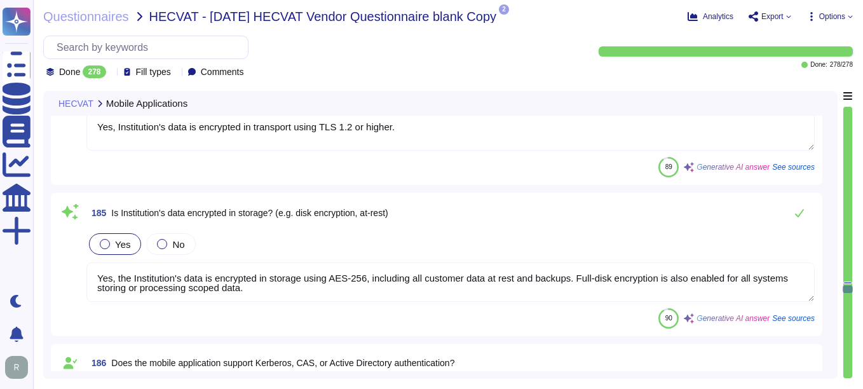
type textarea "Yes, Sectigo follows secure coding principles and techniques consistent with in…"
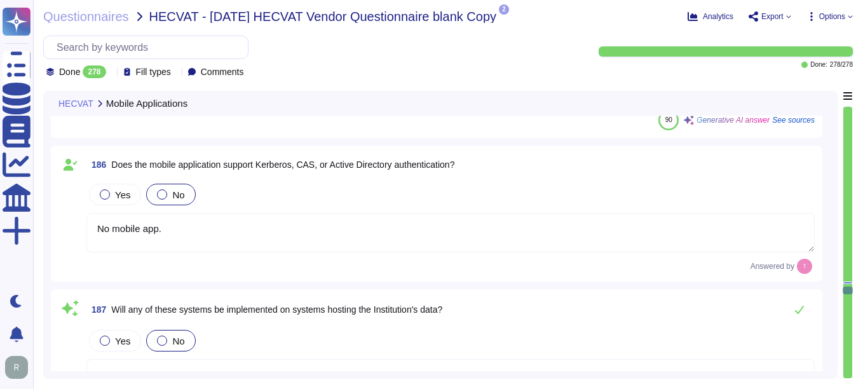
type textarea "Yes, the application has been tested for vulnerabilities by a third party. Annu…"
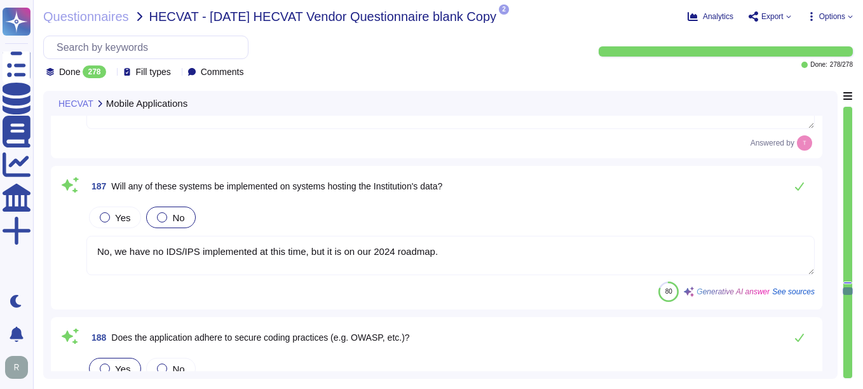
type textarea "The last penetration test was performed by a third-party security team on March…"
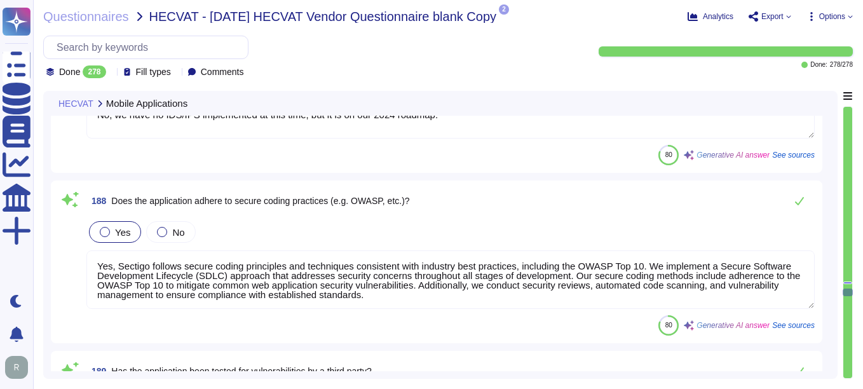
type textarea "Yes, our organization has a comprehensive physical security program with docume…"
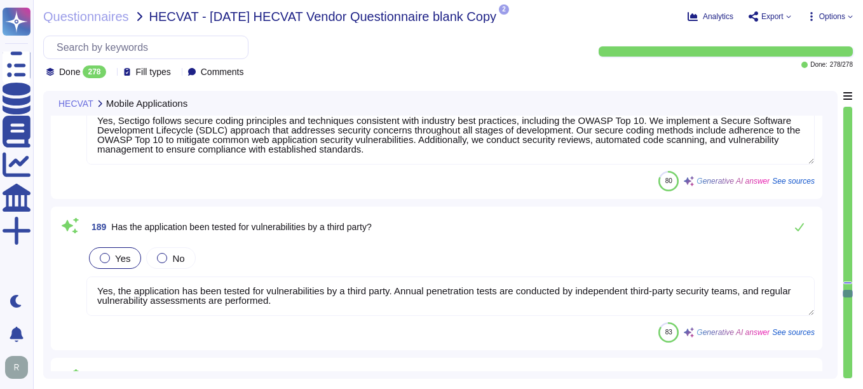
type textarea "Employees are not allowed to remove customer data from corporate facilities in …"
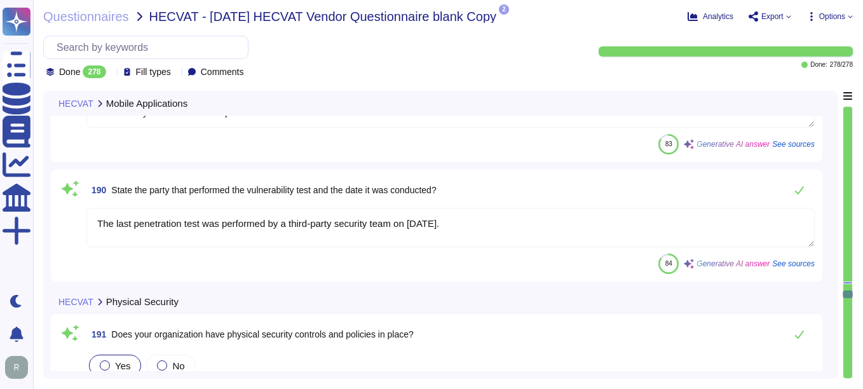
type textarea "Yes, video data for data centers is retained for at least 90 days."
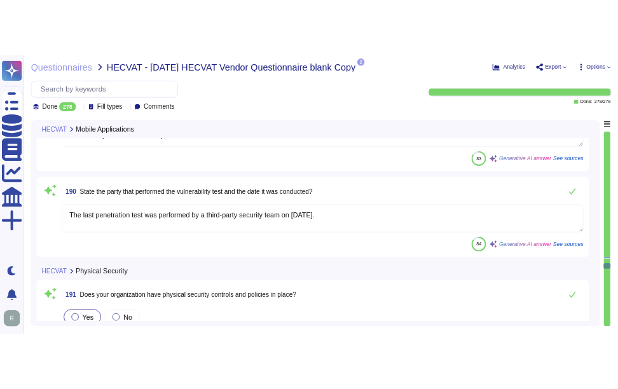
scroll to position [28705, 0]
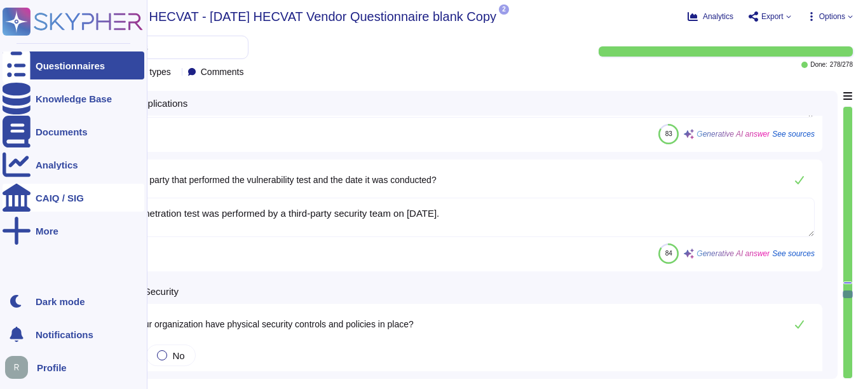
drag, startPoint x: 482, startPoint y: 210, endPoint x: 31, endPoint y: 200, distance: 451.2
click at [31, 200] on div "Questionnaires Knowledge Base Documents Analytics CAIQ / SIG More Dark mode Not…" at bounding box center [431, 194] width 863 height 389
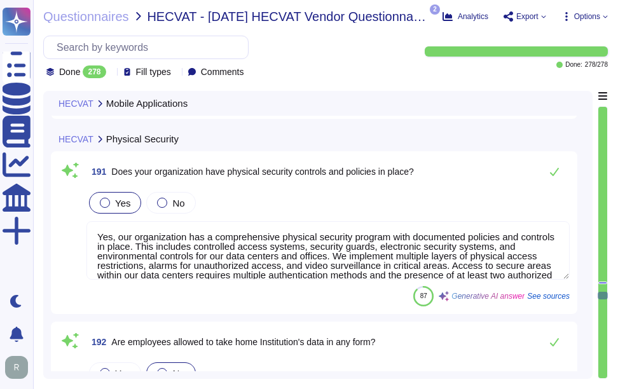
type textarea "Yes, video feeds are monitored, which may be performed either by security and/o…"
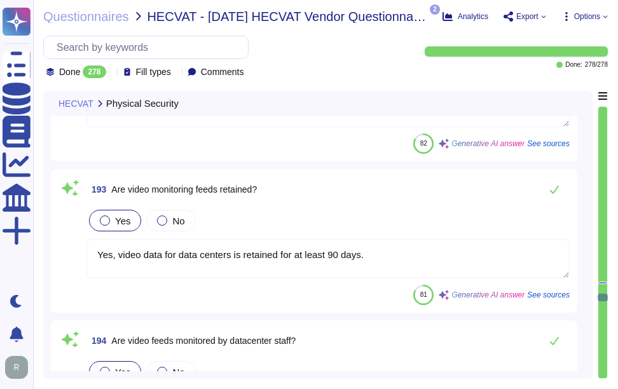
type textarea "Our independently audited SOC2 report should cover this. If you need our SOC2 r…"
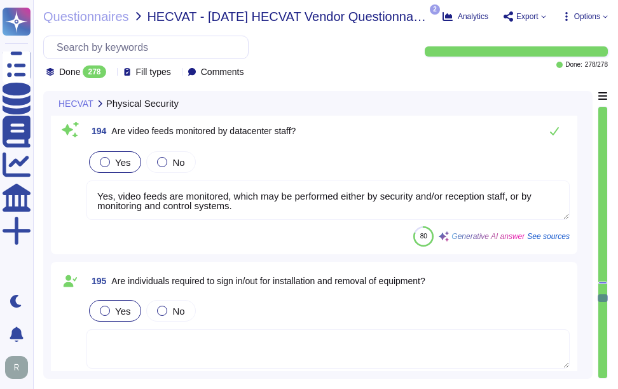
type textarea "Yes, we have a documented patch management process that includes formal, standa…"
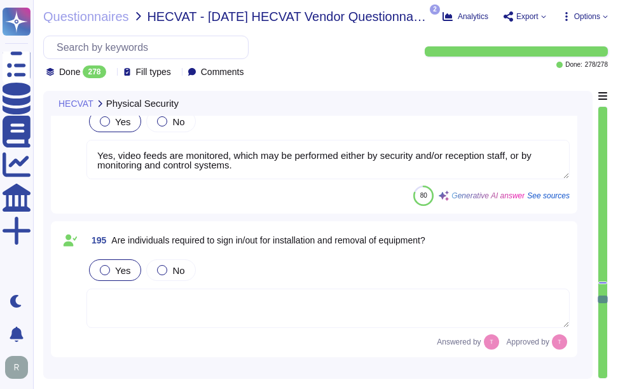
type textarea "Yes, we can accommodate encryption requirements using open standards. Our compa…"
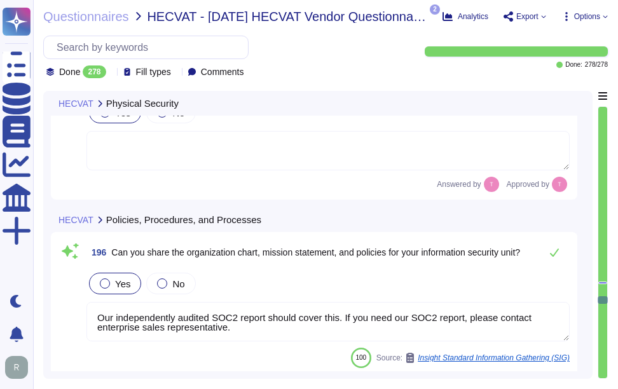
scroll to position [1, 0]
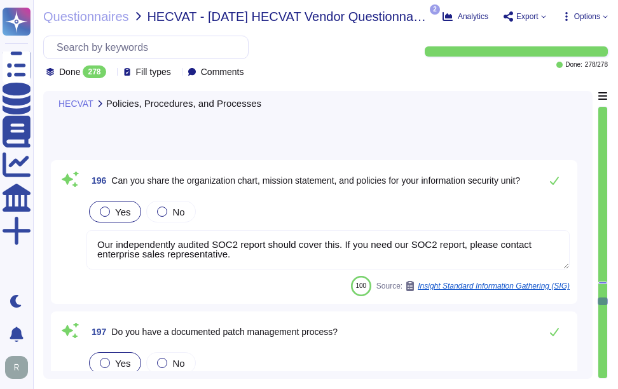
type textarea "Yes, developers at Sectigo have been trained in secure coding techniques. They …"
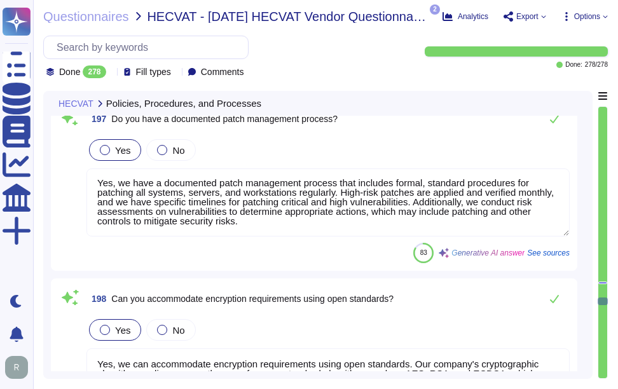
type textarea "Yes, our application was developed using secure coding techniques consistent wi…"
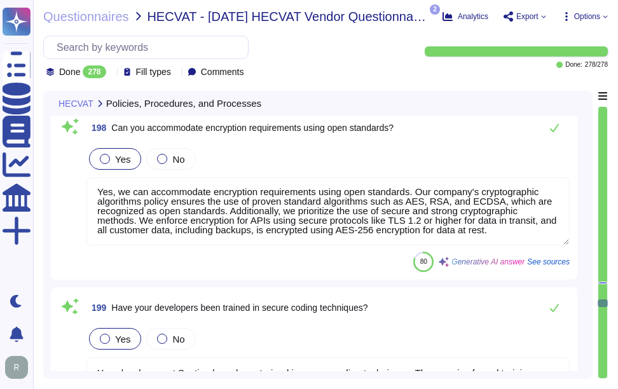
type textarea "Yes, we perform static code analysis and static application security testing (S…"
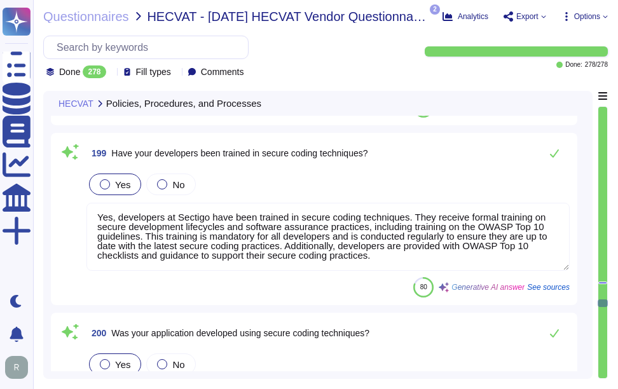
type textarea "Yes, Sectigo has established software testing processes that include both dynam…"
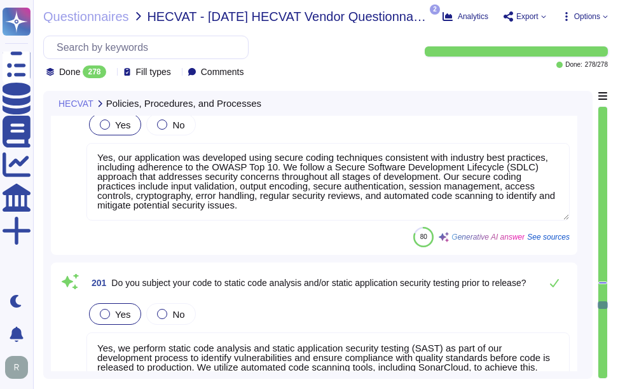
type textarea "Yes, information security principles are designed into the product lifecycle at…"
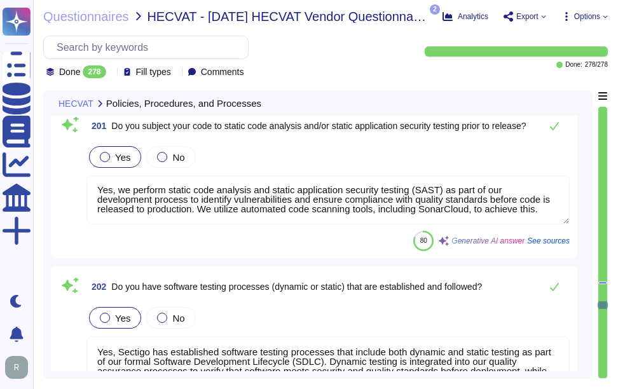
type textarea "Yes, Sectigo has established a formal Software Development Lifecycle (SDLC) pro…"
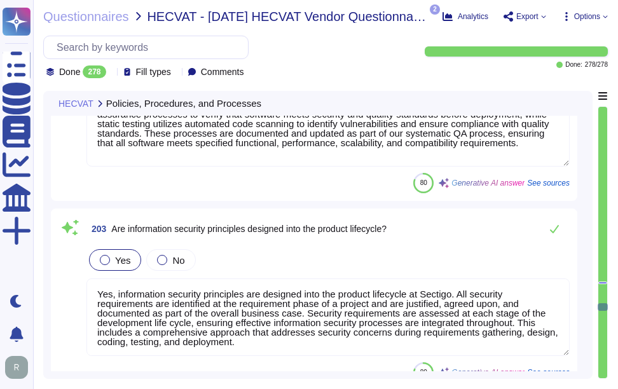
type textarea "Yes, we have a formal Incident Response Plan with documented policies and proce…"
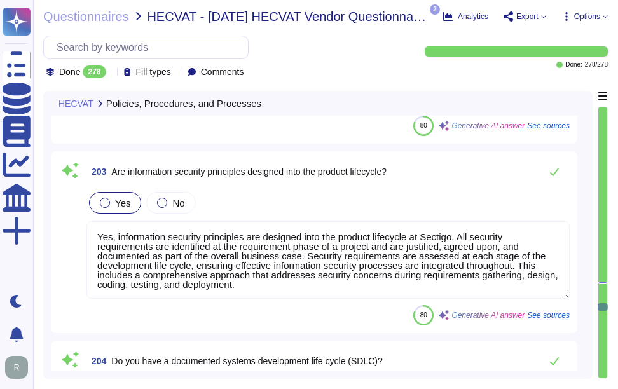
type textarea "Yes, we will comply with applicable breach notification laws, as we have a form…"
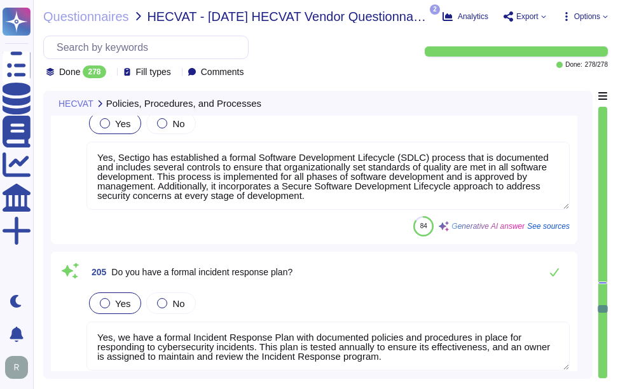
type textarea "Yes, Sectigo will comply fully with all relevant legislation and regulation per…"
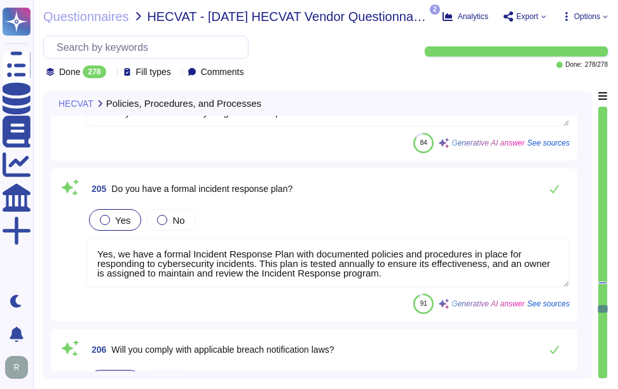
type textarea "Yes, our company is subject to the laws of the jurisdiction where our personnel…"
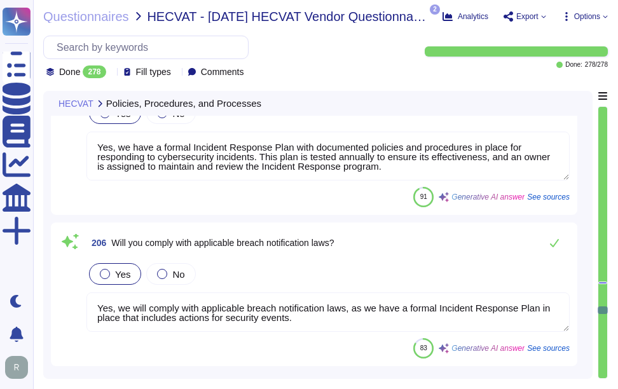
scroll to position [31246, 0]
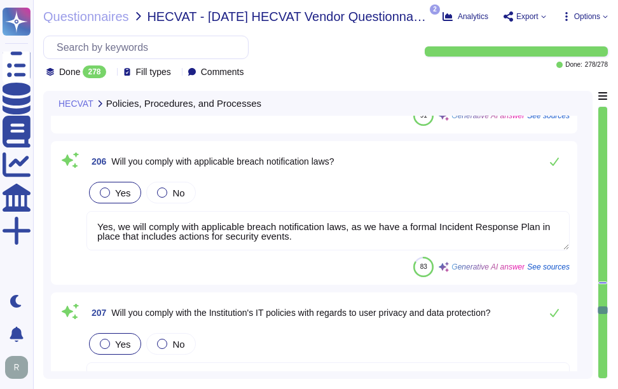
type textarea "Yes, we perform background screenings on all employees, including contractors, …"
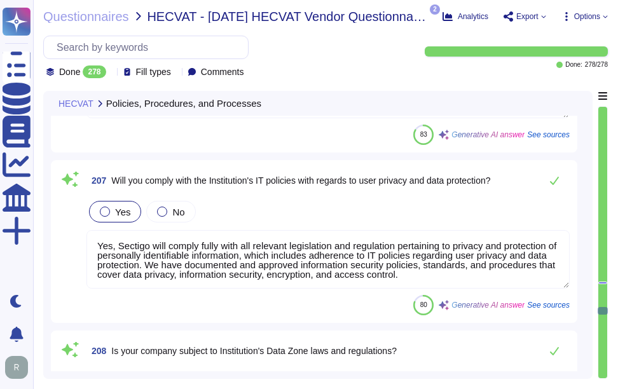
scroll to position [31437, 0]
type textarea "Yes, new employees are required to sign the code of conduct/ethics, non-disclos…"
